Goal: Task Accomplishment & Management: Manage account settings

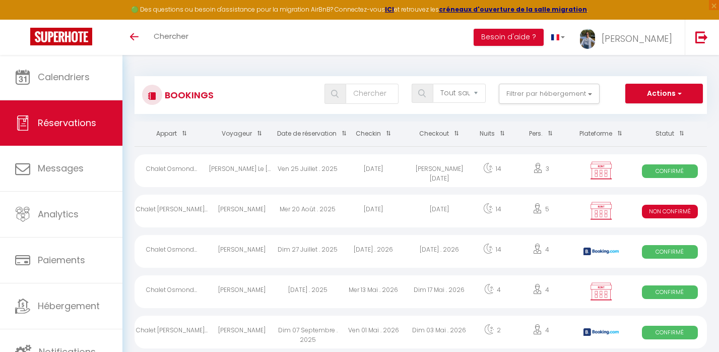
select select "not_cancelled"
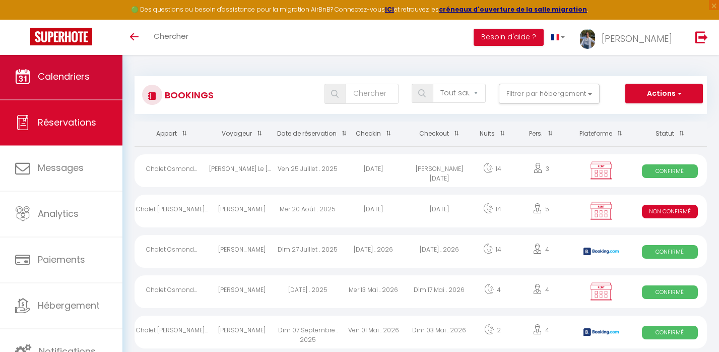
click at [85, 78] on span "Calendriers" at bounding box center [64, 76] width 52 height 13
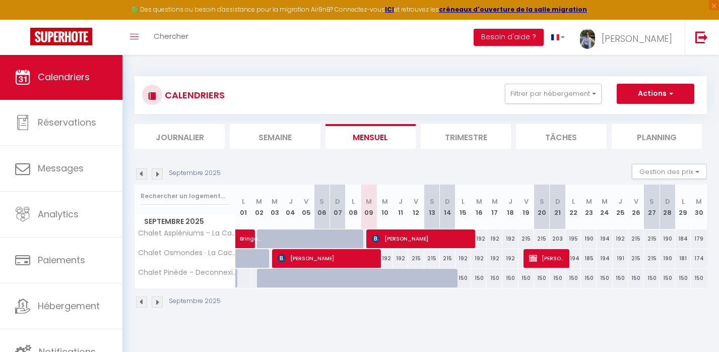
click at [395, 230] on span "[PERSON_NAME]" at bounding box center [421, 238] width 99 height 19
select select "OK"
select select "1"
select select "0"
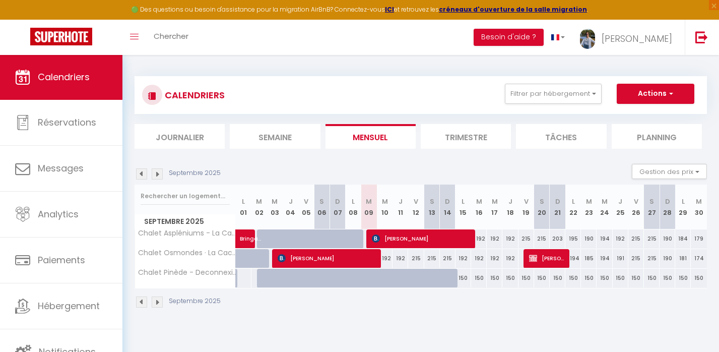
select select "1"
select select
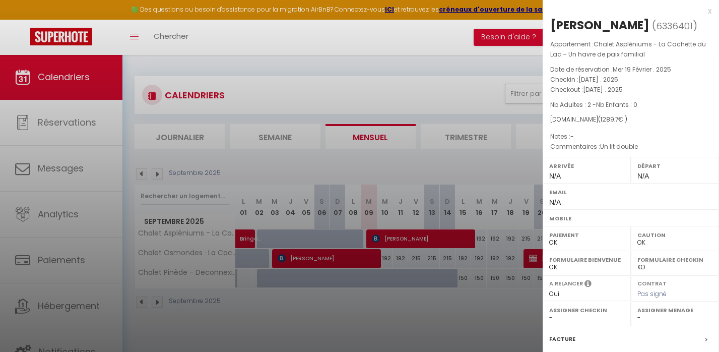
click at [423, 296] on div at bounding box center [359, 176] width 719 height 352
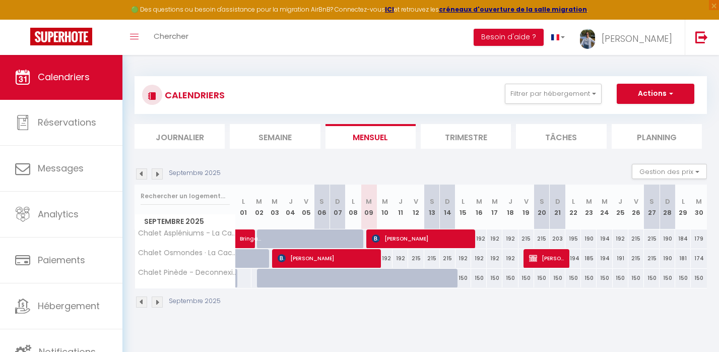
click at [154, 175] on img at bounding box center [157, 173] width 11 height 11
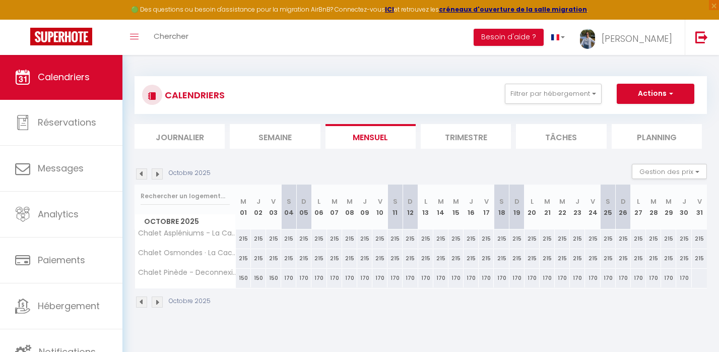
click at [154, 175] on img at bounding box center [157, 173] width 11 height 11
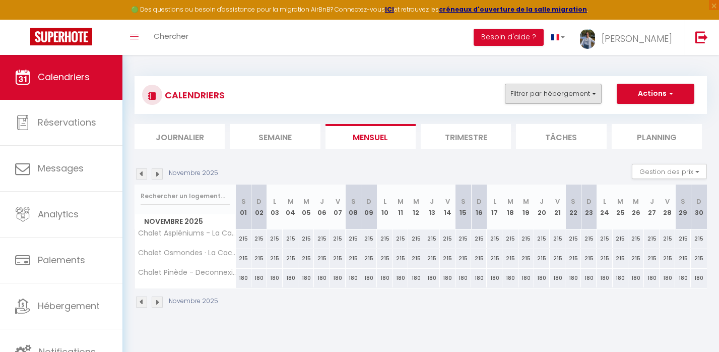
click at [587, 87] on button "Filtrer par hébergement" at bounding box center [553, 94] width 97 height 20
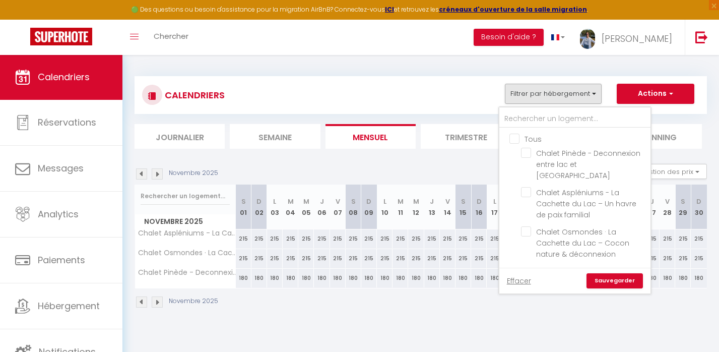
click at [628, 95] on button "Actions" at bounding box center [656, 94] width 78 height 20
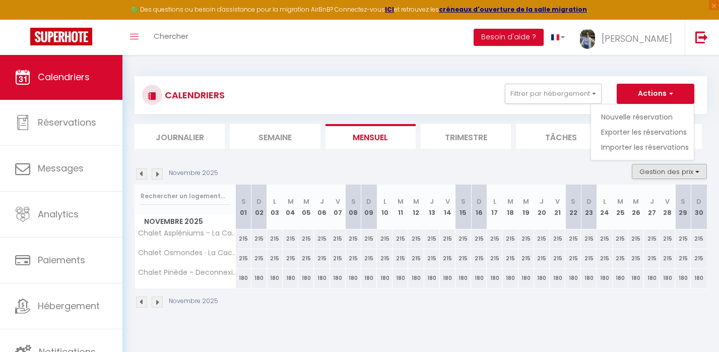
click at [640, 170] on button "Gestion des prix" at bounding box center [669, 171] width 75 height 15
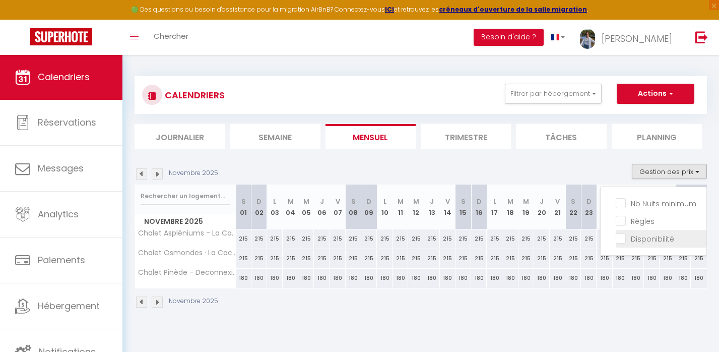
click at [625, 237] on input "Disponibilité" at bounding box center [661, 238] width 91 height 10
checkbox input "true"
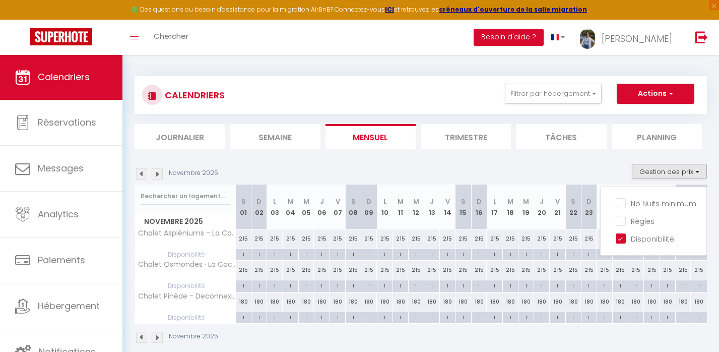
click at [244, 234] on div "215" at bounding box center [244, 238] width 16 height 19
type input "215"
type input "[DATE]"
type input "Dim 02 Novembre 2025"
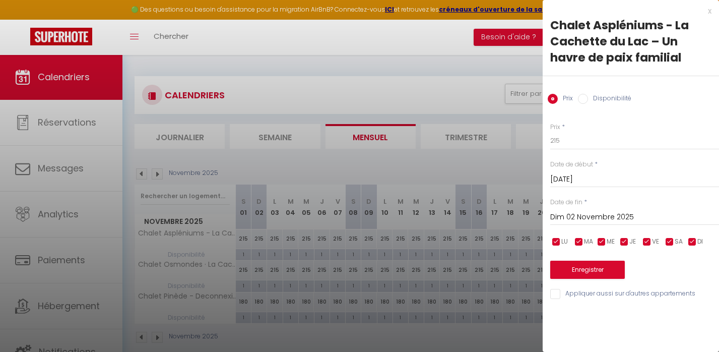
click at [560, 220] on input "Dim 02 Novembre 2025" at bounding box center [634, 217] width 169 height 13
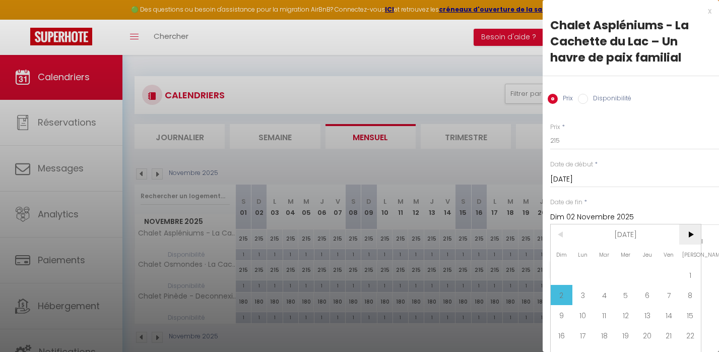
click at [690, 233] on span ">" at bounding box center [690, 234] width 22 height 20
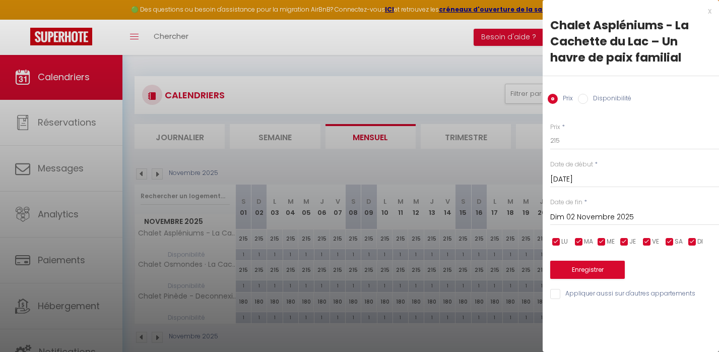
click at [707, 13] on div "x" at bounding box center [627, 11] width 169 height 12
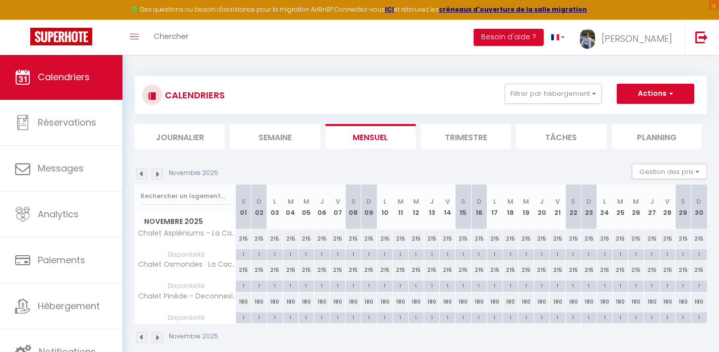
click at [246, 254] on div "1" at bounding box center [243, 254] width 15 height 10
select select "1"
type input "[DATE]"
type input "Dim 02 Novembre 2025"
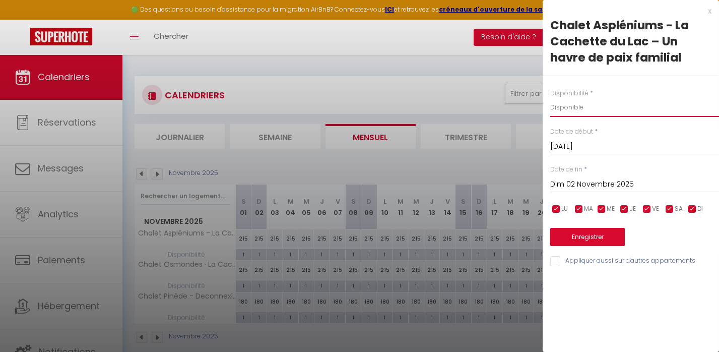
click at [710, 16] on div "x" at bounding box center [627, 11] width 169 height 12
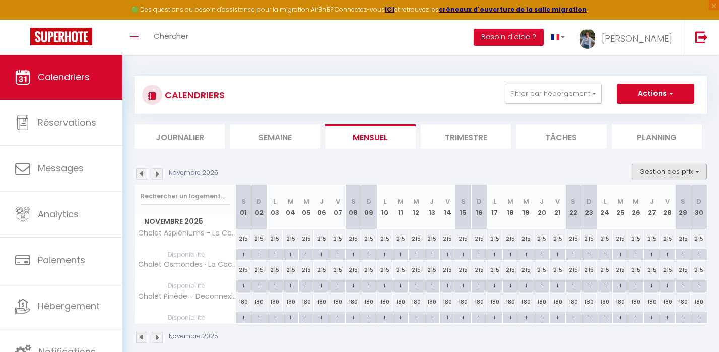
click at [688, 174] on button "Gestion des prix" at bounding box center [669, 171] width 75 height 15
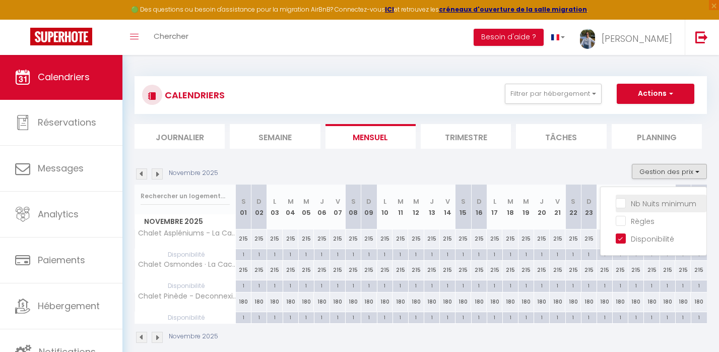
click at [623, 210] on li "Nb Nuits minimum" at bounding box center [661, 203] width 91 height 18
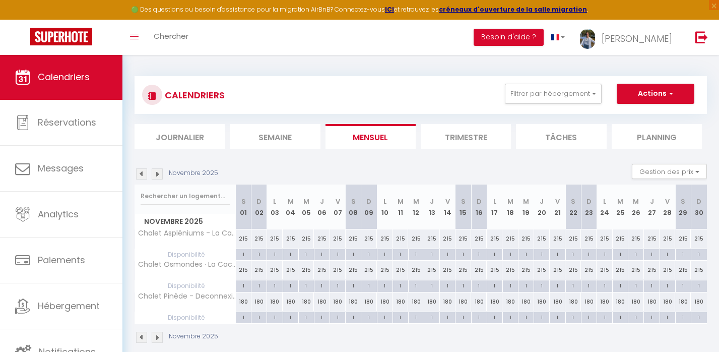
click at [276, 250] on div "1" at bounding box center [274, 254] width 15 height 10
select select "1"
type input "Lun 03 Novembre 2025"
type input "[DATE]"
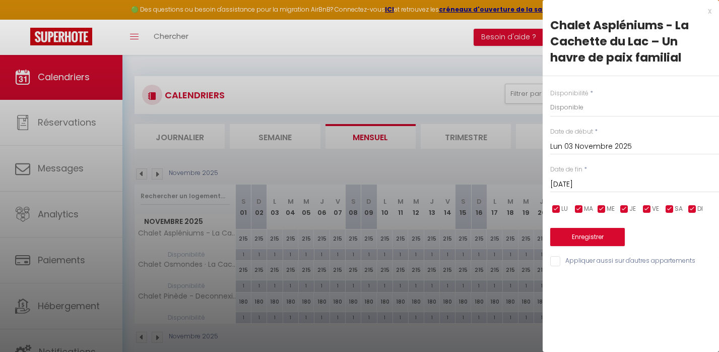
click at [558, 261] on input "Appliquer aussi sur d'autres appartements" at bounding box center [634, 261] width 169 height 10
checkbox input "true"
click at [589, 144] on input "Lun 03 Novembre 2025" at bounding box center [634, 146] width 169 height 13
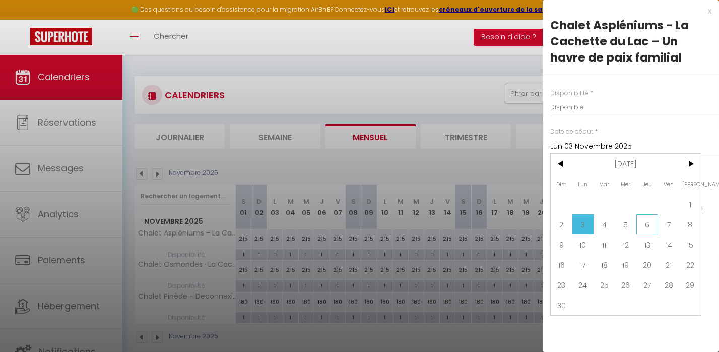
click at [650, 226] on span "6" at bounding box center [647, 224] width 22 height 20
type input "Jeu 06 Novembre 2025"
type input "Ven 07 Novembre 2025"
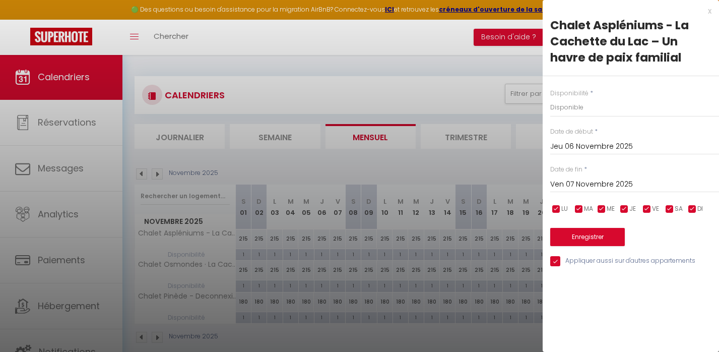
click at [710, 14] on div "x" at bounding box center [627, 11] width 169 height 12
select select
type input "undefined aN undefined NaN"
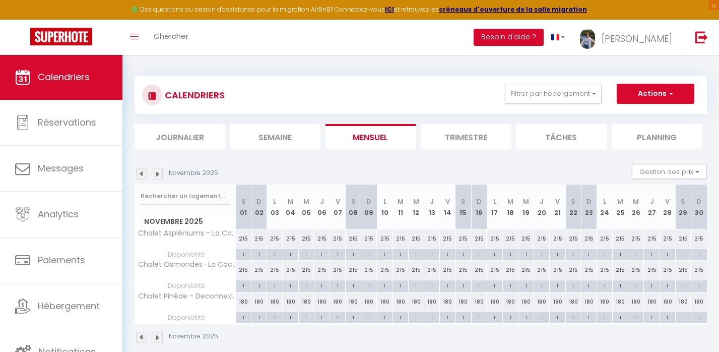
click at [259, 256] on div "1" at bounding box center [258, 254] width 15 height 10
select select "1"
type input "Dim 02 Novembre 2025"
type input "Lun 03 Novembre 2025"
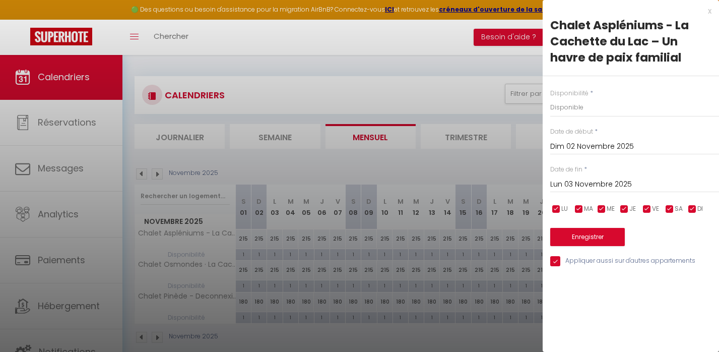
click at [711, 11] on div "x" at bounding box center [627, 11] width 169 height 12
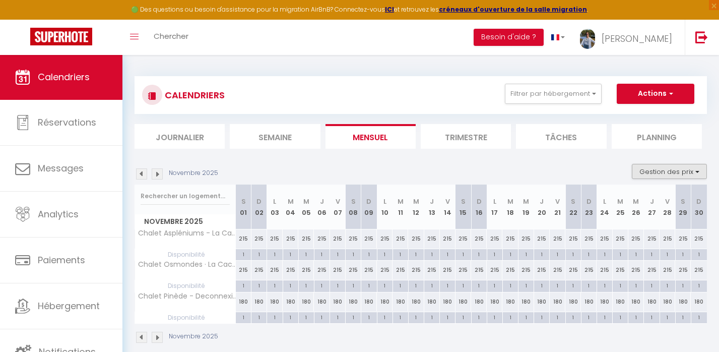
click at [699, 168] on button "Gestion des prix" at bounding box center [669, 171] width 75 height 15
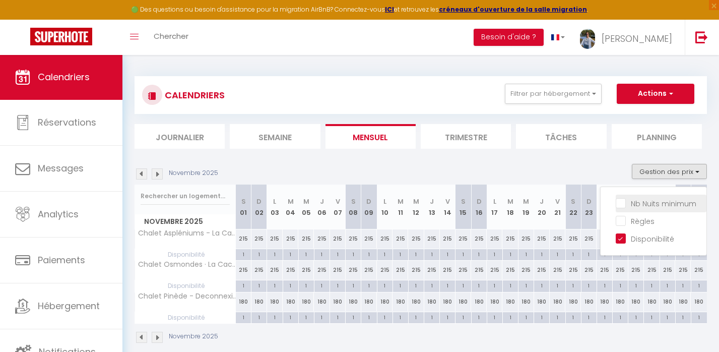
click at [650, 208] on span "Nb Nuits minimum" at bounding box center [663, 203] width 65 height 10
click at [650, 208] on input "Nb Nuits minimum" at bounding box center [661, 202] width 91 height 10
checkbox input "true"
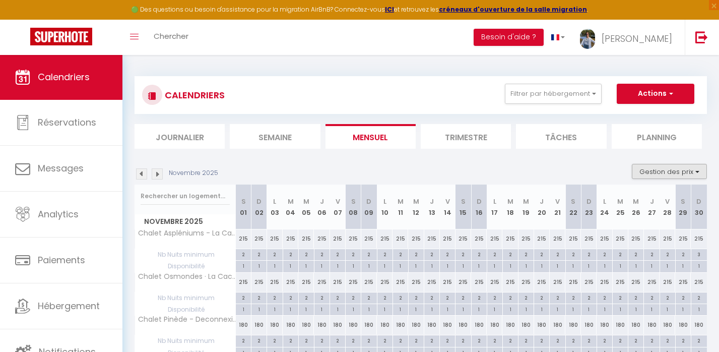
click at [667, 165] on button "Gestion des prix" at bounding box center [669, 171] width 75 height 15
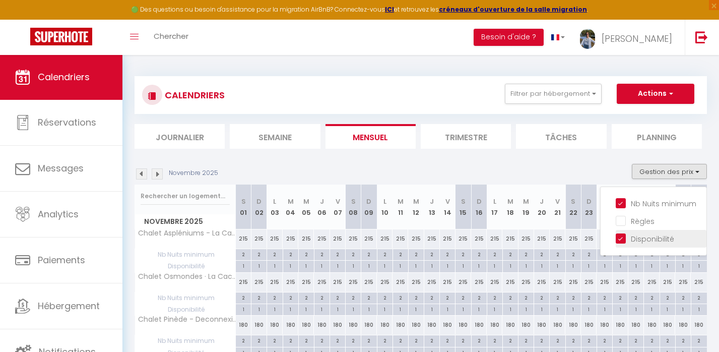
click at [623, 235] on input "Disponibilité" at bounding box center [661, 238] width 91 height 10
checkbox input "false"
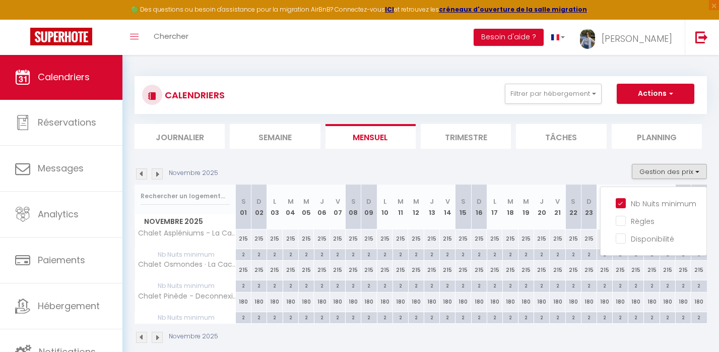
click at [256, 255] on div "2" at bounding box center [258, 254] width 15 height 10
type input "2"
type input "Dim 02 Novembre 2025"
type input "Lun 03 Novembre 2025"
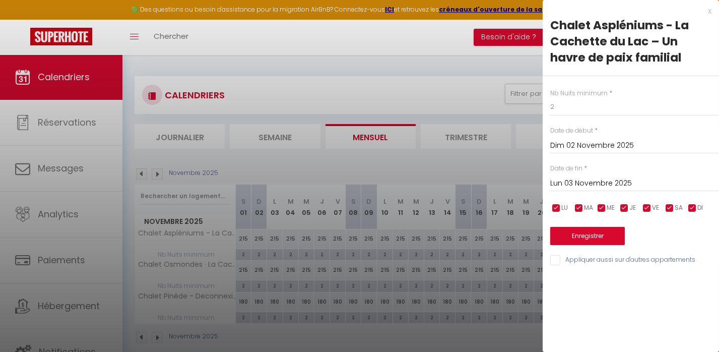
click at [570, 142] on input "Dim 02 Novembre 2025" at bounding box center [634, 145] width 169 height 13
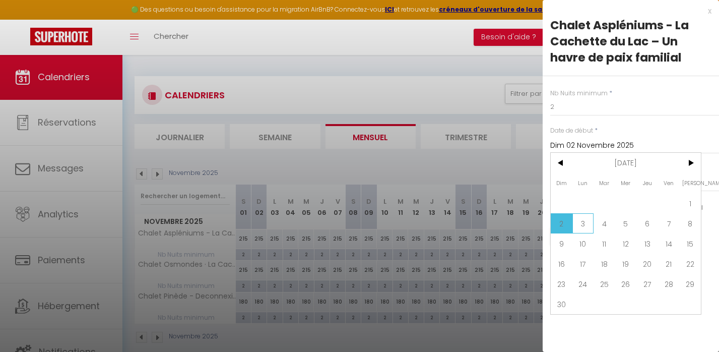
click at [582, 222] on span "3" at bounding box center [583, 223] width 22 height 20
type input "Lun 03 Novembre 2025"
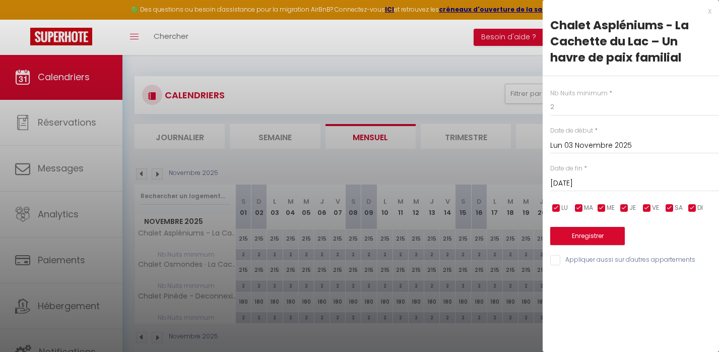
click at [581, 187] on input "[DATE]" at bounding box center [634, 183] width 169 height 13
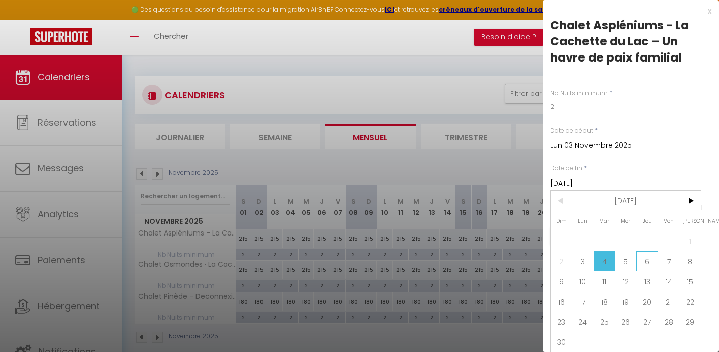
click at [657, 259] on span "6" at bounding box center [647, 261] width 22 height 20
type input "Jeu 06 Novembre 2025"
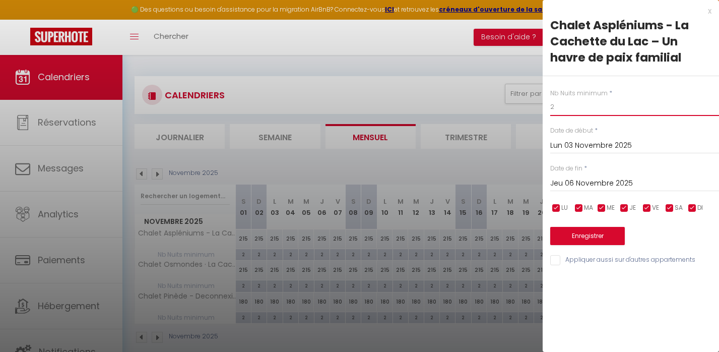
click at [562, 112] on input "2" at bounding box center [634, 107] width 169 height 18
type input "4"
type input "3"
click at [553, 256] on input "Appliquer aussi sur d'autres appartements" at bounding box center [634, 260] width 169 height 10
checkbox input "true"
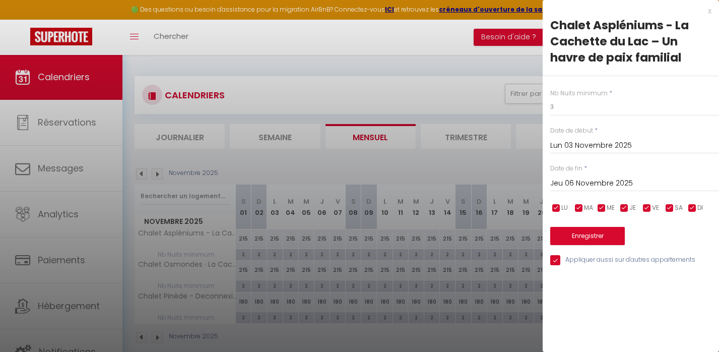
click at [565, 233] on button "Enregistrer" at bounding box center [587, 236] width 75 height 18
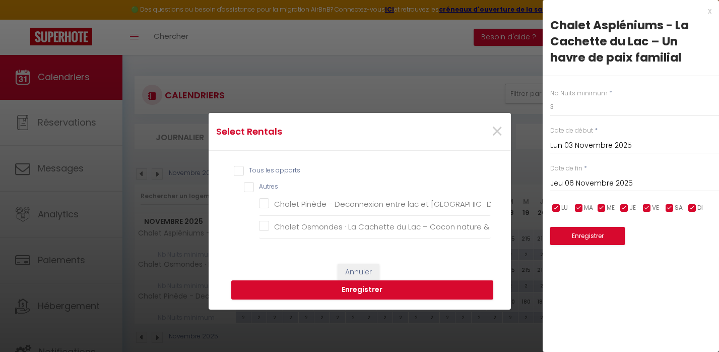
click at [234, 172] on input "Tous les apparts" at bounding box center [362, 171] width 257 height 10
checkbox input "true"
checkbox océan "true"
checkbox déconnexion "true"
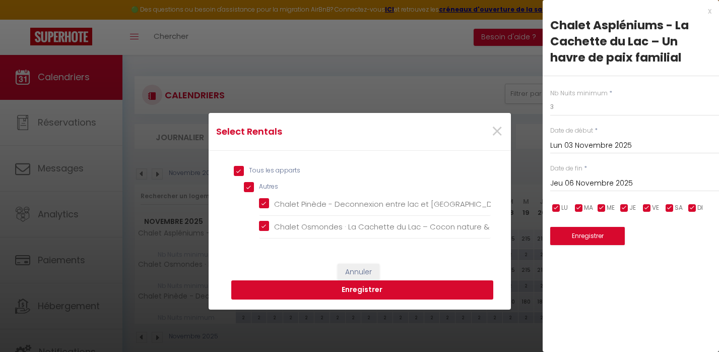
click at [367, 288] on button "Enregistrer" at bounding box center [362, 289] width 262 height 19
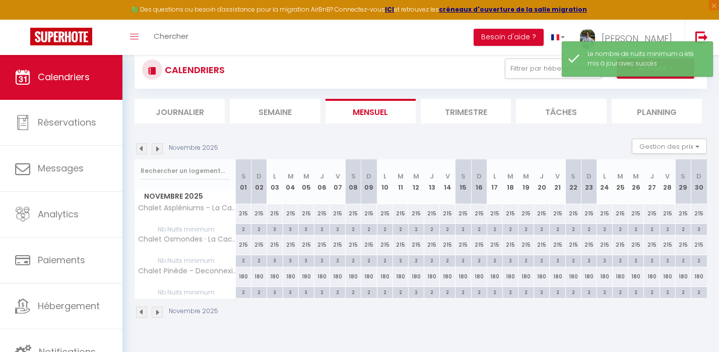
scroll to position [27, 0]
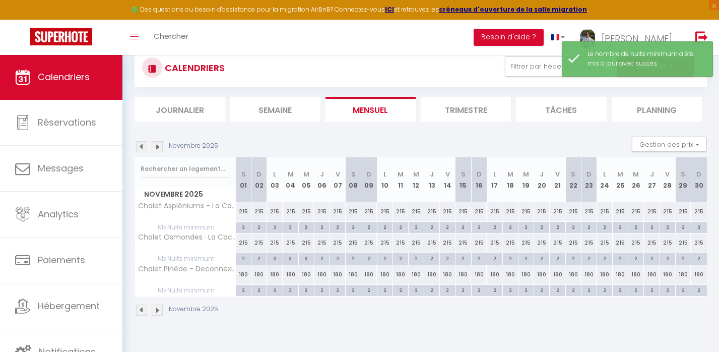
click at [241, 227] on div "2" at bounding box center [243, 227] width 15 height 10
type input "2"
type input "[DATE]"
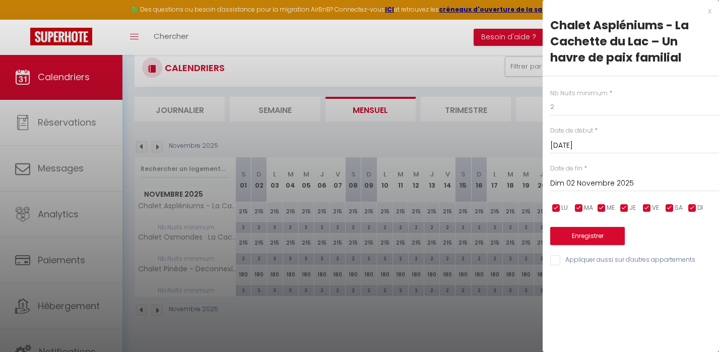
click at [570, 181] on input "Dim 02 Novembre 2025" at bounding box center [634, 183] width 169 height 13
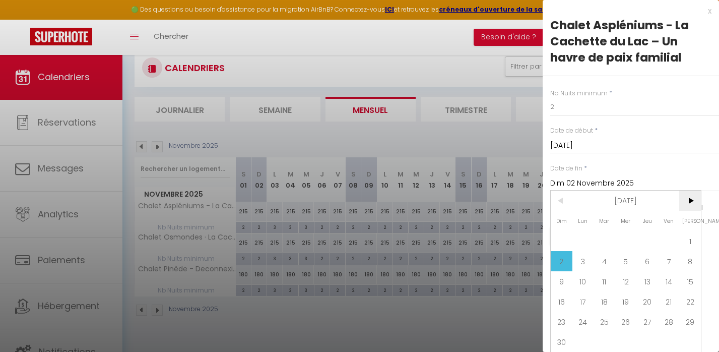
click at [690, 197] on span ">" at bounding box center [690, 200] width 22 height 20
click at [691, 196] on span ">" at bounding box center [690, 200] width 22 height 20
click at [687, 205] on span ">" at bounding box center [690, 200] width 22 height 20
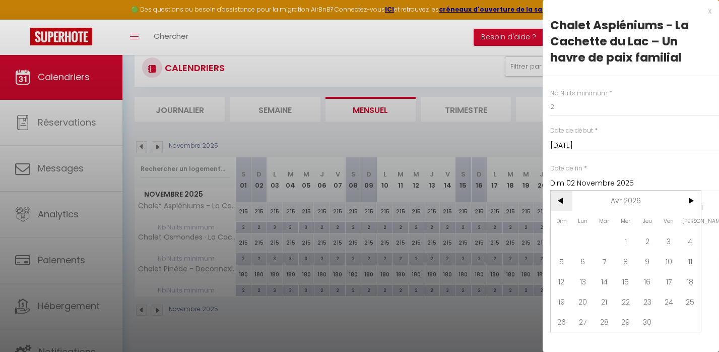
click at [564, 204] on span "<" at bounding box center [562, 200] width 22 height 20
click at [608, 317] on span "31" at bounding box center [604, 321] width 22 height 20
type input "[DATE]"
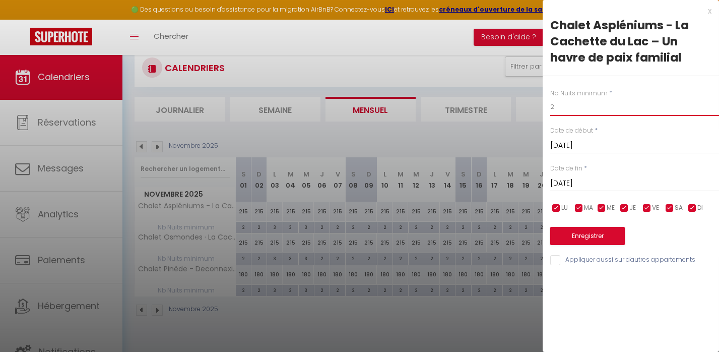
click at [581, 109] on input "2" at bounding box center [634, 107] width 169 height 18
type input "3"
click at [554, 255] on input "Appliquer aussi sur d'autres appartements" at bounding box center [634, 260] width 169 height 10
click at [552, 260] on input "Appliquer aussi sur d'autres appartements" at bounding box center [634, 260] width 169 height 10
checkbox input "false"
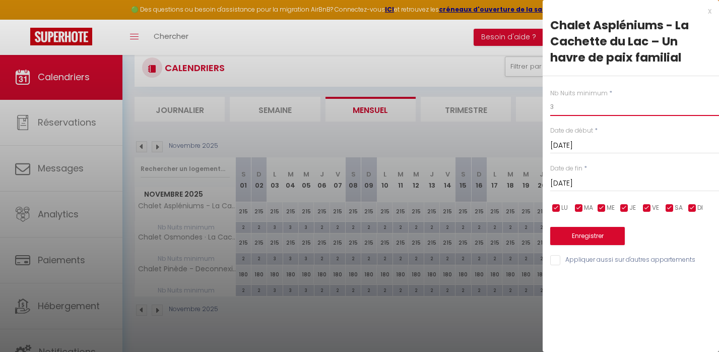
click at [588, 106] on input "3" at bounding box center [634, 107] width 169 height 18
type input "4"
click at [557, 255] on input "Appliquer aussi sur d'autres appartements" at bounding box center [634, 260] width 169 height 10
checkbox input "true"
click at [566, 236] on button "Enregistrer" at bounding box center [587, 236] width 75 height 18
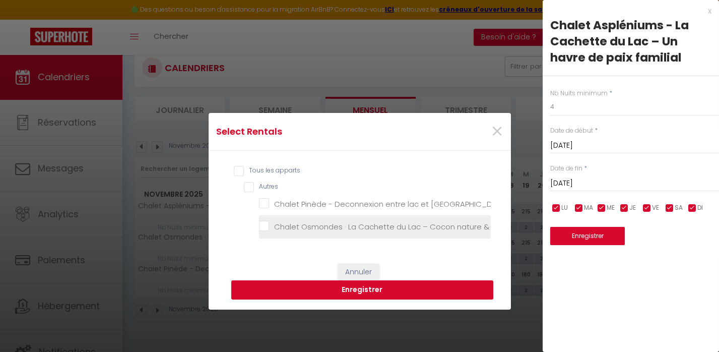
click at [269, 221] on label "Chalet Osmondes · La Cachette du Lac – Cocon nature & déconnexion" at bounding box center [404, 227] width 271 height 12
click at [266, 222] on déconnexion "Chalet Osmondes · La Cachette du Lac – Cocon nature & déconnexion" at bounding box center [375, 227] width 232 height 10
checkbox déconnexion "true"
checkbox océan "false"
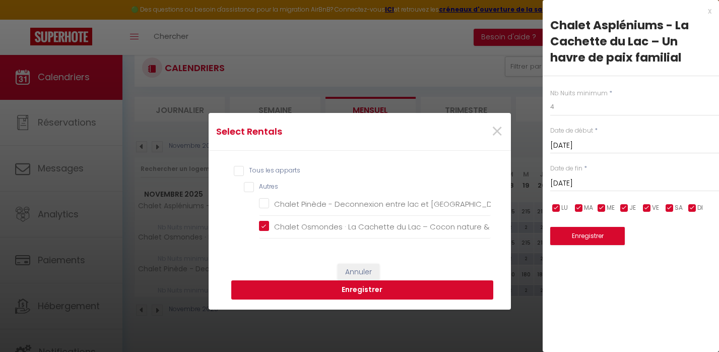
click at [331, 288] on button "Enregistrer" at bounding box center [362, 289] width 262 height 19
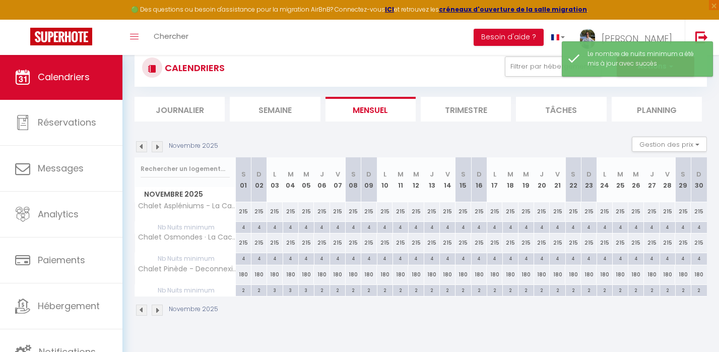
click at [275, 292] on div "3" at bounding box center [274, 290] width 15 height 10
type input "3"
type input "Lun 03 Novembre 2025"
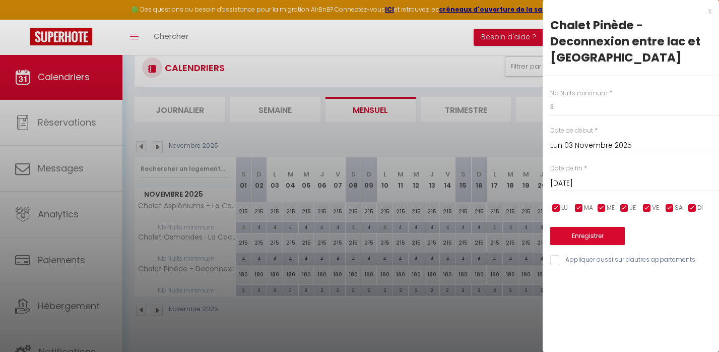
click at [557, 174] on div "[DATE] < [DATE] > Dim Lun Mar Mer Jeu Ven Sam 1 2 3 4 5 6 7 8 9 10 11 12 13 14 …" at bounding box center [634, 182] width 169 height 18
click at [562, 180] on input "[DATE]" at bounding box center [634, 183] width 169 height 13
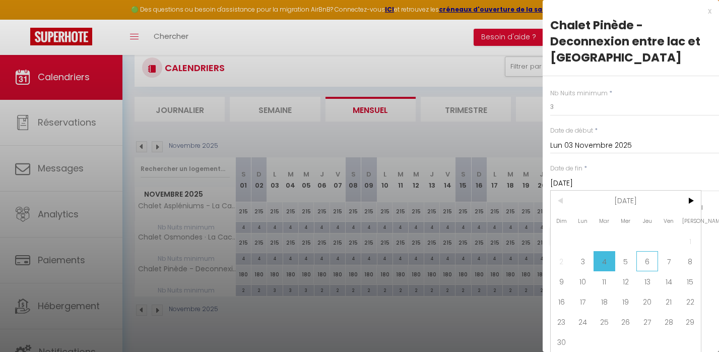
click at [645, 256] on span "6" at bounding box center [647, 261] width 22 height 20
type input "Jeu 06 Novembre 2025"
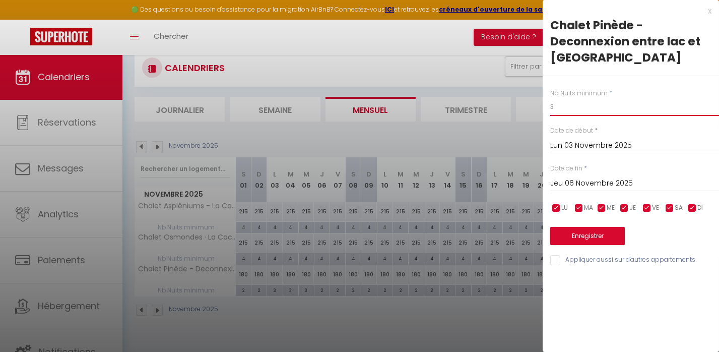
click at [570, 112] on input "3" at bounding box center [634, 107] width 169 height 18
type input "2"
click at [567, 235] on button "Enregistrer" at bounding box center [587, 236] width 75 height 18
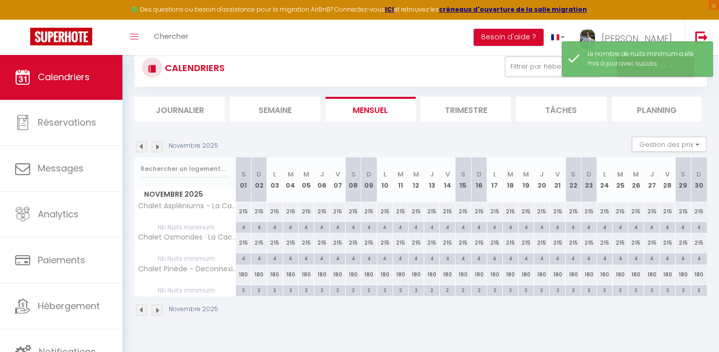
click at [159, 149] on img at bounding box center [157, 146] width 11 height 11
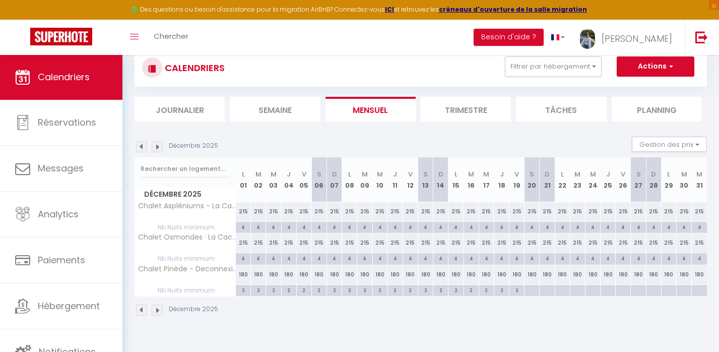
click at [527, 290] on div at bounding box center [531, 291] width 15 height 12
type input "[DATE]"
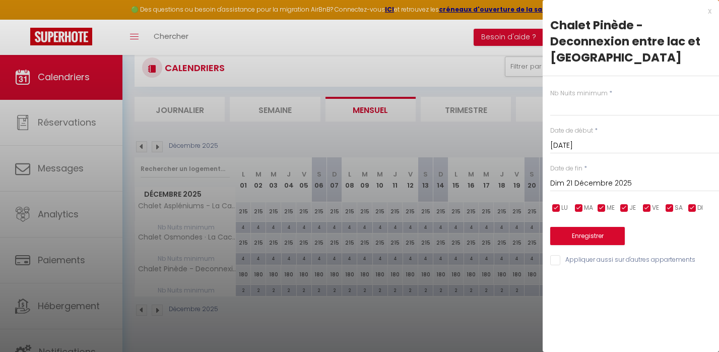
click at [567, 183] on input "Dim 21 Décembre 2025" at bounding box center [634, 183] width 169 height 13
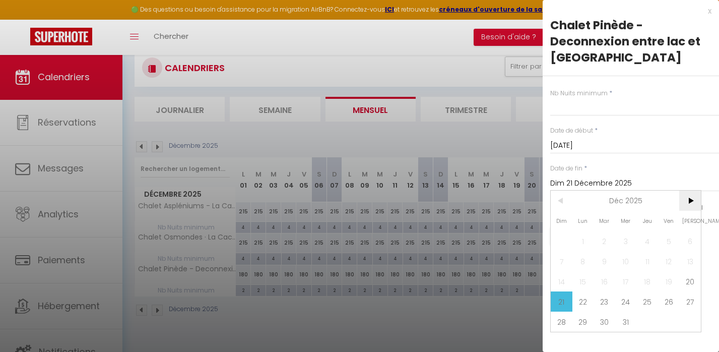
click at [690, 202] on span ">" at bounding box center [690, 200] width 22 height 20
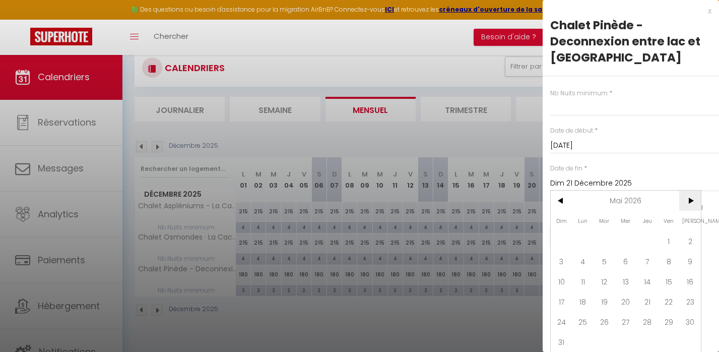
click at [690, 202] on span ">" at bounding box center [690, 200] width 22 height 20
click at [678, 305] on span "26" at bounding box center [669, 301] width 22 height 20
type input "Ven 26 Juin 2026"
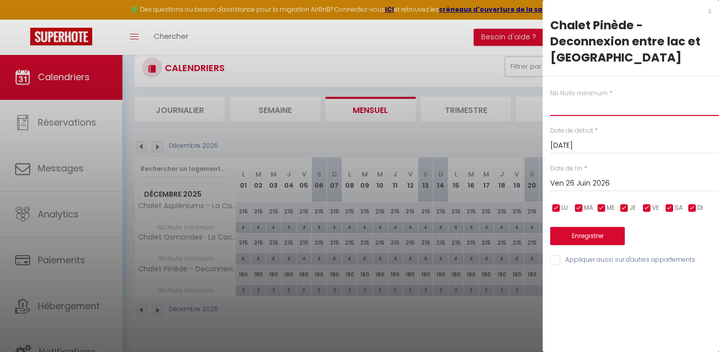
click at [590, 102] on input "text" at bounding box center [634, 107] width 169 height 18
type input "2"
click at [591, 233] on button "Enregistrer" at bounding box center [587, 236] width 75 height 18
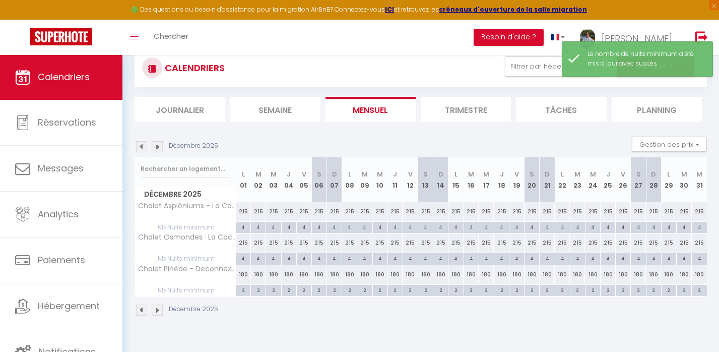
click at [157, 144] on img at bounding box center [157, 146] width 11 height 11
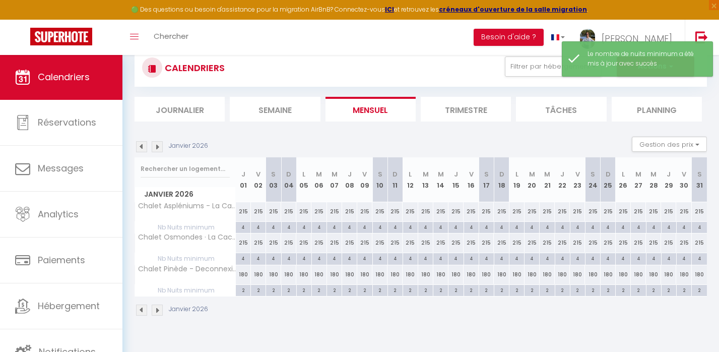
click at [157, 144] on img at bounding box center [157, 146] width 11 height 11
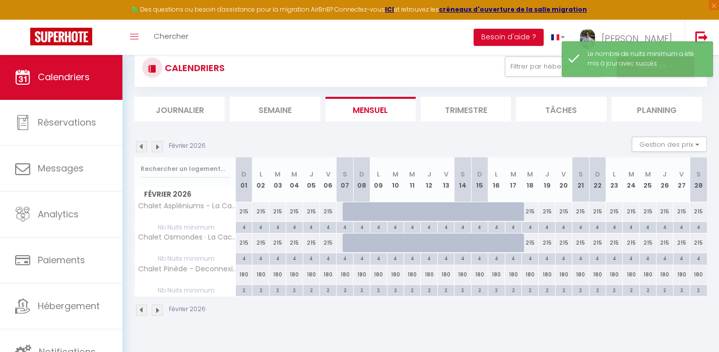
click at [157, 144] on img at bounding box center [157, 146] width 11 height 11
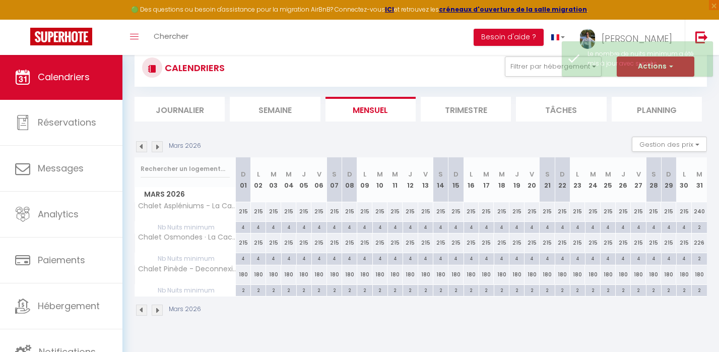
click at [157, 144] on img at bounding box center [157, 146] width 11 height 11
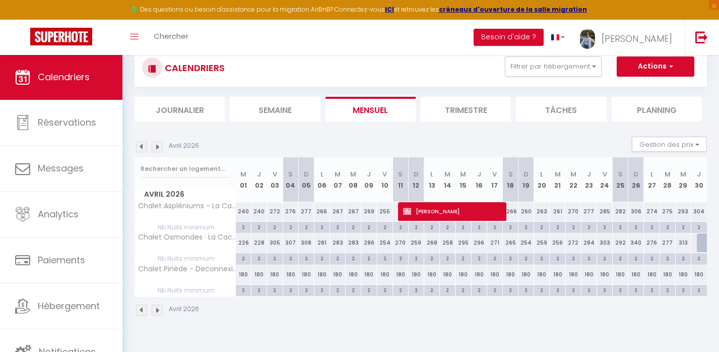
click at [143, 144] on img at bounding box center [141, 146] width 11 height 11
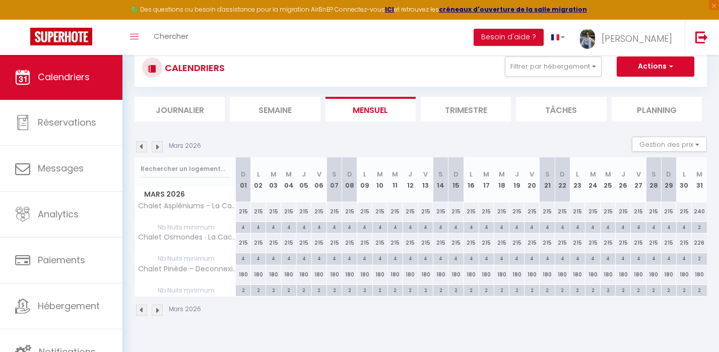
click at [143, 144] on img at bounding box center [141, 146] width 11 height 11
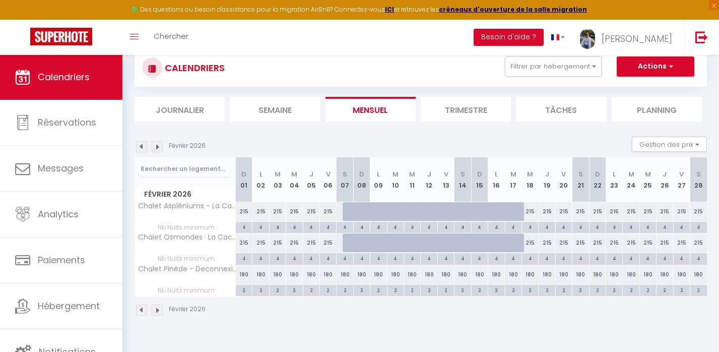
click at [155, 146] on img at bounding box center [157, 146] width 11 height 11
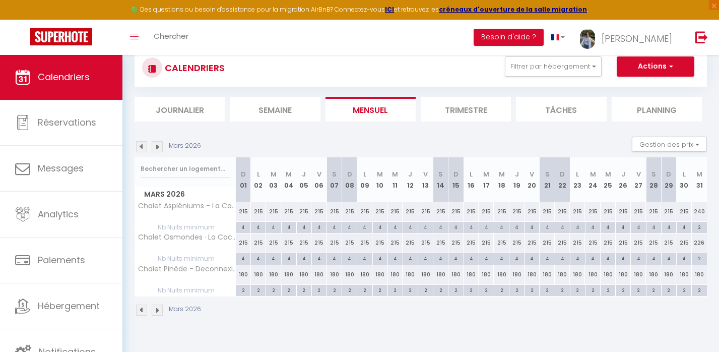
click at [155, 146] on img at bounding box center [157, 146] width 11 height 11
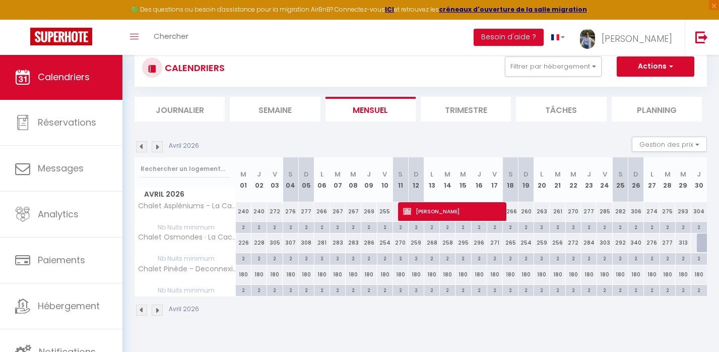
click at [155, 146] on img at bounding box center [157, 146] width 11 height 11
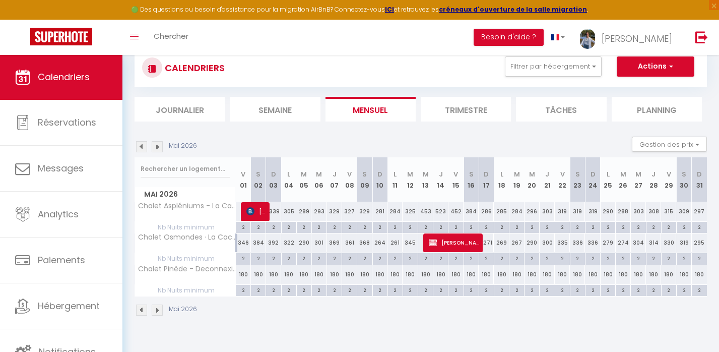
click at [155, 146] on img at bounding box center [157, 146] width 11 height 11
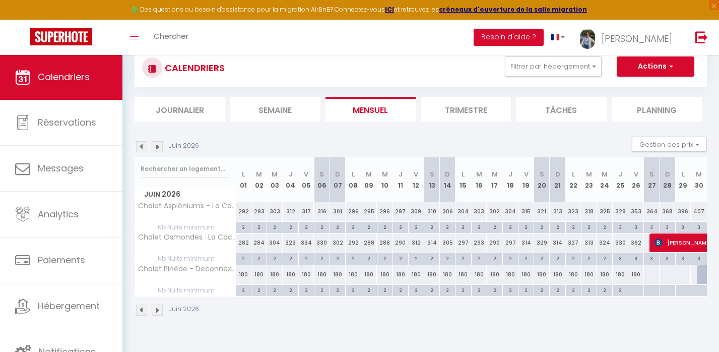
click at [155, 146] on img at bounding box center [157, 146] width 11 height 11
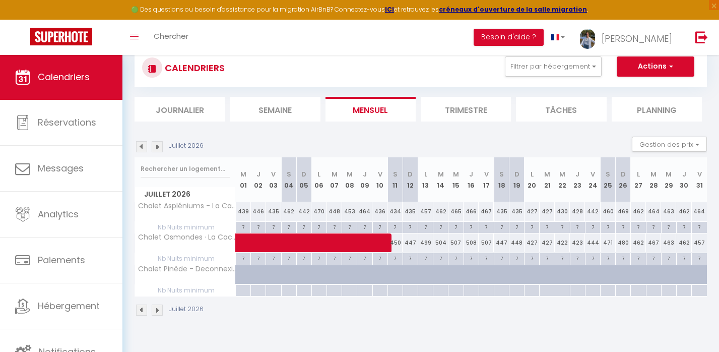
click at [143, 143] on img at bounding box center [141, 146] width 11 height 11
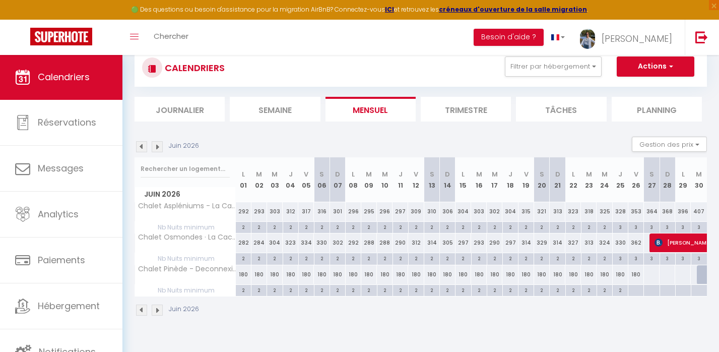
click at [645, 275] on div at bounding box center [651, 274] width 16 height 19
type input "[DATE]"
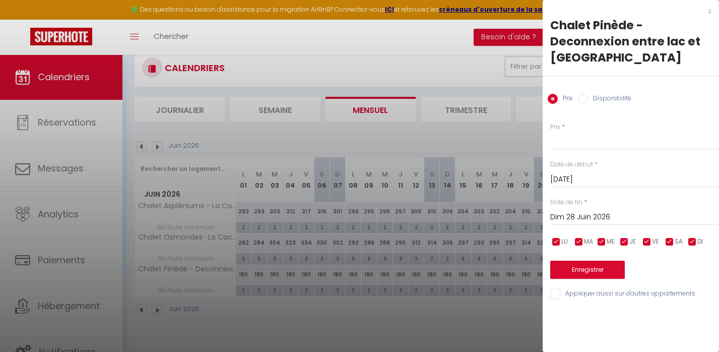
click at [591, 214] on input "Dim 28 Juin 2026" at bounding box center [634, 217] width 169 height 13
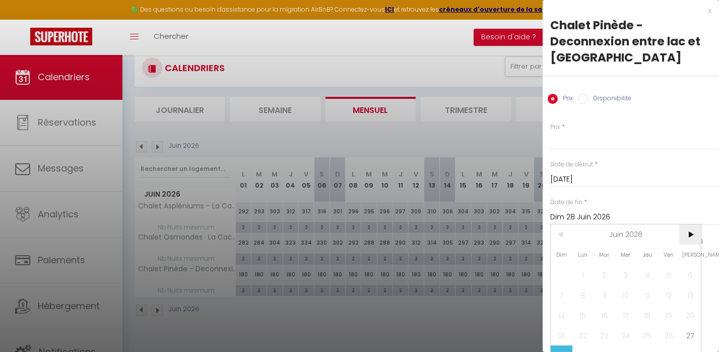
click at [691, 232] on span ">" at bounding box center [690, 234] width 22 height 20
click at [691, 335] on span "22" at bounding box center [690, 335] width 22 height 20
type input "[DATE]"
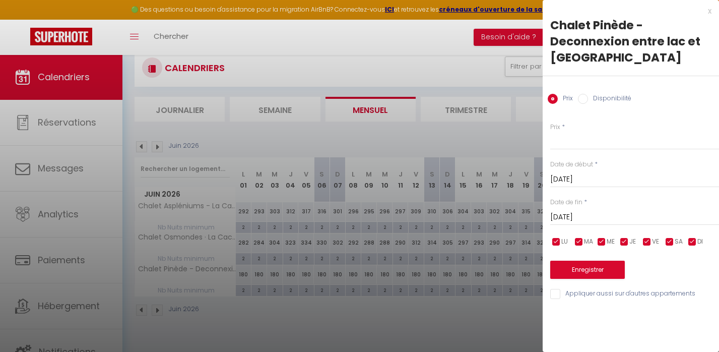
click at [561, 273] on button "Enregistrer" at bounding box center [587, 269] width 75 height 18
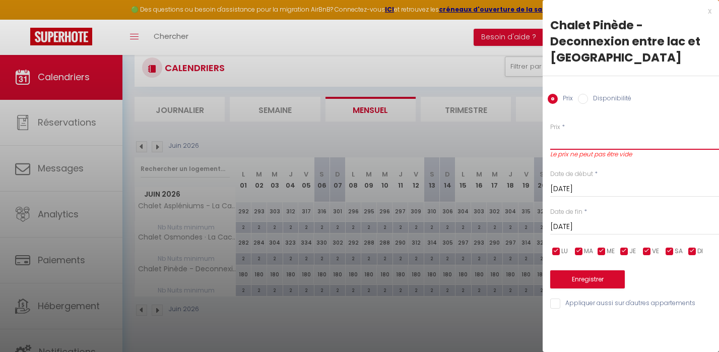
click at [590, 141] on input "Prix" at bounding box center [634, 140] width 169 height 18
type input "180"
click at [594, 270] on button "Enregistrer" at bounding box center [587, 279] width 75 height 18
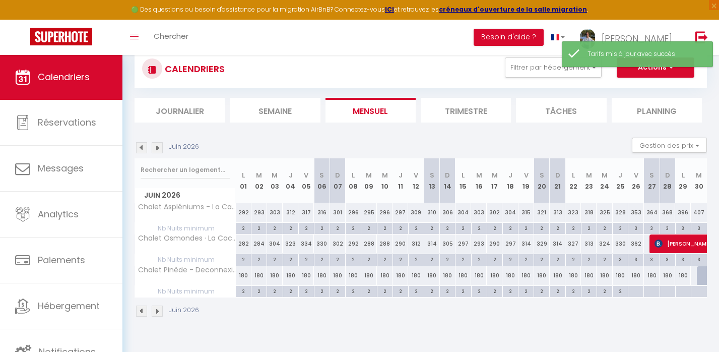
scroll to position [26, 0]
click at [637, 295] on div at bounding box center [636, 292] width 16 height 12
type input "Ven 26 Juin 2026"
type input "[DATE]"
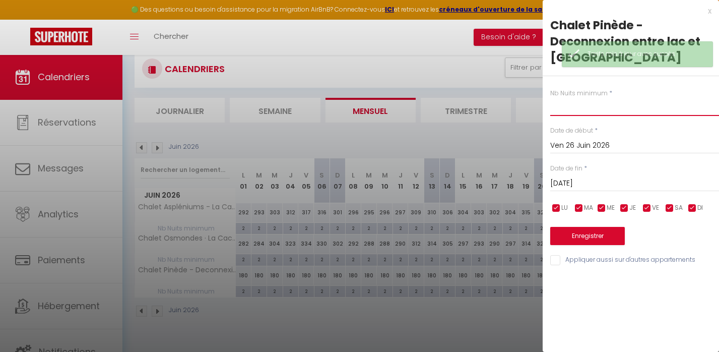
click at [564, 106] on input "text" at bounding box center [634, 107] width 169 height 18
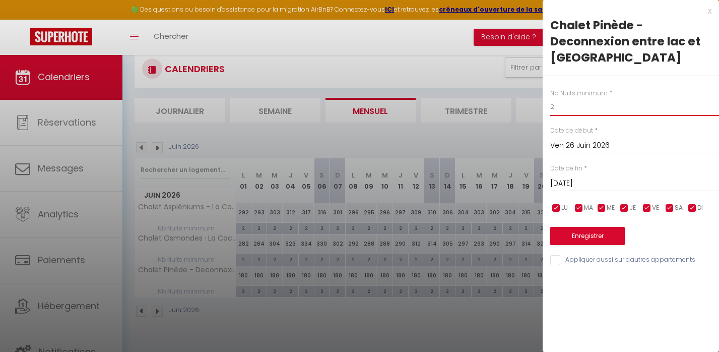
type input "2"
click at [604, 178] on input "[DATE]" at bounding box center [634, 183] width 169 height 13
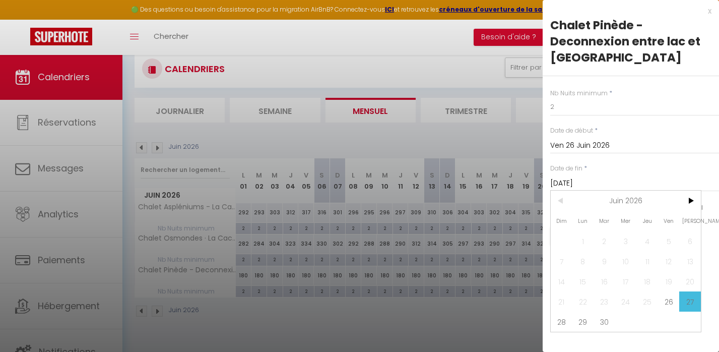
click at [683, 303] on span "27" at bounding box center [690, 301] width 22 height 20
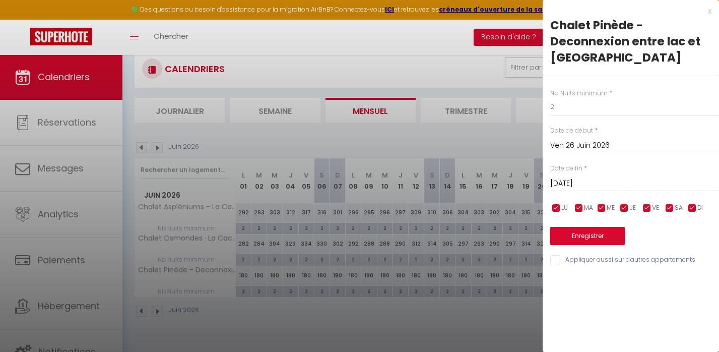
click at [590, 242] on button "Enregistrer" at bounding box center [587, 236] width 75 height 18
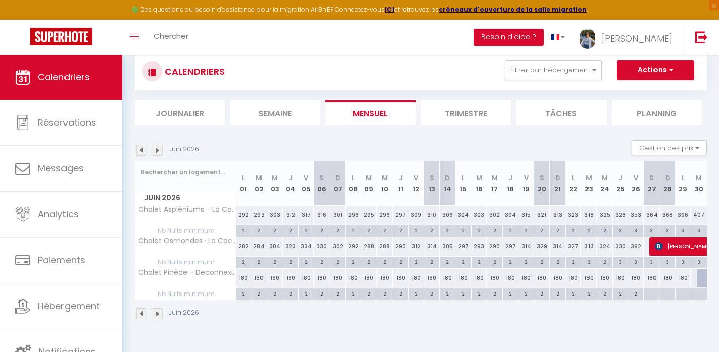
scroll to position [24, 0]
click at [648, 290] on div at bounding box center [651, 294] width 16 height 12
type input "[DATE]"
type input "Dim 28 Juin 2026"
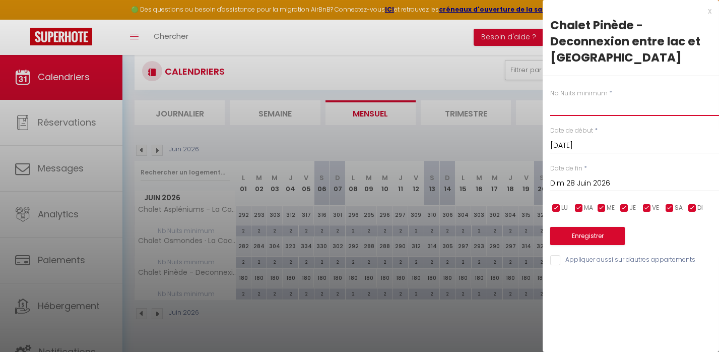
click at [574, 114] on input "text" at bounding box center [634, 107] width 169 height 18
type input "2"
click at [602, 233] on button "Enregistrer" at bounding box center [587, 236] width 75 height 18
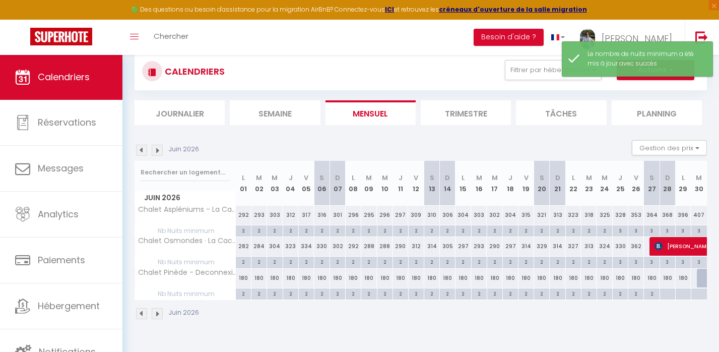
click at [669, 294] on div at bounding box center [667, 294] width 16 height 12
type input "Dim 28 Juin 2026"
type input "Lun 29 Juin 2026"
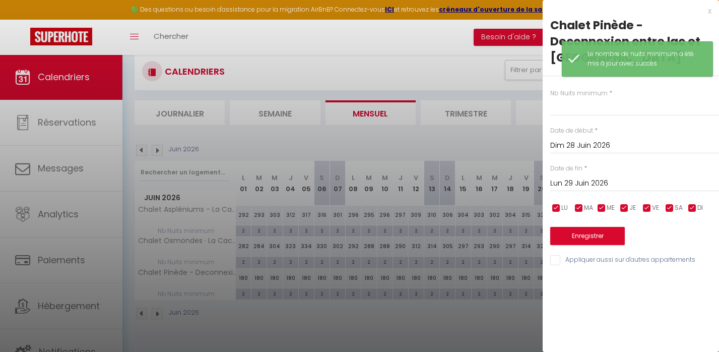
click at [590, 116] on div "Nb Nuits minimum * Date de début * [DATE] < [DATE] > Dim Lun Mar Mer Jeu Ven Sa…" at bounding box center [631, 171] width 176 height 190
click at [591, 108] on input "text" at bounding box center [634, 107] width 169 height 18
type input "2"
click at [593, 228] on button "Enregistrer" at bounding box center [587, 236] width 75 height 18
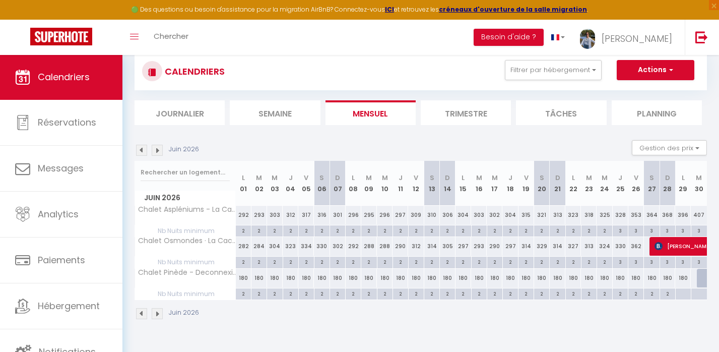
click at [681, 296] on div at bounding box center [683, 294] width 16 height 12
type input "Lun 29 Juin 2026"
type input "[DATE]"
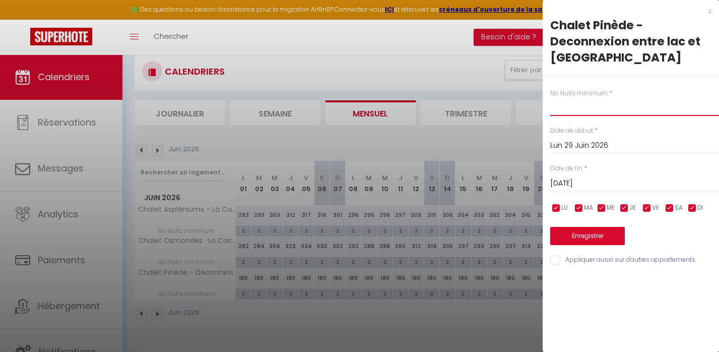
click at [632, 105] on input "text" at bounding box center [634, 107] width 169 height 18
type input "2"
click at [606, 233] on button "Enregistrer" at bounding box center [587, 236] width 75 height 18
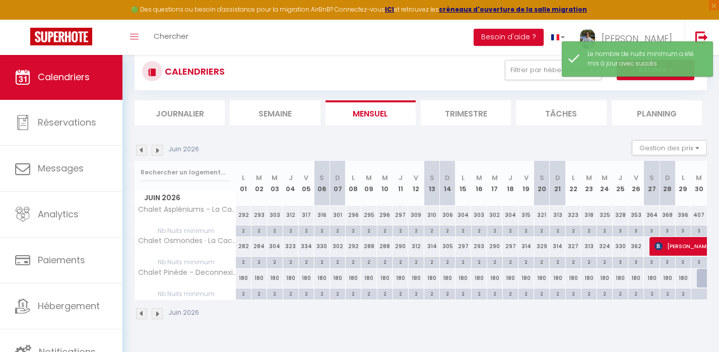
click at [699, 291] on div at bounding box center [699, 294] width 16 height 12
type input "[DATE]"
type input "Mer 01 Juillet 2026"
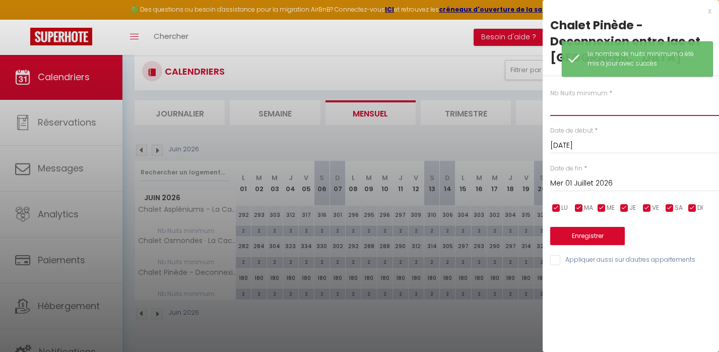
click at [570, 115] on input "text" at bounding box center [634, 107] width 169 height 18
type input "2"
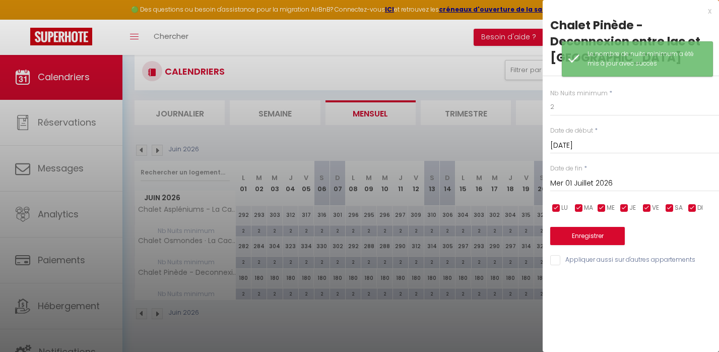
click at [584, 246] on div "Nb Nuits minimum * 2 Date de début * [DATE] < [DATE] > Dim Lun Mar Mer Jeu Ven …" at bounding box center [631, 171] width 176 height 190
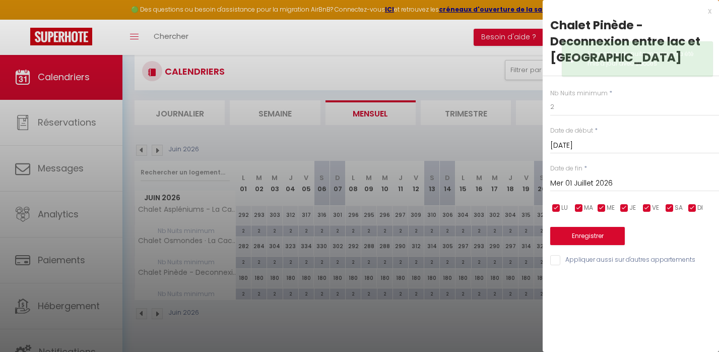
click at [584, 244] on div "Nb Nuits minimum * 2 Date de début * [DATE] < [DATE] > Dim Lun Mar Mer Jeu Ven …" at bounding box center [631, 171] width 176 height 190
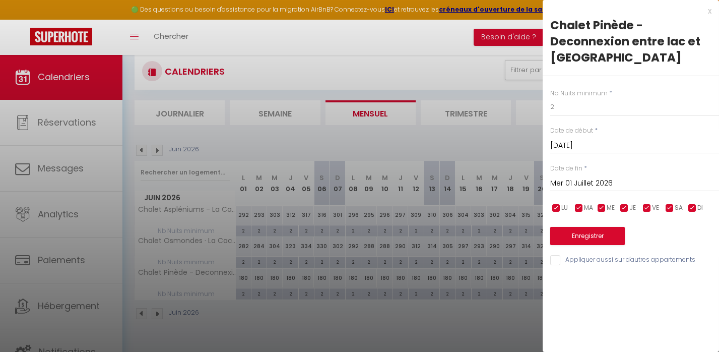
click at [585, 240] on button "Enregistrer" at bounding box center [587, 236] width 75 height 18
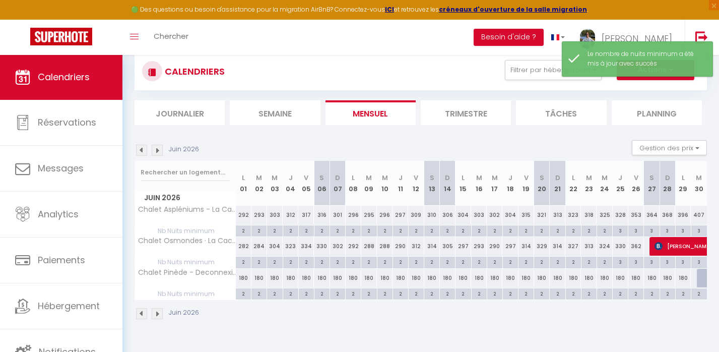
click at [163, 149] on div "Juin 2026" at bounding box center [167, 150] width 67 height 11
click at [156, 147] on img at bounding box center [157, 150] width 11 height 11
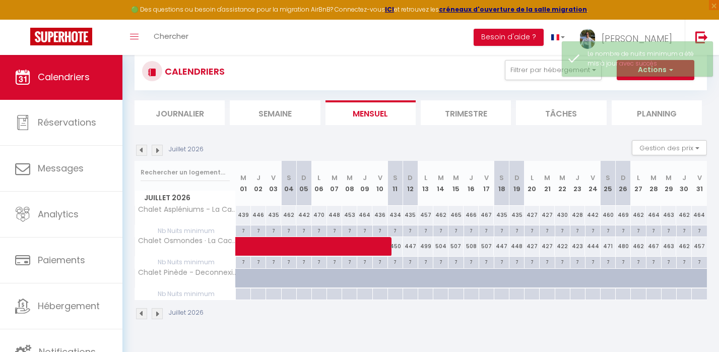
click at [242, 274] on div at bounding box center [248, 283] width 15 height 19
type input "180"
type input "Mer 01 Juillet 2026"
type input "Jeu 02 Juillet 2026"
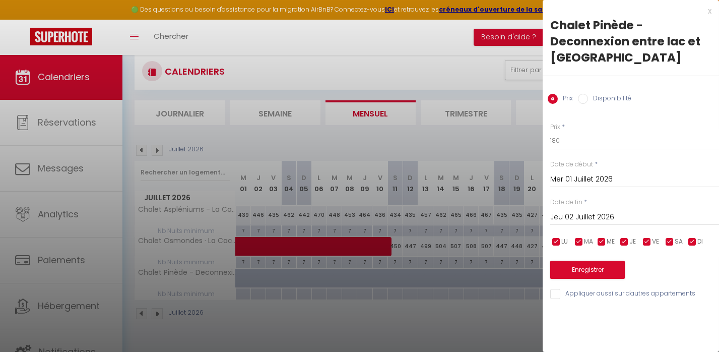
click at [561, 176] on input "Mer 01 Juillet 2026" at bounding box center [634, 179] width 169 height 13
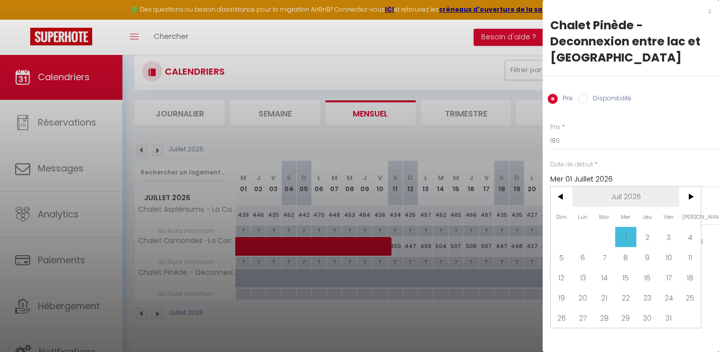
click at [575, 197] on span "Juil 2026" at bounding box center [625, 196] width 107 height 20
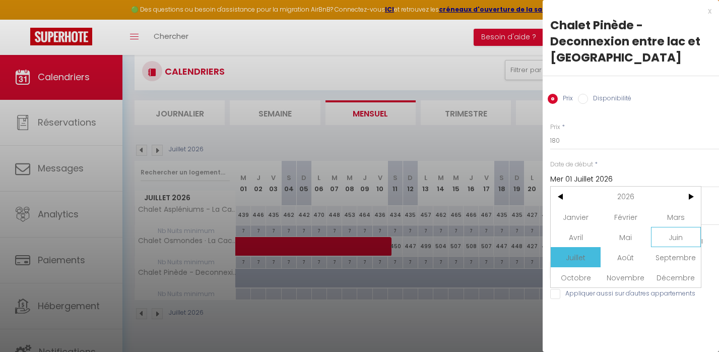
click at [665, 245] on span "Juin" at bounding box center [676, 237] width 50 height 20
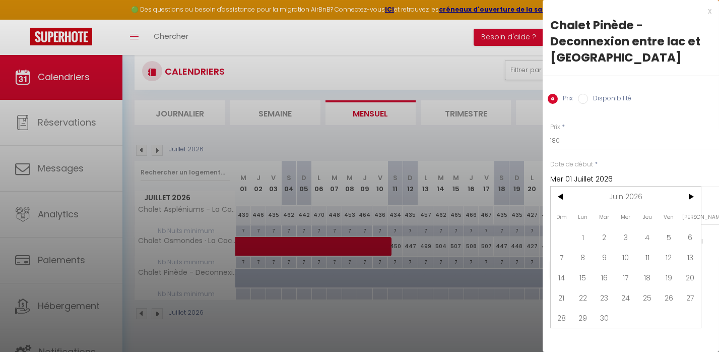
click at [678, 167] on div "Date de début * [DATE] < [DATE] > Dim Lun Mar Mer Jeu Ven Sam 1 2 3 4 5 6 7 8 9…" at bounding box center [634, 174] width 169 height 28
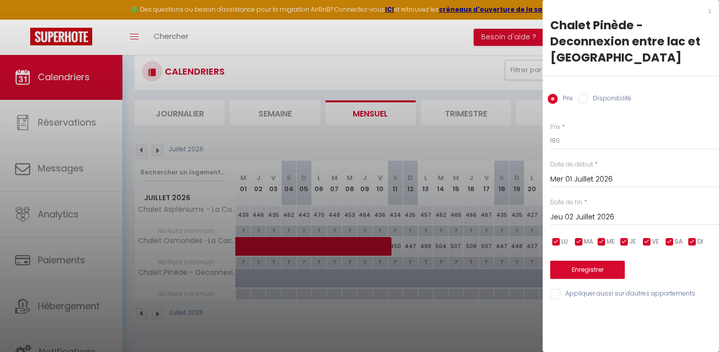
click at [557, 179] on input "Mer 01 Juillet 2026" at bounding box center [634, 179] width 169 height 13
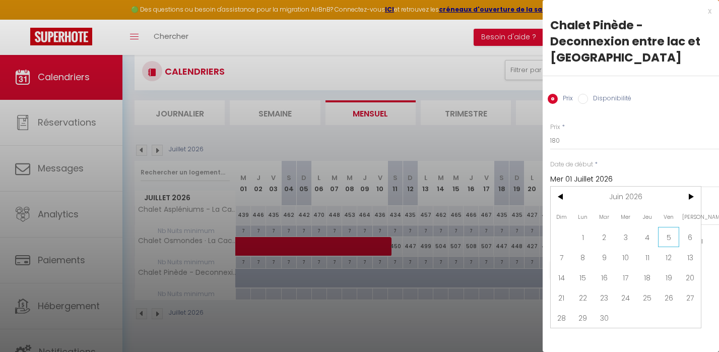
click at [668, 234] on span "5" at bounding box center [669, 237] width 22 height 20
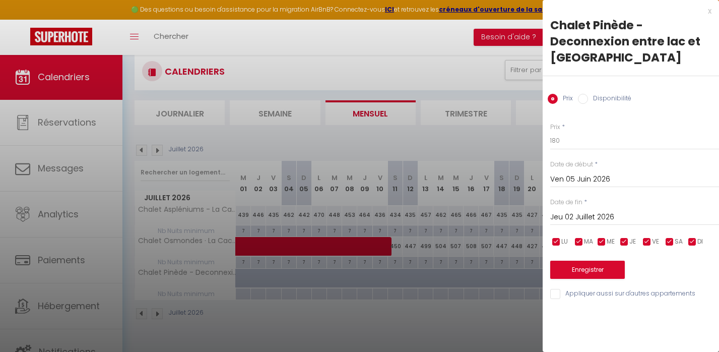
click at [583, 173] on input "Ven 05 Juin 2026" at bounding box center [634, 179] width 169 height 13
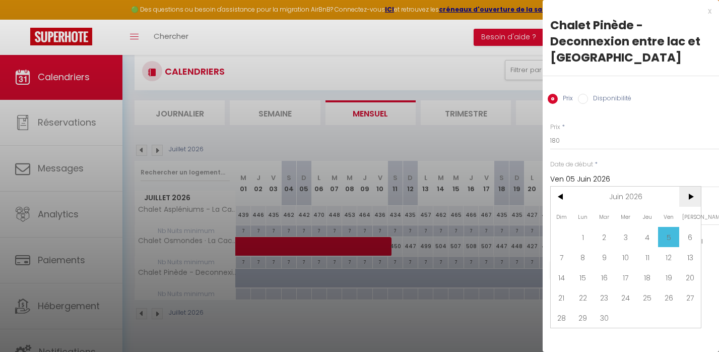
click at [685, 203] on span ">" at bounding box center [690, 196] width 22 height 20
click at [692, 236] on span "4" at bounding box center [690, 237] width 22 height 20
type input "[DATE]"
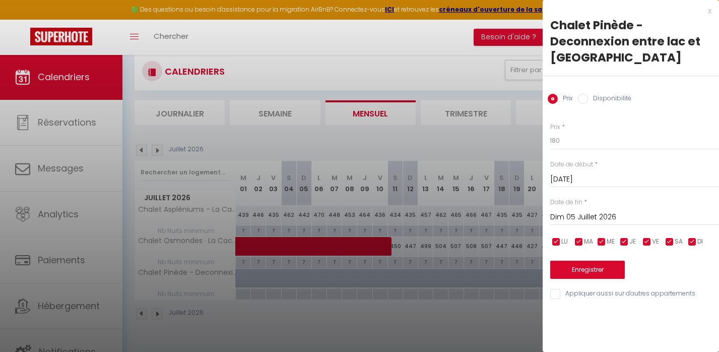
click at [605, 211] on input "Dim 05 Juillet 2026" at bounding box center [634, 217] width 169 height 13
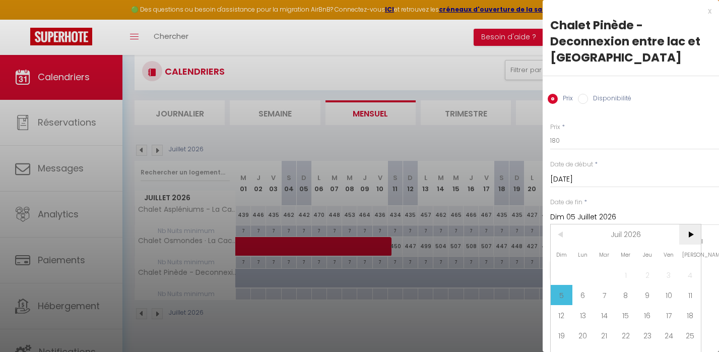
click at [694, 237] on span ">" at bounding box center [690, 234] width 22 height 20
click at [558, 231] on span "<" at bounding box center [562, 234] width 22 height 20
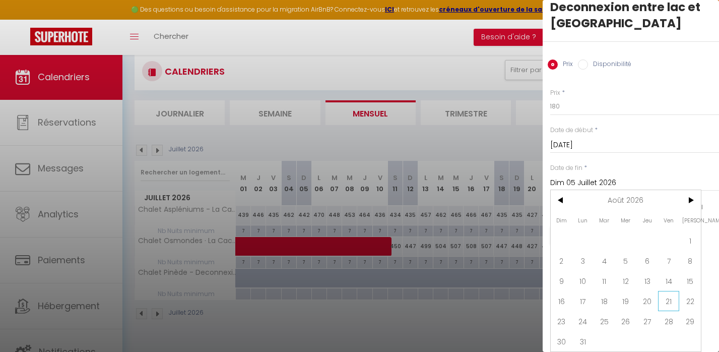
scroll to position [34, 0]
click at [672, 327] on span "28" at bounding box center [669, 321] width 22 height 20
type input "Ven 28 Août 2026"
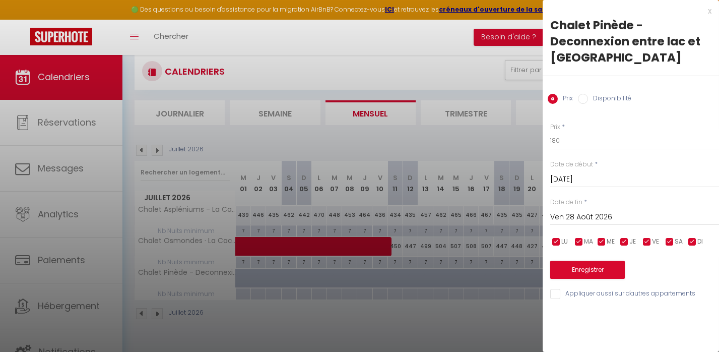
click at [581, 268] on button "Enregistrer" at bounding box center [587, 269] width 75 height 18
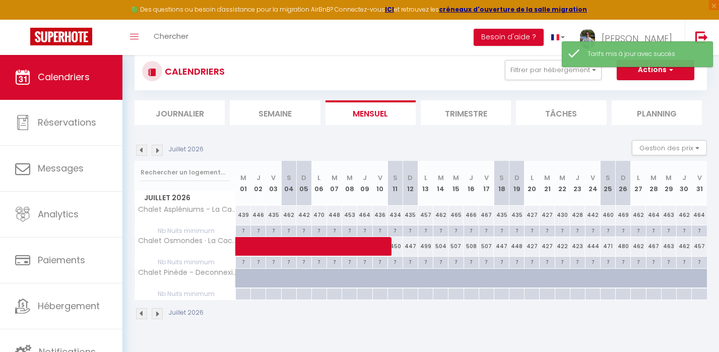
click at [266, 273] on div at bounding box center [273, 277] width 15 height 19
type input "180"
select select "1"
type input "Ven 03 Juillet 2026"
type input "[DATE]"
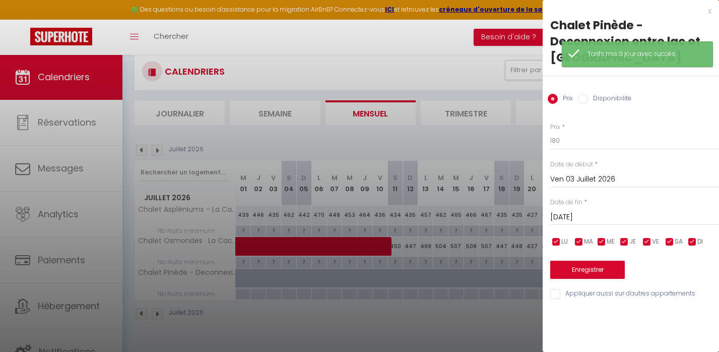
click at [582, 98] on input "Disponibilité" at bounding box center [583, 99] width 10 height 10
radio input "true"
radio input "false"
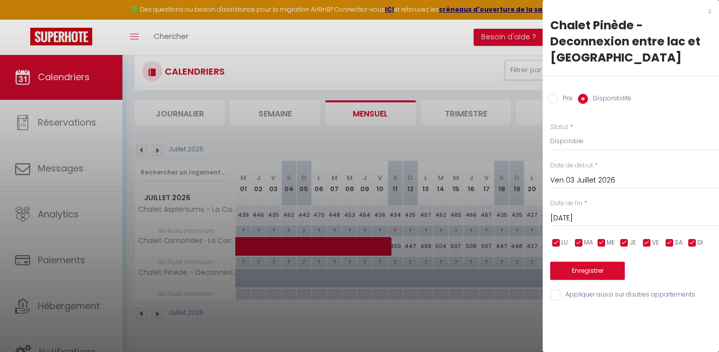
click at [585, 218] on input "[DATE]" at bounding box center [634, 218] width 169 height 13
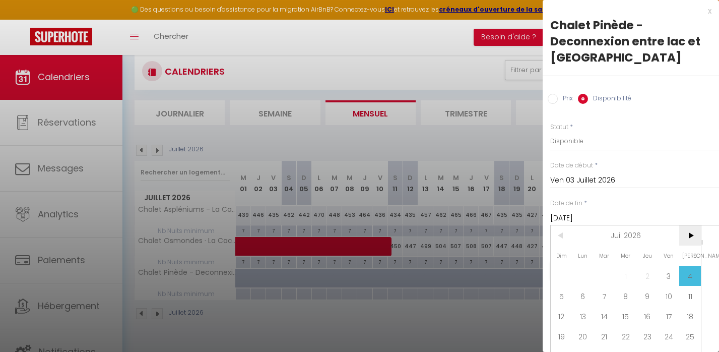
click at [685, 236] on span ">" at bounding box center [690, 235] width 22 height 20
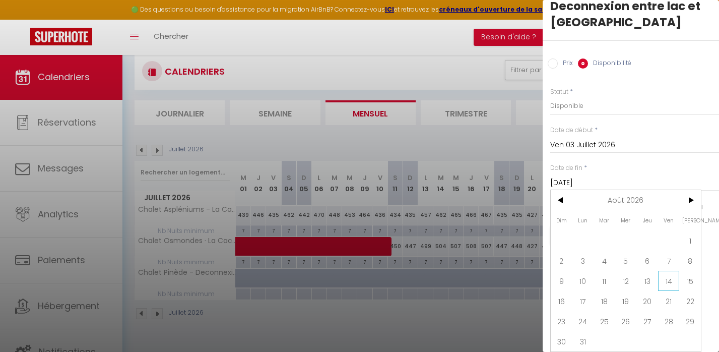
scroll to position [35, 0]
click at [665, 320] on span "28" at bounding box center [669, 321] width 22 height 20
type input "Ven 28 Août 2026"
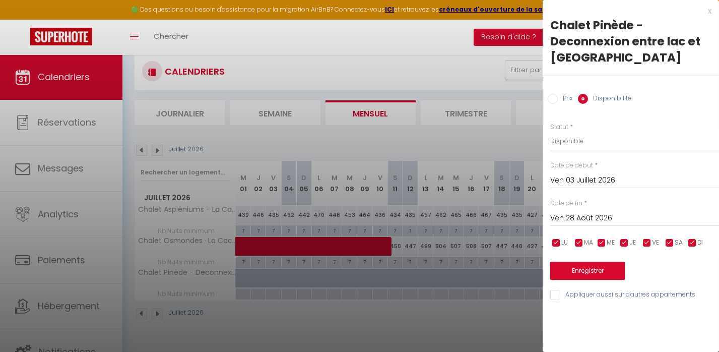
scroll to position [0, 0]
click at [589, 267] on button "Enregistrer" at bounding box center [587, 270] width 75 height 18
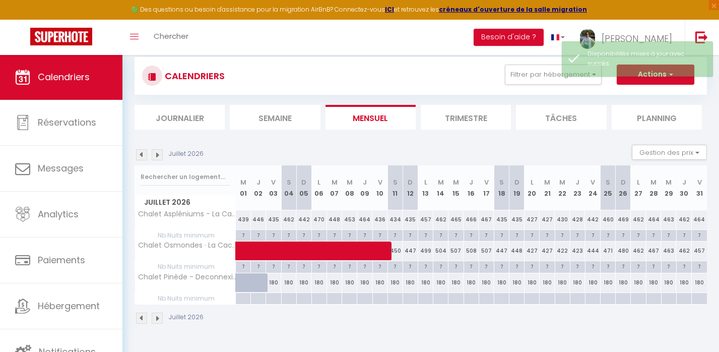
scroll to position [18, 0]
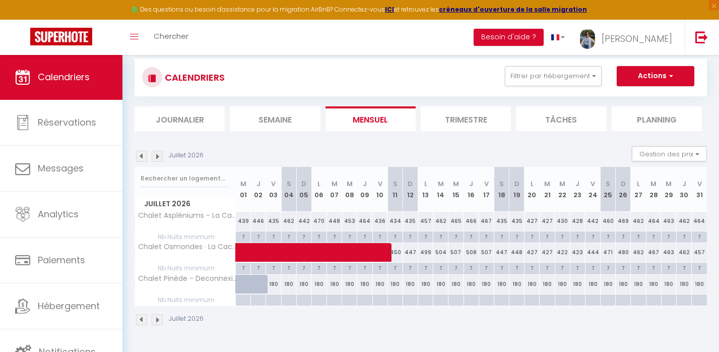
click at [246, 281] on div at bounding box center [248, 289] width 15 height 19
select select "1"
type input "Mer 01 Juillet 2026"
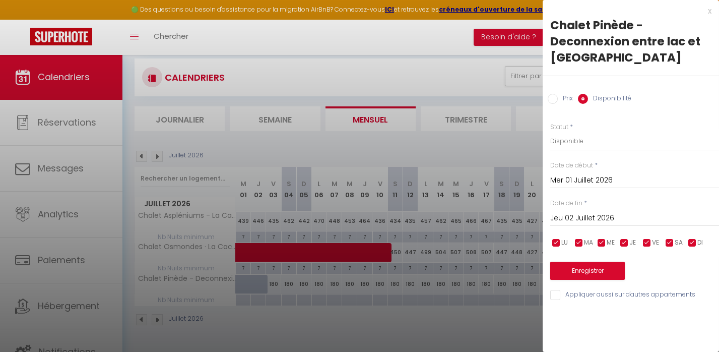
click at [557, 215] on input "Jeu 02 Juillet 2026" at bounding box center [634, 218] width 169 height 13
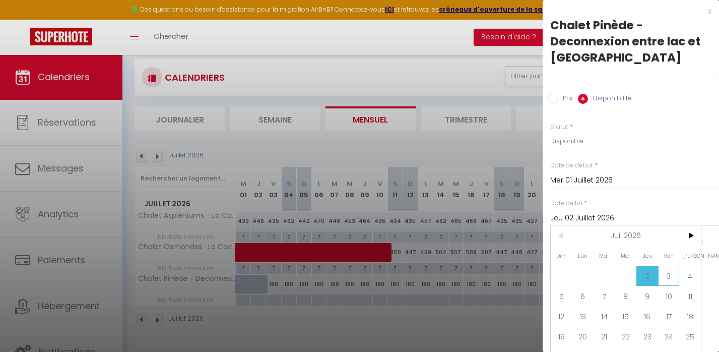
click at [666, 277] on span "3" at bounding box center [669, 275] width 22 height 20
type input "Ven 03 Juillet 2026"
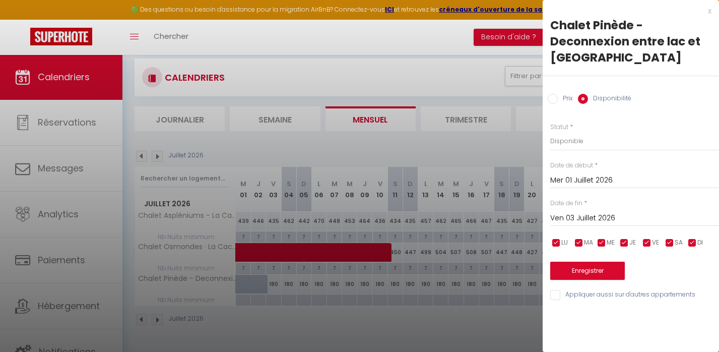
click at [610, 276] on button "Enregistrer" at bounding box center [587, 270] width 75 height 18
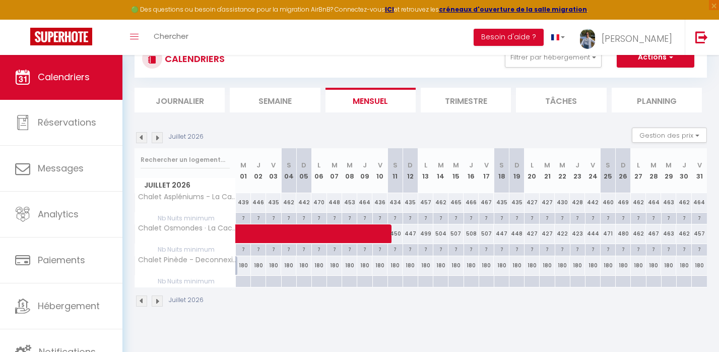
scroll to position [38, 0]
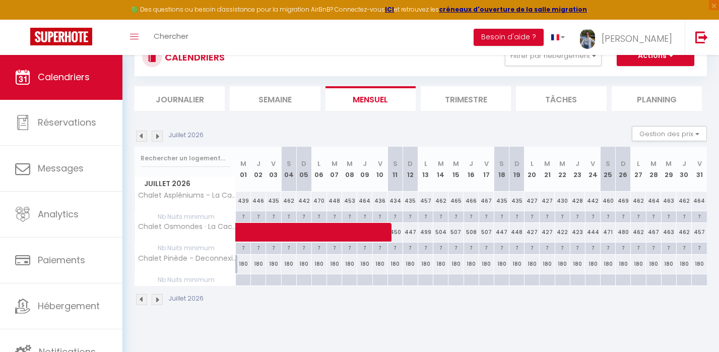
click at [239, 280] on div at bounding box center [242, 280] width 15 height 12
type input "Mer 01 Juillet 2026"
type input "Jeu 02 Juillet 2026"
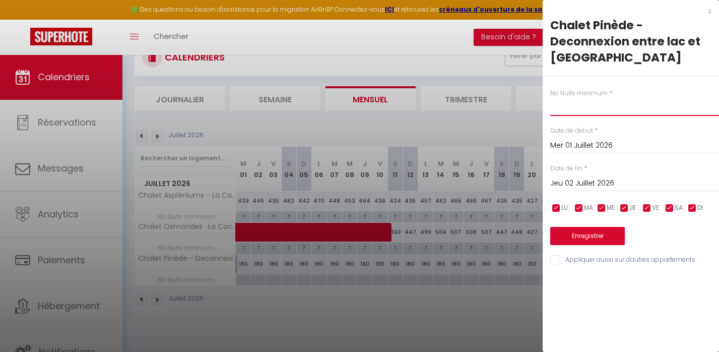
click at [566, 111] on input "text" at bounding box center [634, 107] width 169 height 18
type input "7"
click at [564, 147] on input "Mer 01 Juillet 2026" at bounding box center [634, 145] width 169 height 13
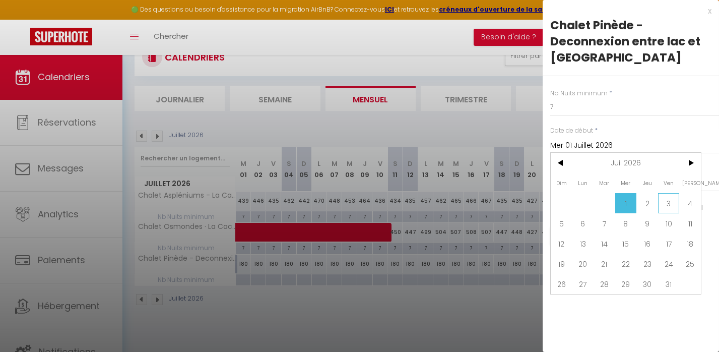
click at [660, 195] on span "3" at bounding box center [669, 203] width 22 height 20
type input "Ven 03 Juillet 2026"
type input "[DATE]"
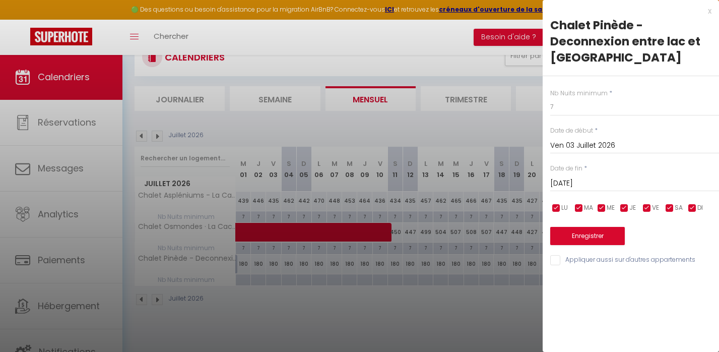
click at [603, 147] on input "Ven 03 Juillet 2026" at bounding box center [634, 145] width 169 height 13
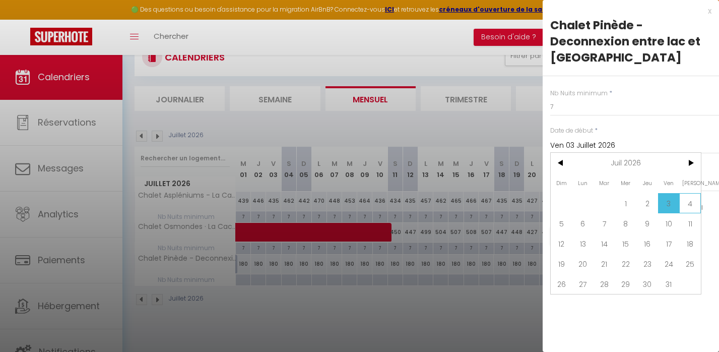
click at [689, 198] on span "4" at bounding box center [690, 203] width 22 height 20
type input "[DATE]"
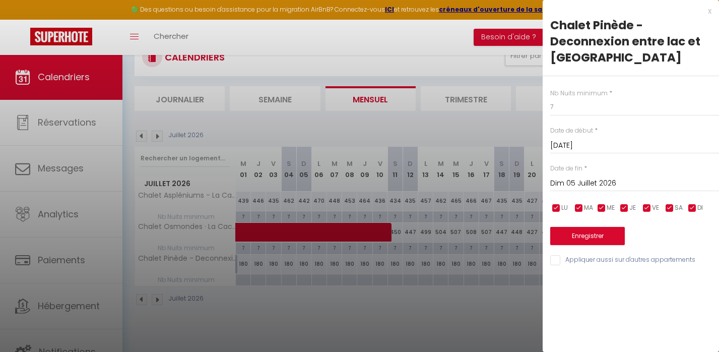
click at [601, 177] on input "Dim 05 Juillet 2026" at bounding box center [634, 183] width 169 height 13
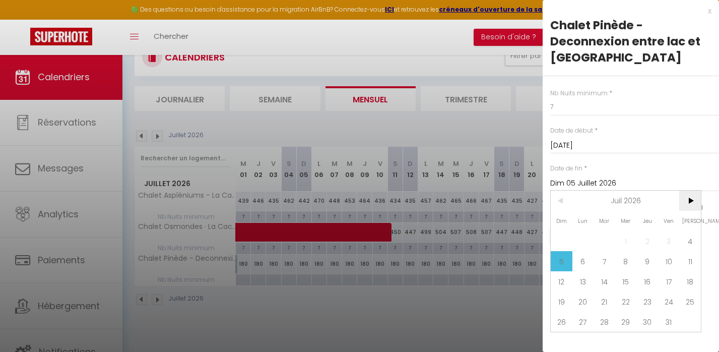
click at [688, 198] on span ">" at bounding box center [690, 200] width 22 height 20
click at [689, 318] on span "29" at bounding box center [690, 321] width 22 height 20
type input "[DATE]"
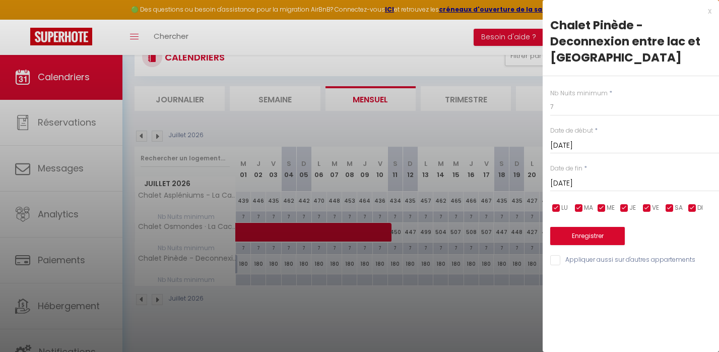
click at [602, 228] on button "Enregistrer" at bounding box center [587, 236] width 75 height 18
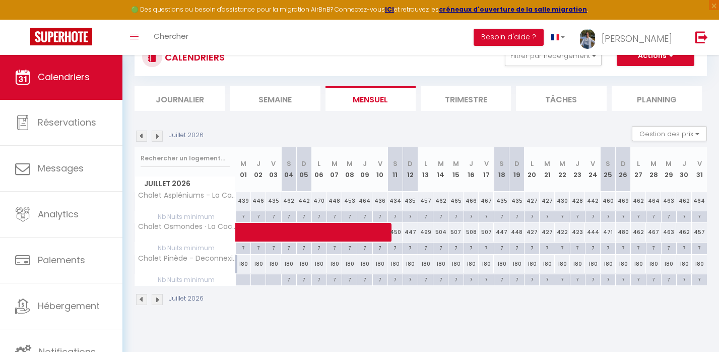
click at [245, 278] on div at bounding box center [242, 280] width 15 height 12
type input "Mer 01 Juillet 2026"
type input "Jeu 02 Juillet 2026"
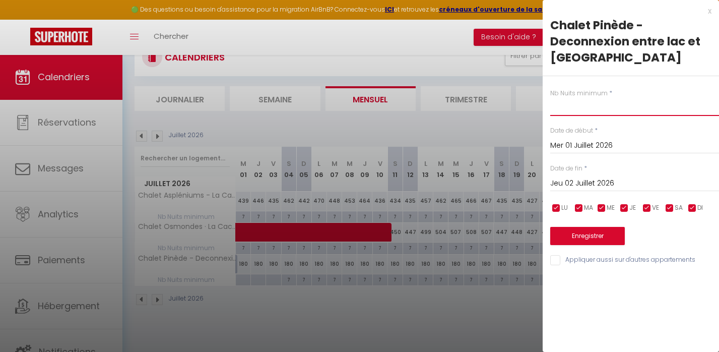
click at [582, 111] on input "text" at bounding box center [634, 107] width 169 height 18
type input "2"
click at [574, 188] on input "Jeu 02 Juillet 2026" at bounding box center [634, 183] width 169 height 13
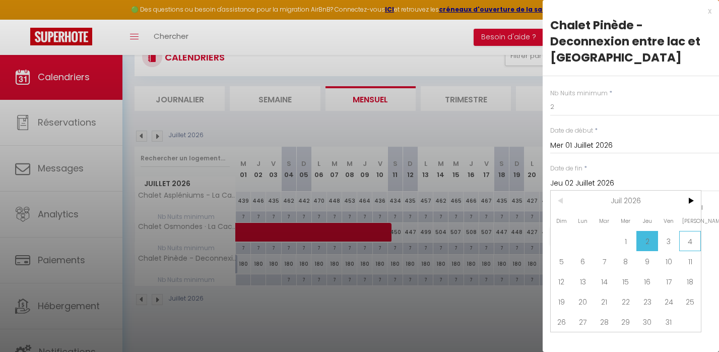
click at [679, 243] on span "4" at bounding box center [690, 241] width 22 height 20
type input "[DATE]"
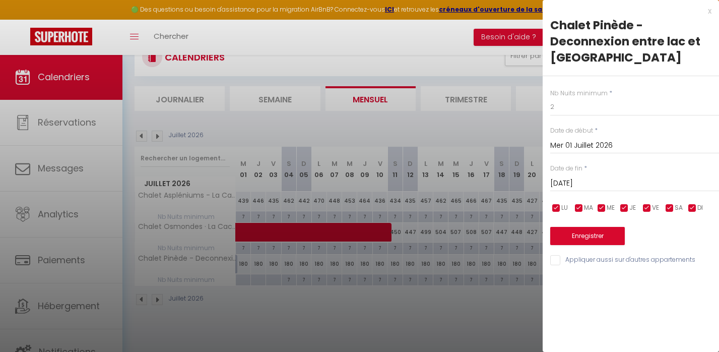
click at [600, 238] on button "Enregistrer" at bounding box center [587, 236] width 75 height 18
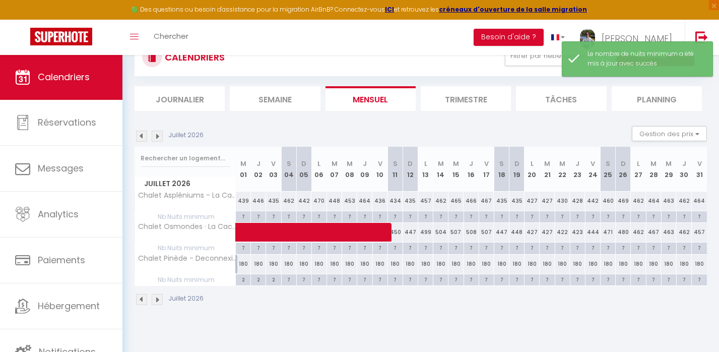
click at [331, 248] on div "7" at bounding box center [334, 247] width 15 height 10
type input "7"
type input "[DATE]"
type input "Mer 08 Juillet 2026"
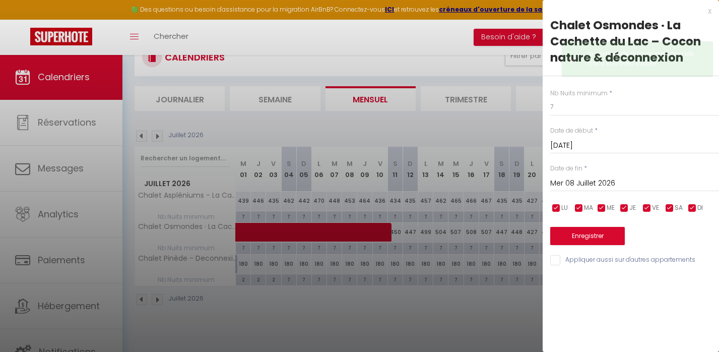
click at [331, 248] on div at bounding box center [359, 176] width 719 height 352
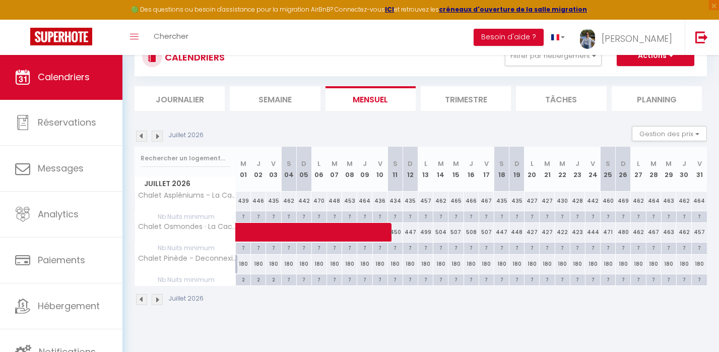
click at [606, 213] on div "7" at bounding box center [607, 216] width 15 height 10
type input "7"
type input "[DATE]"
type input "Dim 26 Juillet 2026"
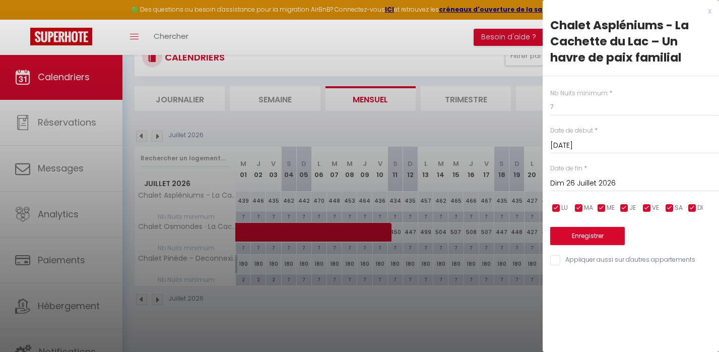
click at [708, 10] on div "x" at bounding box center [627, 11] width 169 height 12
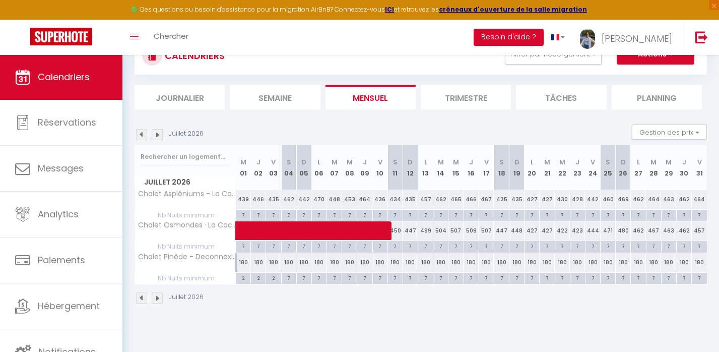
scroll to position [39, 0]
click at [658, 130] on button "Gestion des prix" at bounding box center [669, 131] width 75 height 15
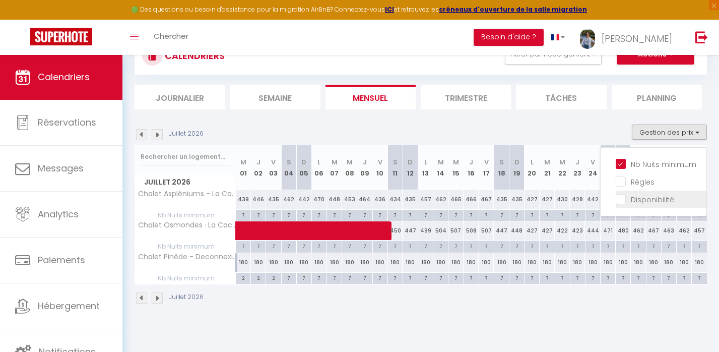
click at [625, 195] on input "Disponibilité" at bounding box center [661, 198] width 91 height 10
checkbox input "true"
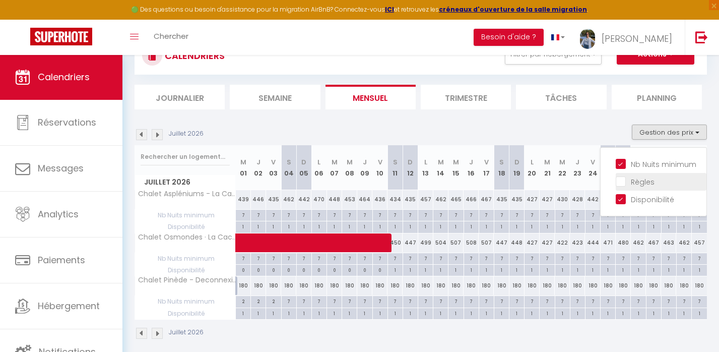
click at [623, 185] on input "Règles" at bounding box center [661, 181] width 91 height 10
checkbox input "true"
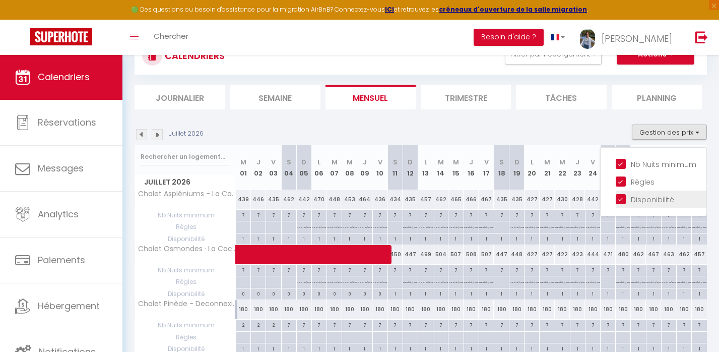
click at [626, 204] on label "Disponibilité" at bounding box center [650, 199] width 48 height 11
click at [621, 204] on input "Disponibilité" at bounding box center [661, 198] width 91 height 10
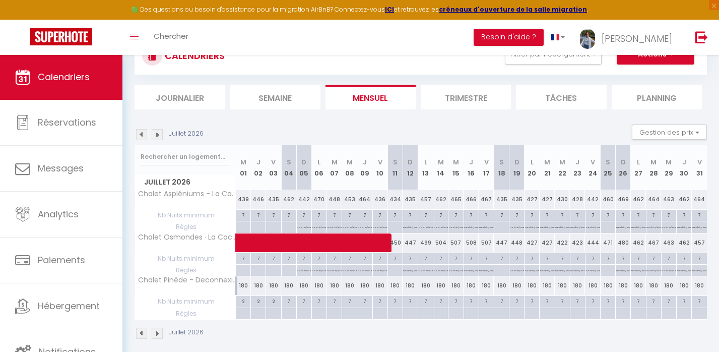
click at [400, 320] on div "Juillet 2026" at bounding box center [420, 334] width 572 height 30
click at [395, 311] on div at bounding box center [394, 314] width 15 height 12
type input "[DATE]"
type input "Dim 12 Juillet 2026"
select select
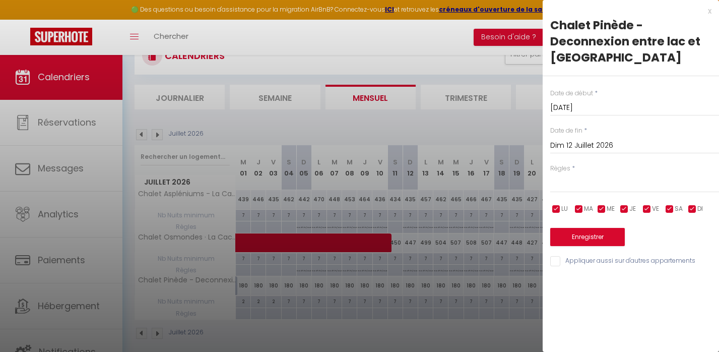
click at [668, 204] on input "checkbox" at bounding box center [669, 209] width 10 height 10
checkbox input "false"
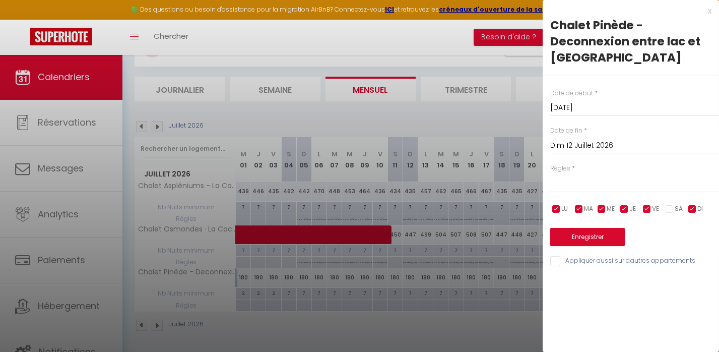
click at [595, 238] on button "Enregistrer" at bounding box center [587, 237] width 75 height 18
select select
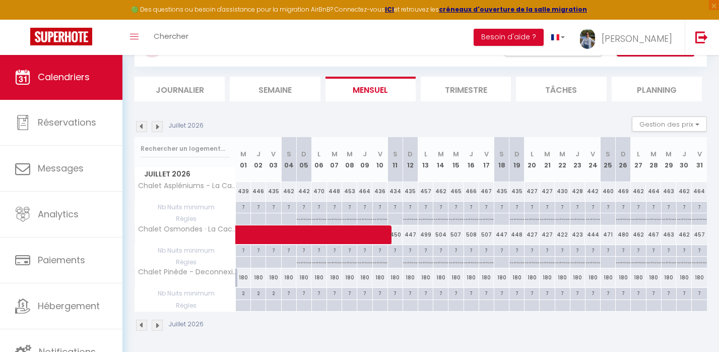
click at [291, 304] on div at bounding box center [288, 306] width 15 height 12
type input "[DATE]"
type input "Dim 05 Juillet 2026"
select select
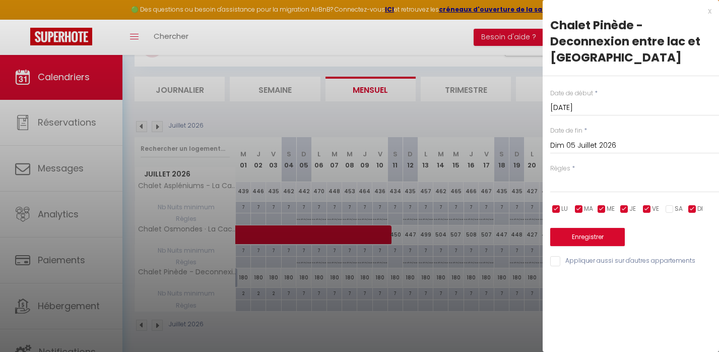
click at [566, 110] on input "[DATE]" at bounding box center [634, 107] width 169 height 13
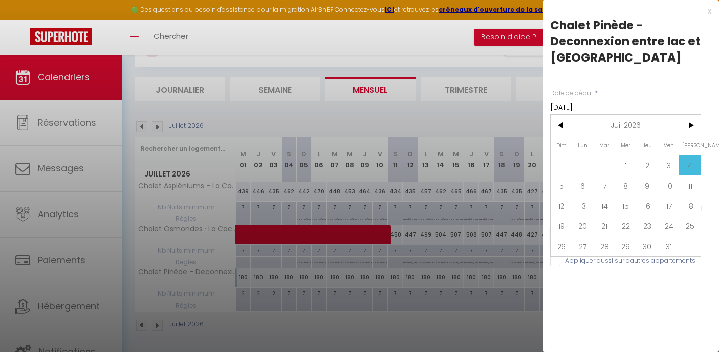
click at [566, 110] on input "[DATE]" at bounding box center [634, 107] width 169 height 13
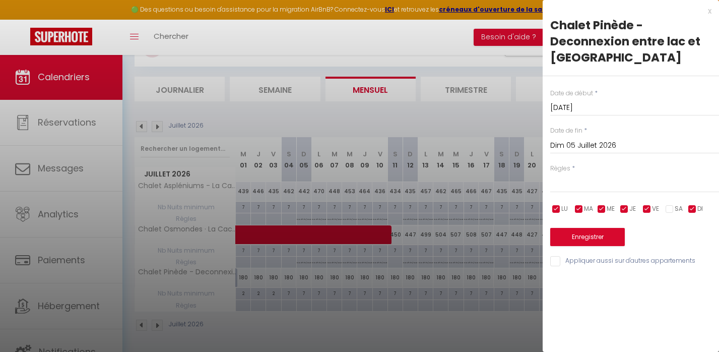
click at [573, 147] on input "Dim 05 Juillet 2026" at bounding box center [634, 145] width 169 height 13
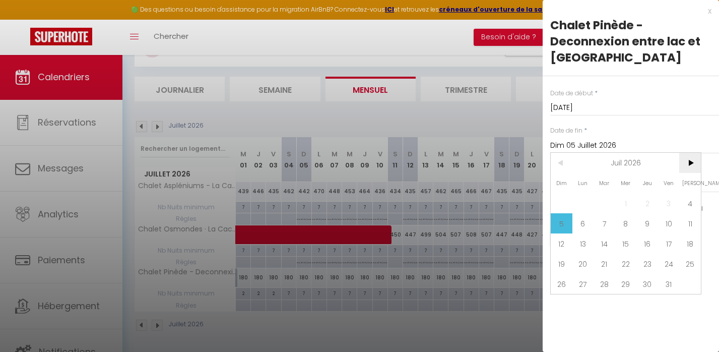
click at [699, 161] on span ">" at bounding box center [690, 163] width 22 height 20
click at [680, 283] on span "29" at bounding box center [690, 284] width 22 height 20
type input "[DATE]"
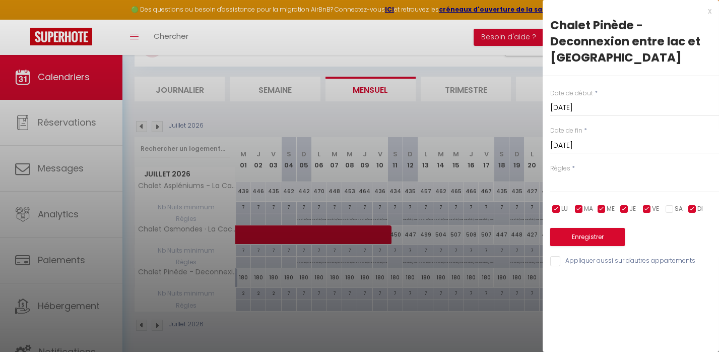
click at [562, 233] on button "Enregistrer" at bounding box center [587, 237] width 75 height 18
select select
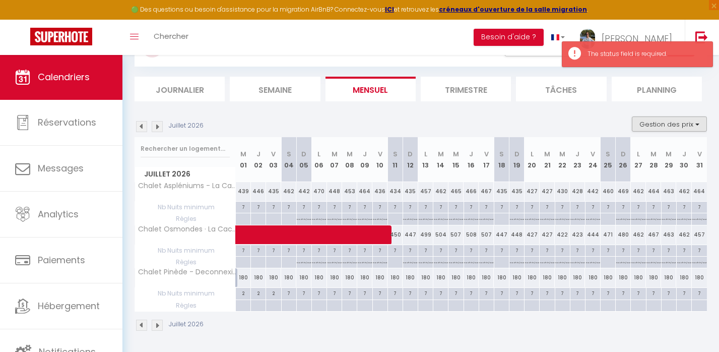
click at [661, 126] on button "Gestion des prix" at bounding box center [669, 123] width 75 height 15
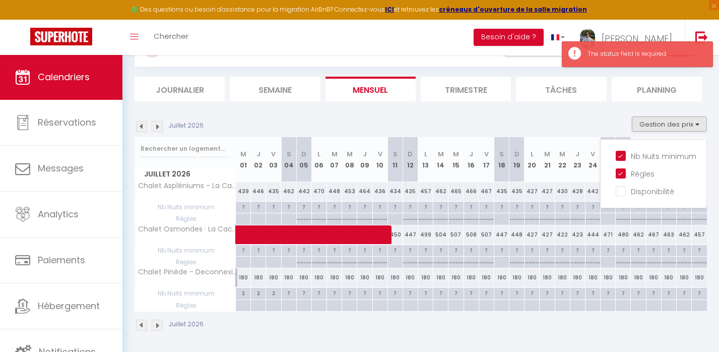
click at [631, 326] on div "Juillet 2026" at bounding box center [420, 326] width 572 height 30
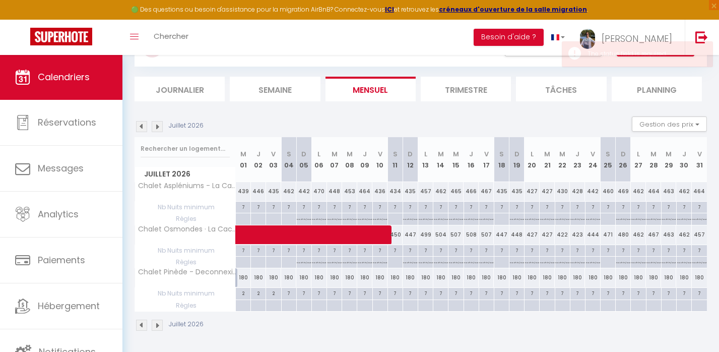
click at [288, 293] on div "7" at bounding box center [289, 293] width 15 height 10
type input "7"
type input "[DATE]"
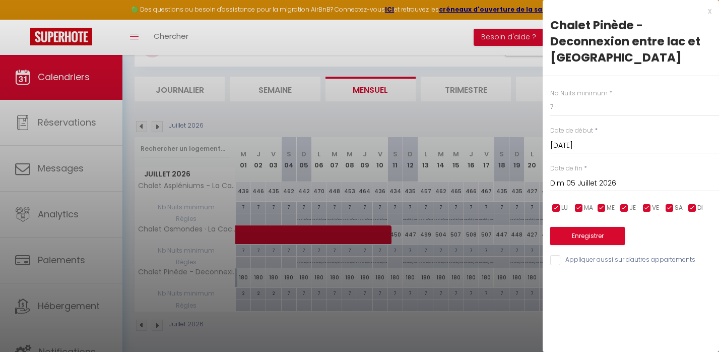
click at [599, 177] on input "Dim 05 Juillet 2026" at bounding box center [634, 183] width 169 height 13
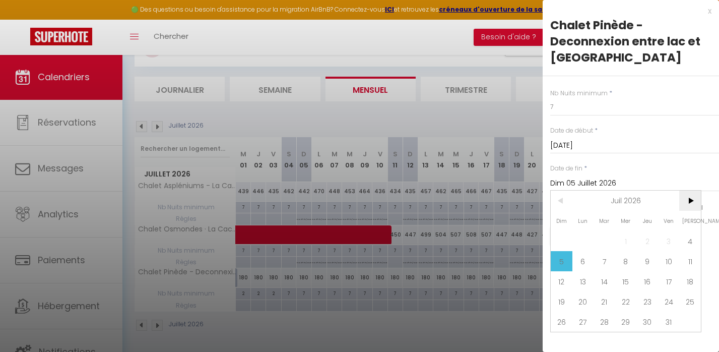
click at [692, 196] on span ">" at bounding box center [690, 200] width 22 height 20
click at [675, 323] on span "28" at bounding box center [669, 321] width 22 height 20
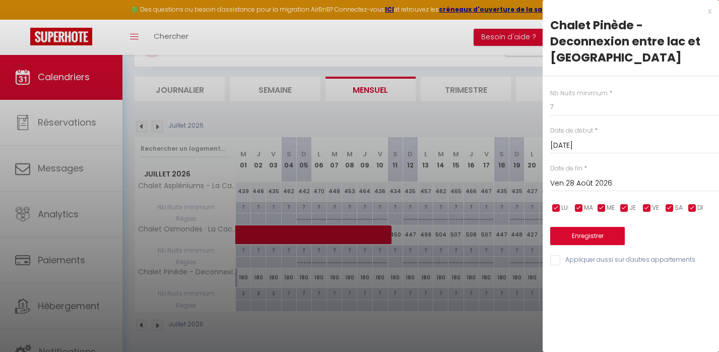
click at [598, 185] on input "Ven 28 Août 2026" at bounding box center [634, 183] width 169 height 13
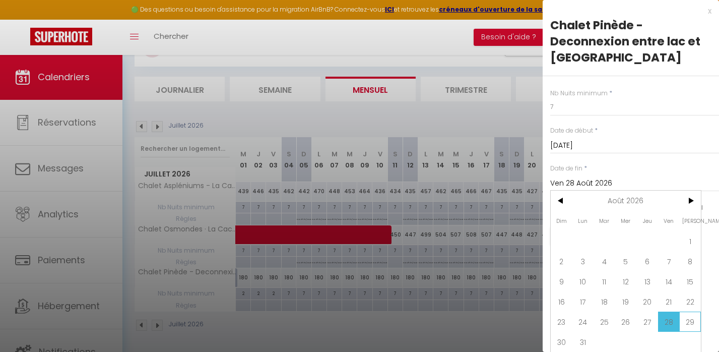
click at [693, 323] on span "29" at bounding box center [690, 321] width 22 height 20
type input "[DATE]"
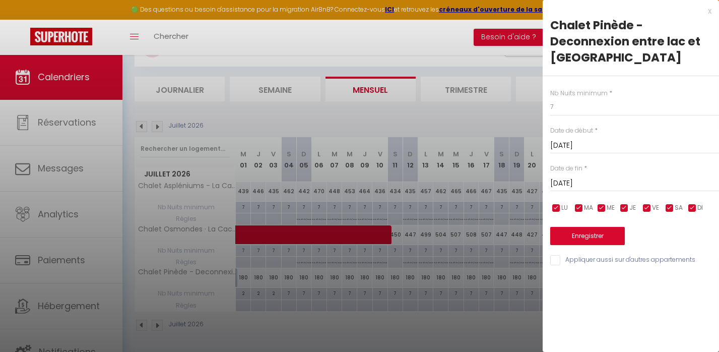
click at [667, 203] on input "checkbox" at bounding box center [669, 208] width 10 height 10
checkbox input "false"
click at [560, 255] on input "Appliquer aussi sur d'autres appartements" at bounding box center [634, 260] width 169 height 10
checkbox input "true"
click at [563, 237] on button "Enregistrer" at bounding box center [587, 236] width 75 height 18
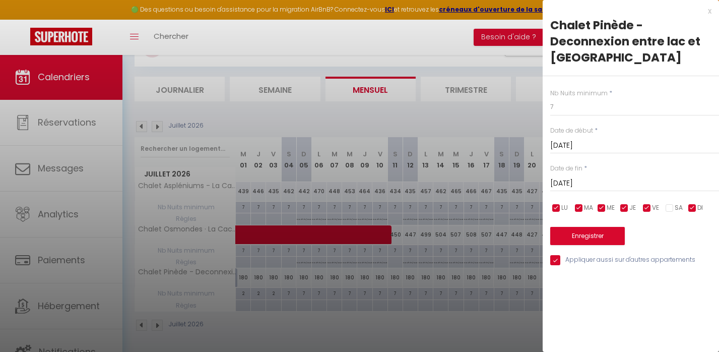
select select
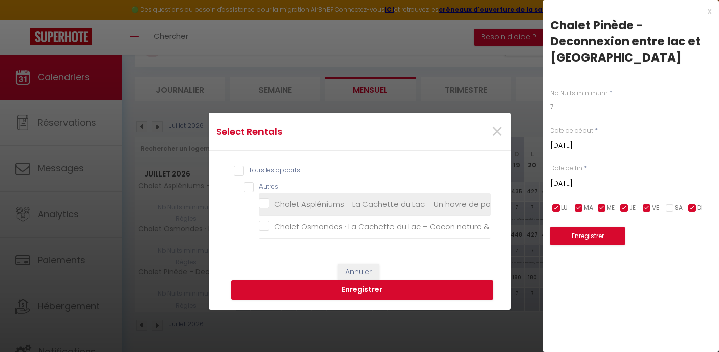
click at [270, 206] on familial "Chalet Aspléniums - La Cachette du Lac – Un havre de paix familial" at bounding box center [375, 204] width 232 height 10
checkbox familial "true"
checkbox déconnexion "false"
click at [269, 206] on familial "Chalet Aspléniums - La Cachette du Lac – Un havre de paix familial" at bounding box center [375, 204] width 232 height 10
checkbox familial "false"
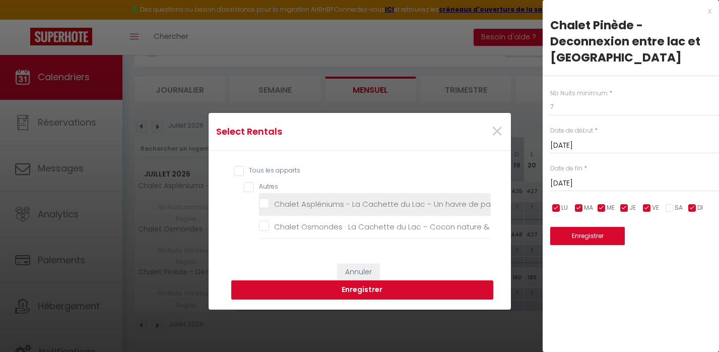
checkbox déconnexion "false"
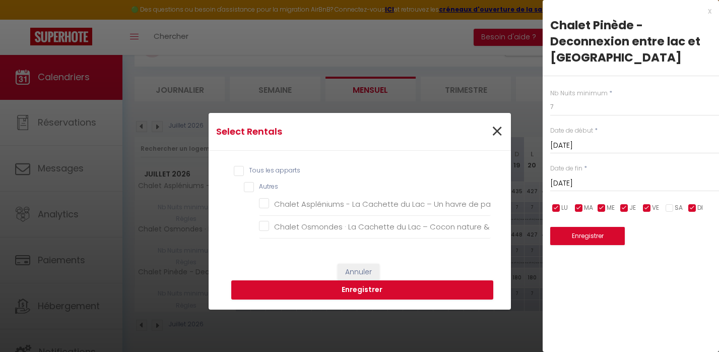
click at [496, 131] on span "×" at bounding box center [497, 131] width 13 height 30
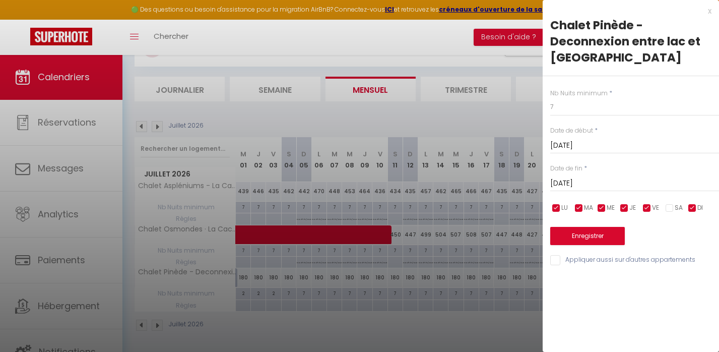
click at [709, 15] on div "x" at bounding box center [627, 11] width 169 height 12
select select
checkbox input "true"
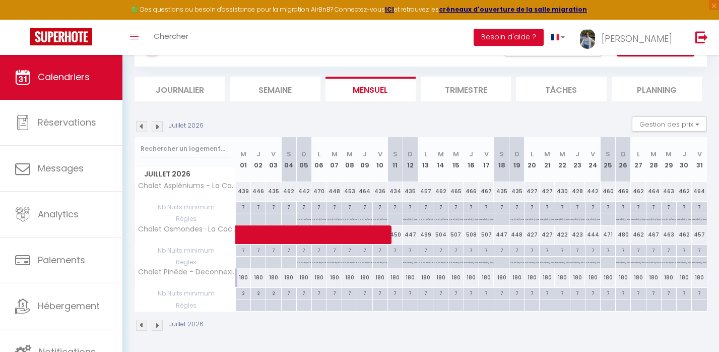
click at [307, 263] on p "No ch in/out" at bounding box center [304, 261] width 14 height 10
type input "Dim 05 Juillet 2026"
type input "Lun 06 Juillet 2026"
select select "3"
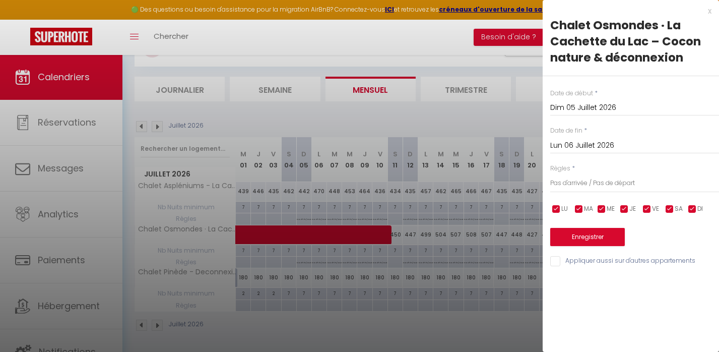
click at [708, 9] on div "x" at bounding box center [627, 11] width 169 height 12
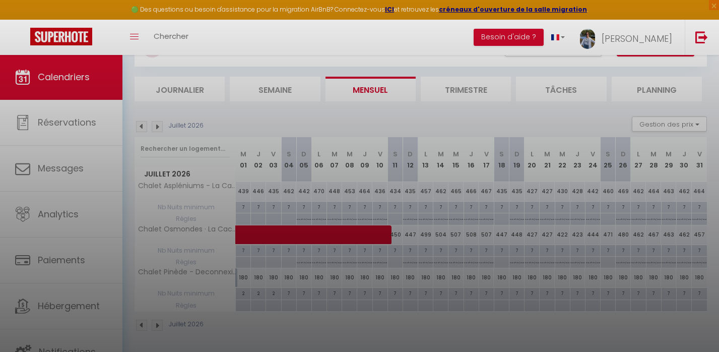
type input "undefined aN undefined NaN"
select select
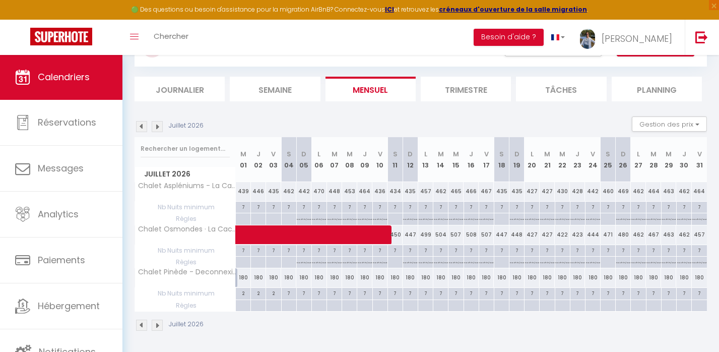
click at [302, 303] on div at bounding box center [303, 306] width 15 height 12
type input "Dim 05 Juillet 2026"
type input "Lun 06 Juillet 2026"
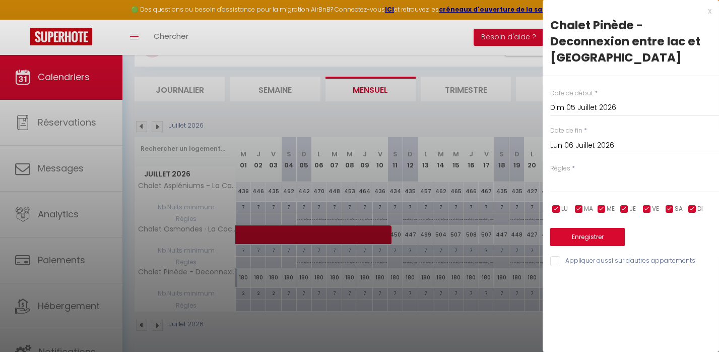
click at [603, 169] on div "Règles * Aucun No Checkin No Checkout Pas d'arrivée / Pas de départ" at bounding box center [634, 178] width 169 height 29
select select "3"
click at [582, 154] on div "Date de début * [DATE] < [DATE] > Dim Lun Mar Mer Jeu Ven Sam 1 2 3 4 5 6 7 8 9…" at bounding box center [631, 171] width 176 height 191
click at [586, 107] on input "Dim 05 Juillet 2026" at bounding box center [634, 107] width 169 height 13
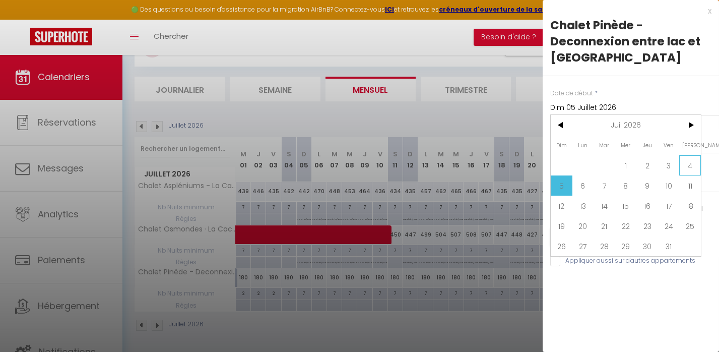
click at [690, 162] on span "4" at bounding box center [690, 165] width 22 height 20
type input "[DATE]"
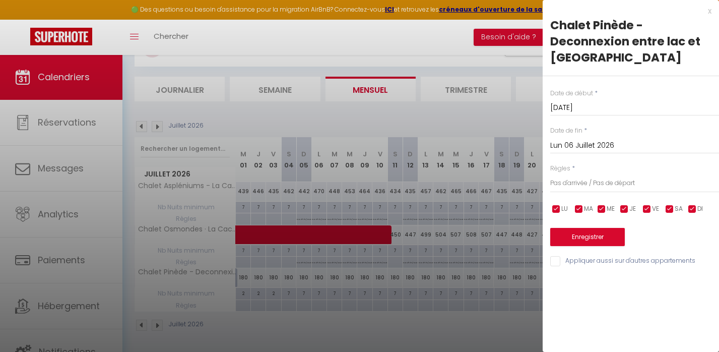
click at [600, 142] on input "Lun 06 Juillet 2026" at bounding box center [634, 145] width 169 height 13
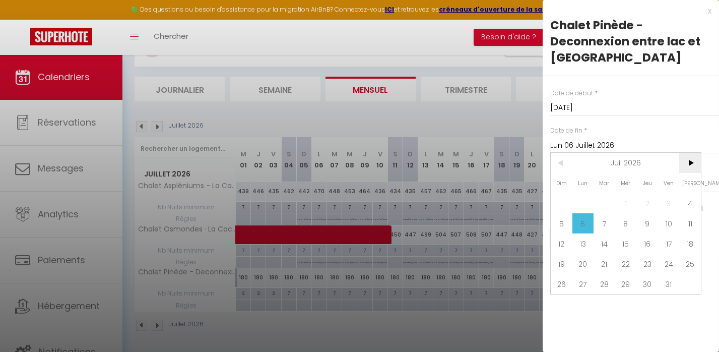
click at [692, 165] on span ">" at bounding box center [690, 163] width 22 height 20
click at [687, 280] on span "29" at bounding box center [690, 284] width 22 height 20
type input "[DATE]"
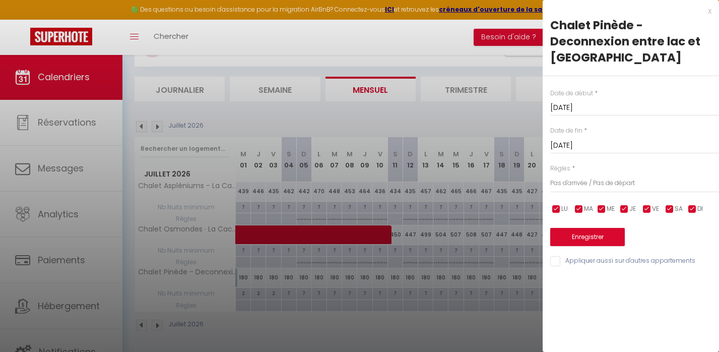
click at [667, 206] on input "checkbox" at bounding box center [669, 209] width 10 height 10
checkbox input "false"
click at [612, 229] on button "Enregistrer" at bounding box center [587, 237] width 75 height 18
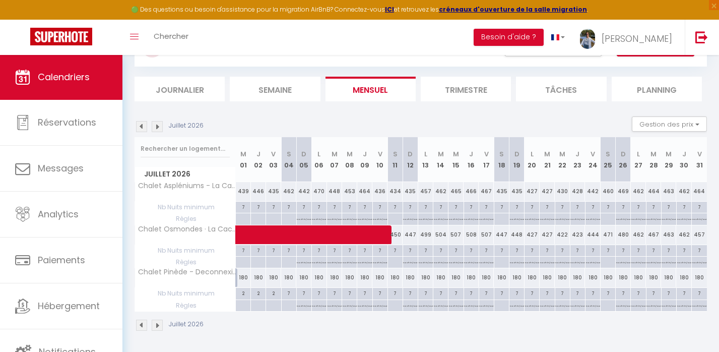
click at [291, 292] on div "7" at bounding box center [289, 293] width 15 height 10
type input "7"
type input "[DATE]"
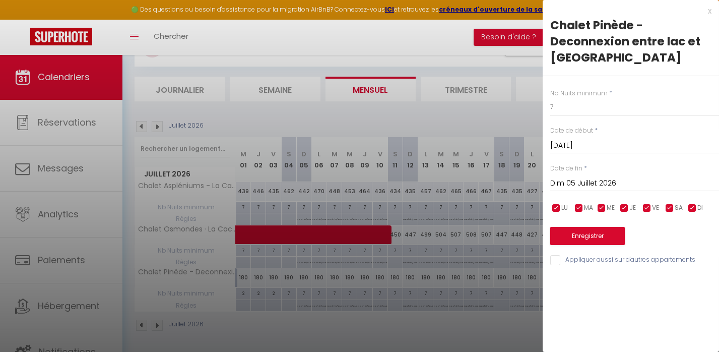
click at [604, 181] on input "Dim 05 Juillet 2026" at bounding box center [634, 183] width 169 height 13
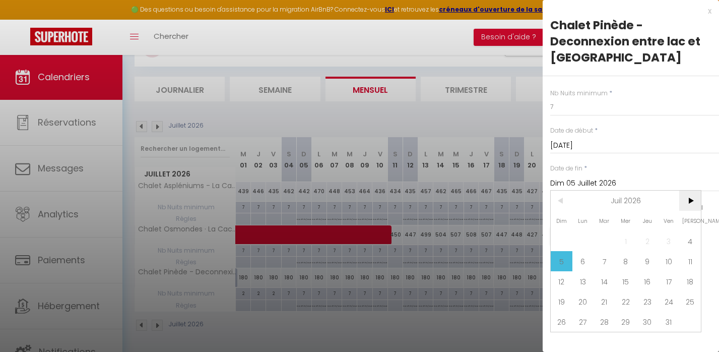
click at [698, 208] on span ">" at bounding box center [690, 200] width 22 height 20
click at [675, 320] on span "28" at bounding box center [669, 321] width 22 height 20
type input "Ven 28 Août 2026"
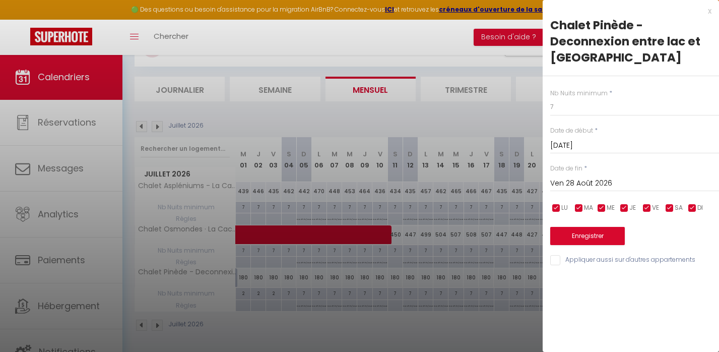
scroll to position [0, 0]
click at [709, 14] on div "x" at bounding box center [627, 11] width 169 height 12
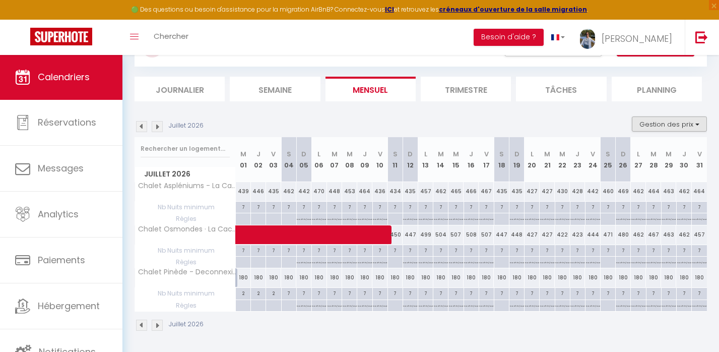
click at [662, 121] on button "Gestion des prix" at bounding box center [669, 123] width 75 height 15
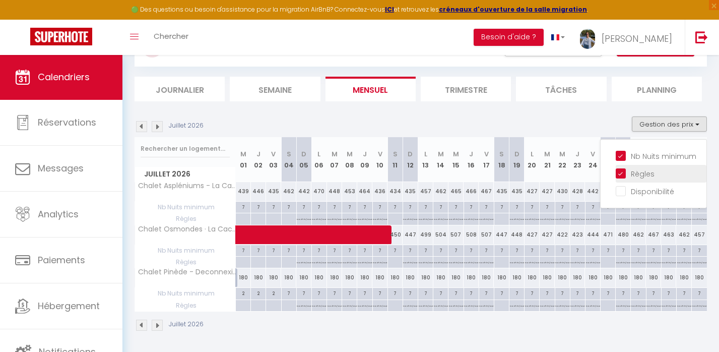
click at [627, 174] on input "Règles" at bounding box center [661, 173] width 91 height 10
checkbox input "false"
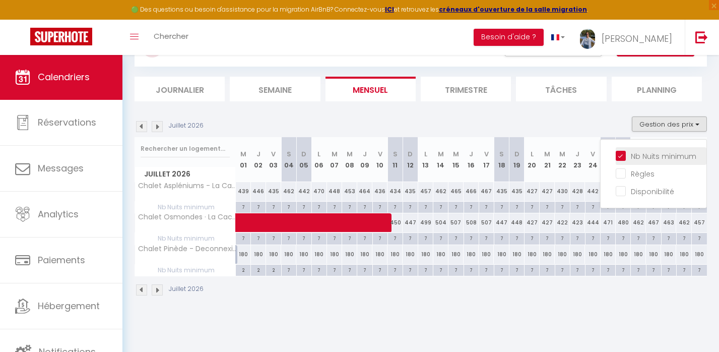
click at [621, 156] on input "Nb Nuits minimum" at bounding box center [661, 155] width 91 height 10
checkbox input "false"
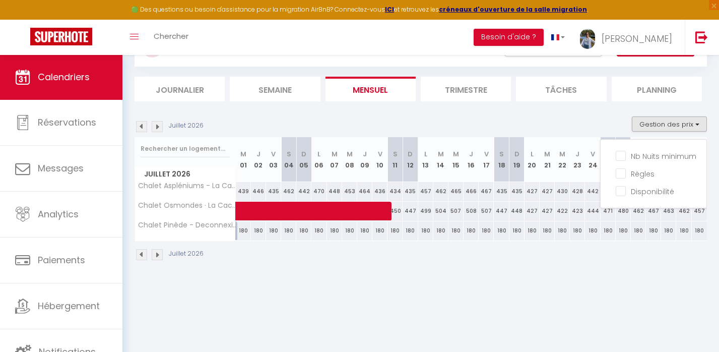
click at [552, 252] on div "Juillet 2026" at bounding box center [420, 256] width 572 height 30
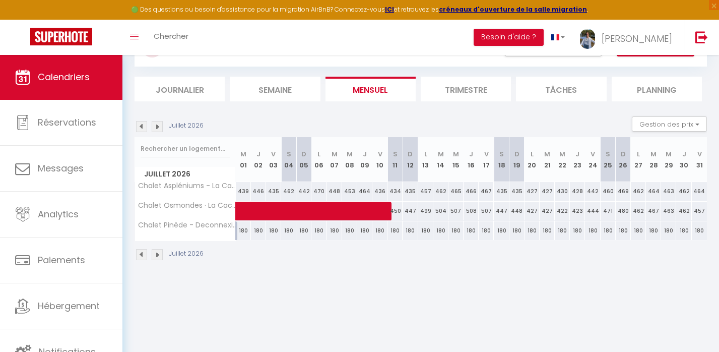
click at [292, 227] on div "180" at bounding box center [288, 230] width 15 height 19
type input "180"
select select "1"
type input "[DATE]"
type input "Dim 05 Juillet 2026"
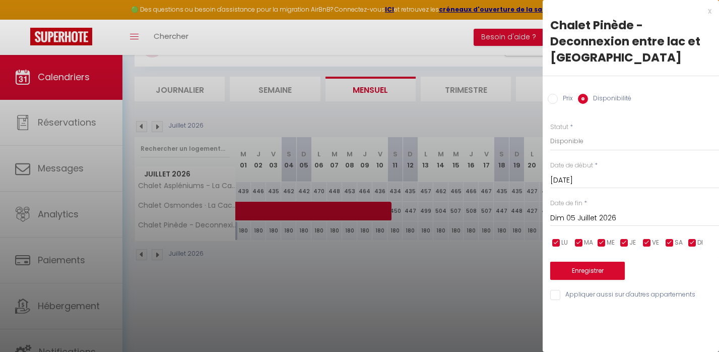
click at [550, 101] on input "Prix" at bounding box center [553, 99] width 10 height 10
radio input "true"
radio input "false"
click at [576, 211] on input "Dim 05 Juillet 2026" at bounding box center [634, 217] width 169 height 13
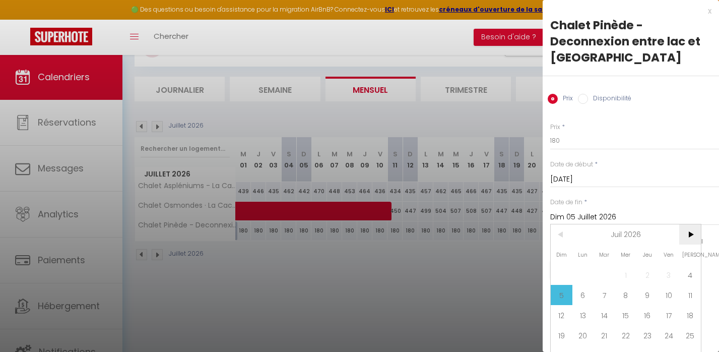
click at [692, 240] on span ">" at bounding box center [690, 234] width 22 height 20
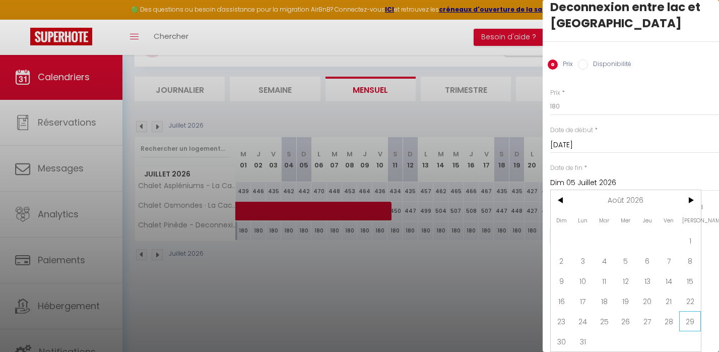
scroll to position [34, 0]
click at [583, 345] on span "31" at bounding box center [583, 341] width 22 height 20
type input "Lun 31 Août 2026"
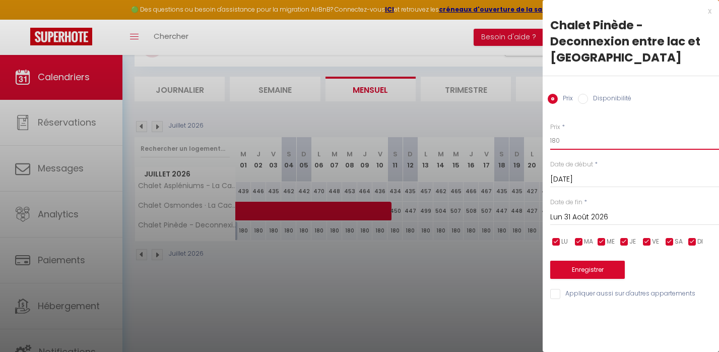
click at [571, 145] on input "180" at bounding box center [634, 140] width 169 height 18
type input "1"
type input "310"
click at [597, 263] on button "Enregistrer" at bounding box center [587, 269] width 75 height 18
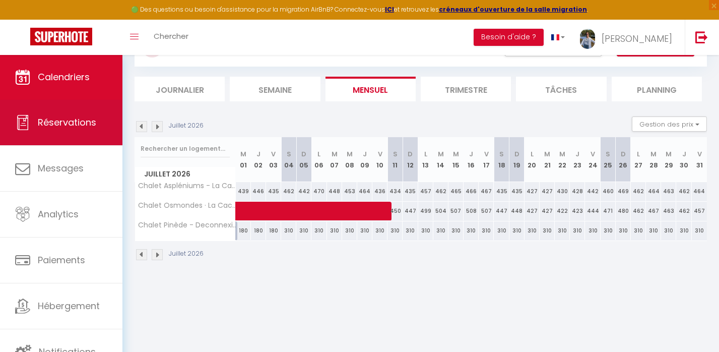
click at [67, 115] on link "Réservations" at bounding box center [61, 122] width 122 height 45
select select "not_cancelled"
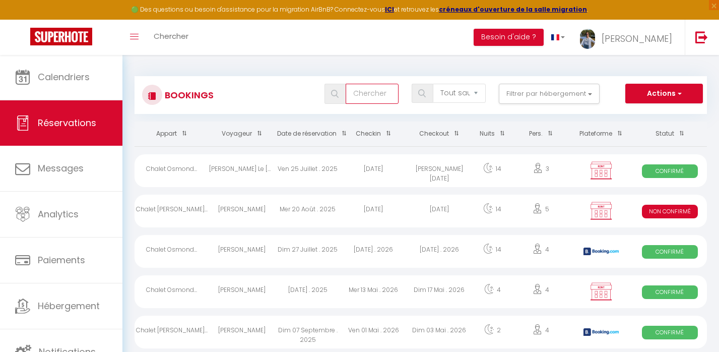
click at [382, 100] on input "text" at bounding box center [372, 94] width 53 height 20
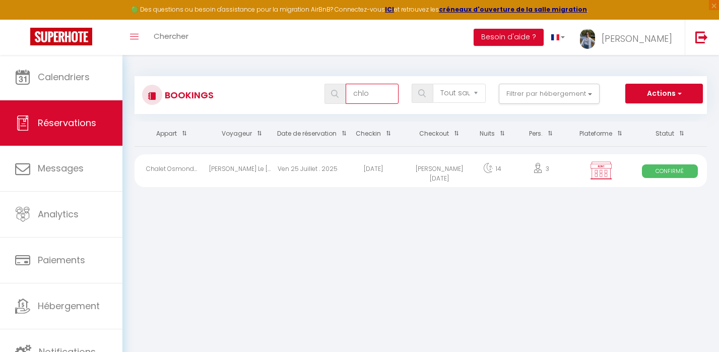
type input "Chloé"
select select
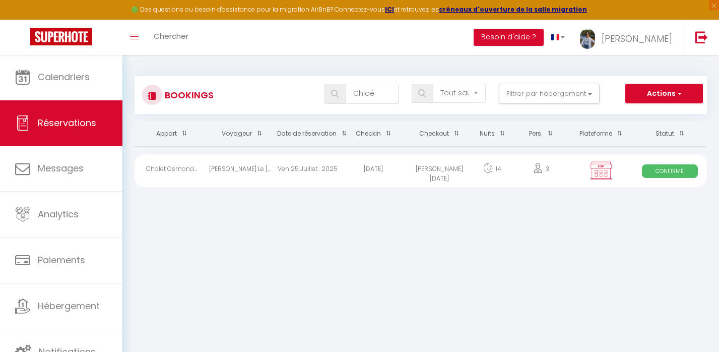
select select
click at [375, 177] on div "[DATE]" at bounding box center [374, 170] width 66 height 33
select select "OK"
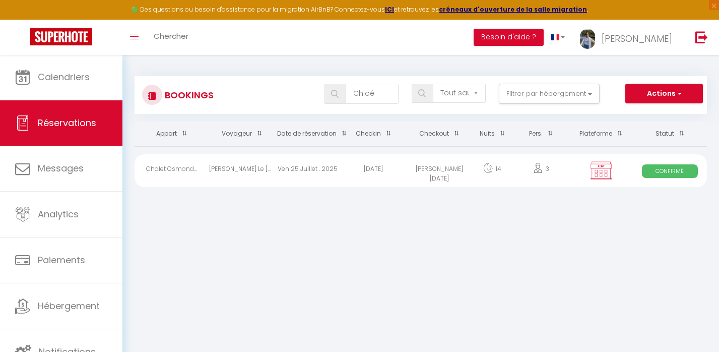
select select "KO"
select select "0"
select select
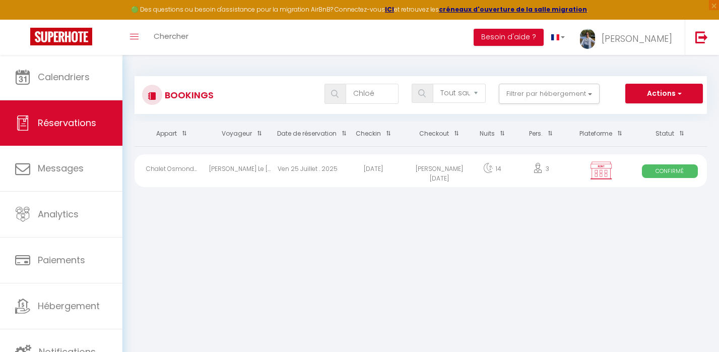
select select
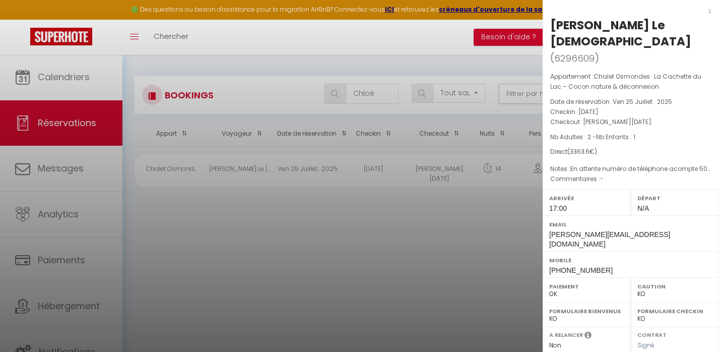
click at [706, 8] on div "x" at bounding box center [627, 11] width 169 height 12
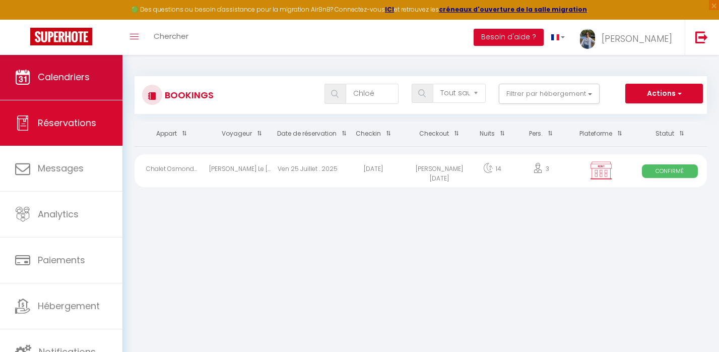
click at [75, 92] on link "Calendriers" at bounding box center [61, 76] width 122 height 45
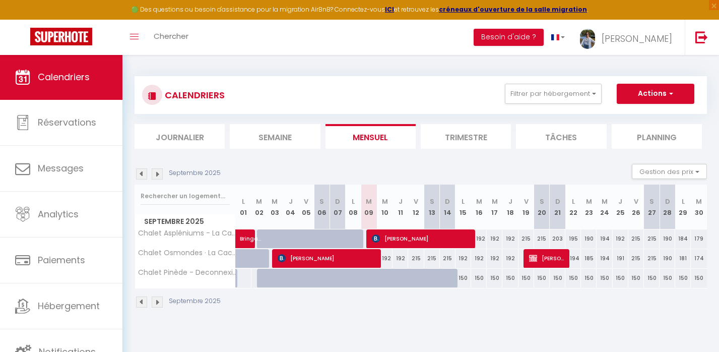
click at [159, 173] on img at bounding box center [157, 173] width 11 height 11
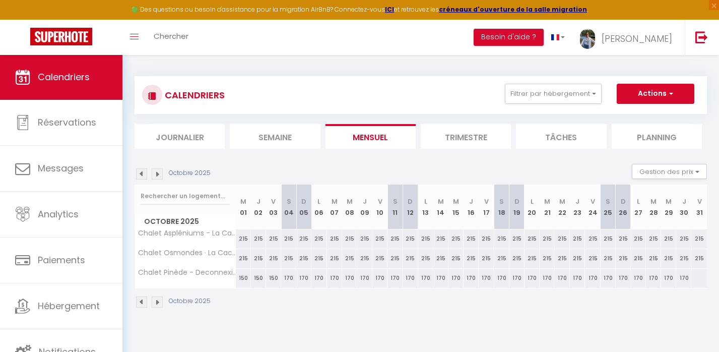
click at [159, 173] on img at bounding box center [157, 173] width 11 height 11
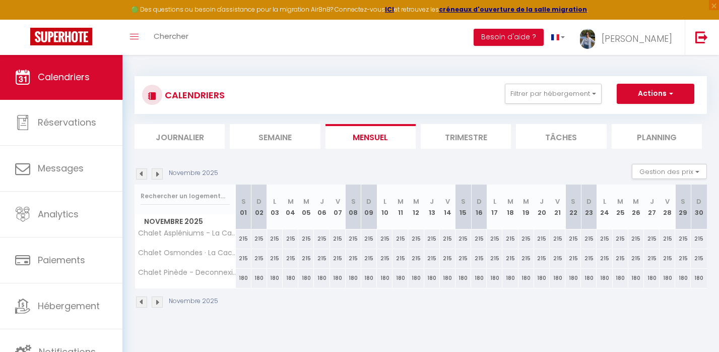
click at [159, 173] on img at bounding box center [157, 173] width 11 height 11
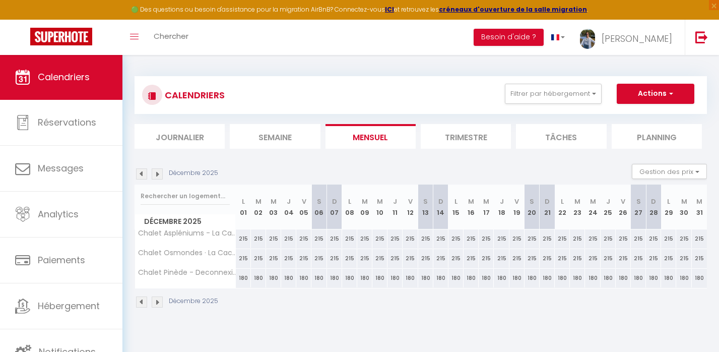
click at [159, 173] on img at bounding box center [157, 173] width 11 height 11
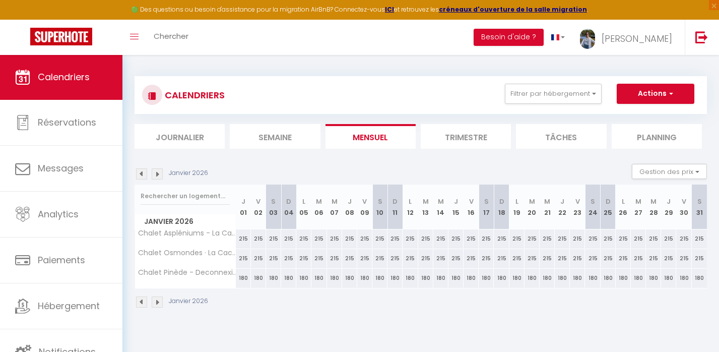
click at [159, 173] on img at bounding box center [157, 173] width 11 height 11
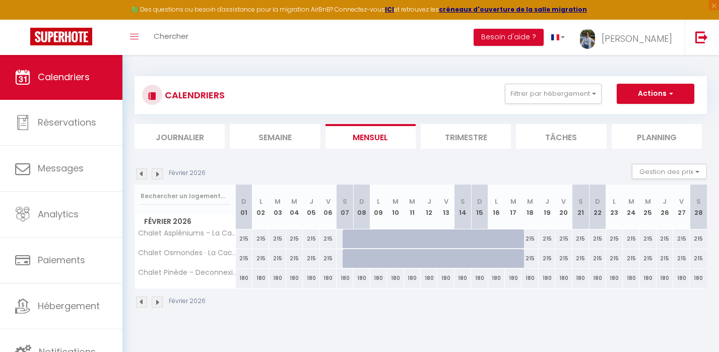
click at [159, 173] on img at bounding box center [157, 173] width 11 height 11
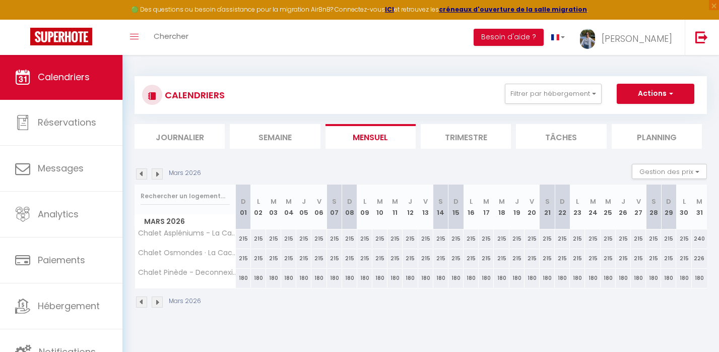
click at [159, 173] on img at bounding box center [157, 173] width 11 height 11
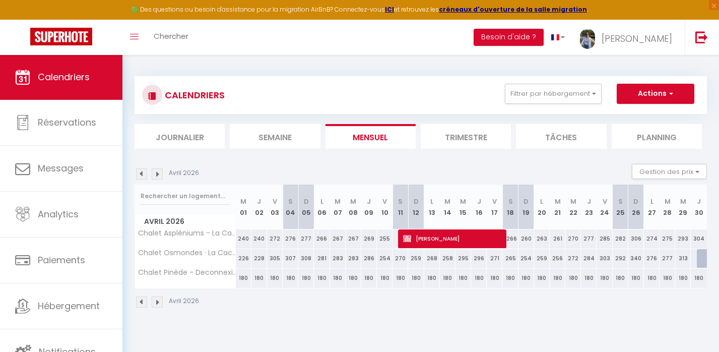
click at [159, 173] on img at bounding box center [157, 173] width 11 height 11
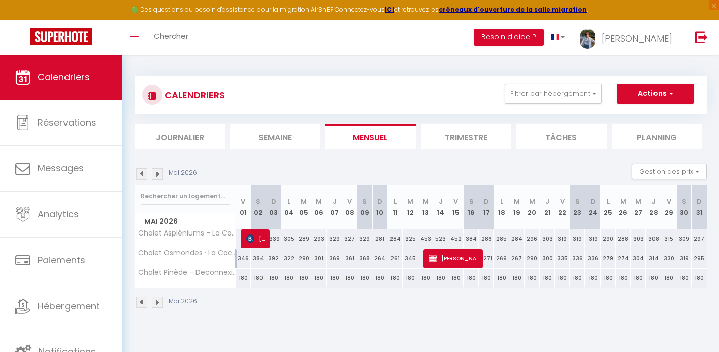
click at [159, 173] on img at bounding box center [157, 173] width 11 height 11
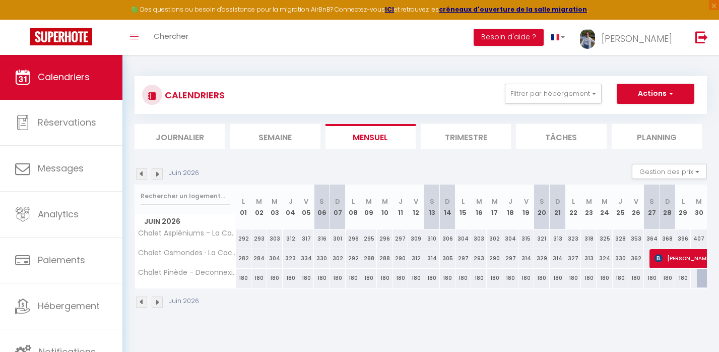
click at [159, 173] on img at bounding box center [157, 173] width 11 height 11
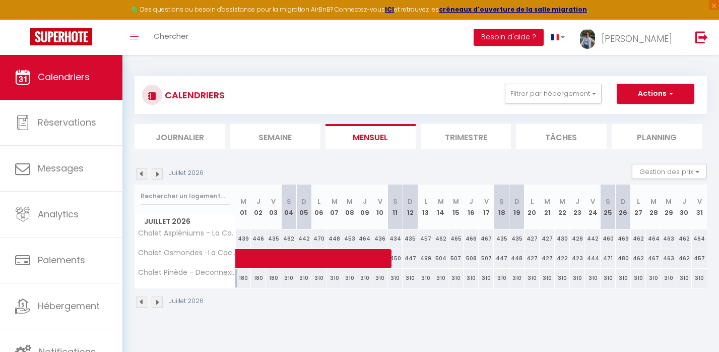
click at [159, 173] on img at bounding box center [157, 173] width 11 height 11
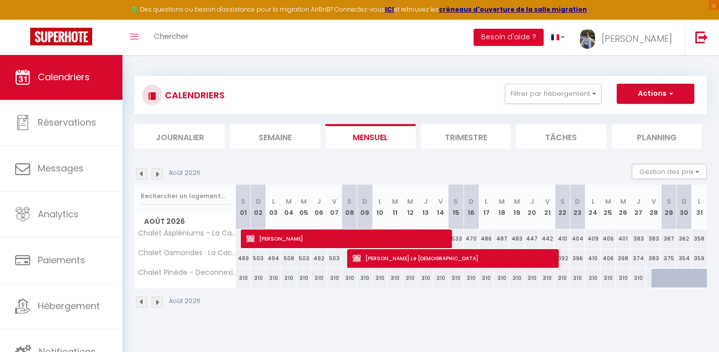
click at [664, 283] on div at bounding box center [668, 277] width 15 height 19
type input "310"
type input "[DATE]"
type input "Dim 30 Août 2026"
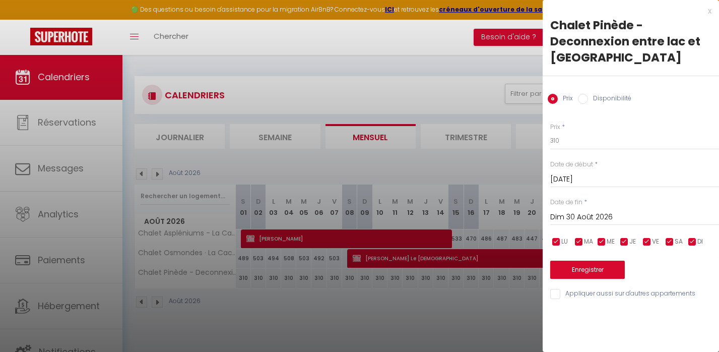
click at [706, 10] on div "x" at bounding box center [627, 11] width 169 height 12
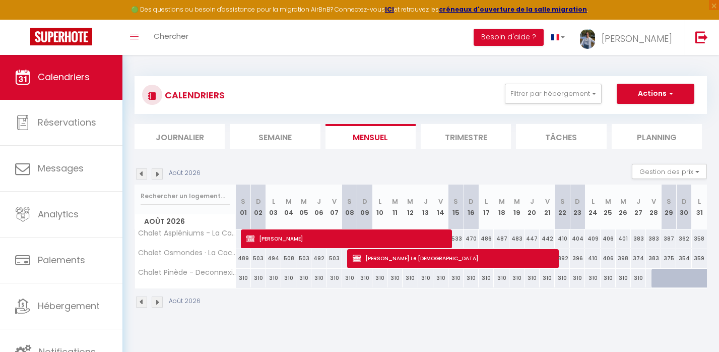
click at [655, 272] on div at bounding box center [658, 277] width 15 height 19
type input "310"
type input "Ven 28 Août 2026"
type input "[DATE]"
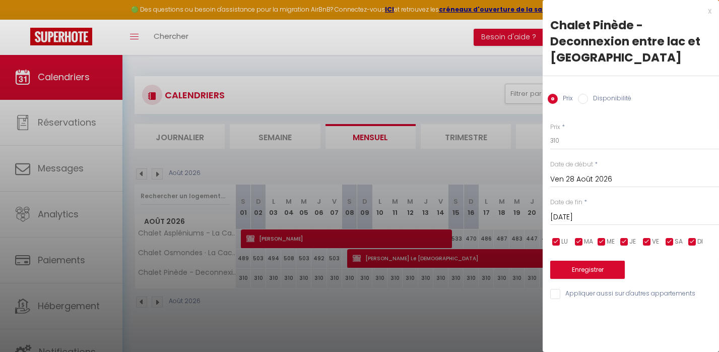
click at [583, 100] on input "Disponibilité" at bounding box center [583, 99] width 10 height 10
radio input "true"
radio input "false"
click at [573, 218] on input "[DATE]" at bounding box center [634, 218] width 169 height 13
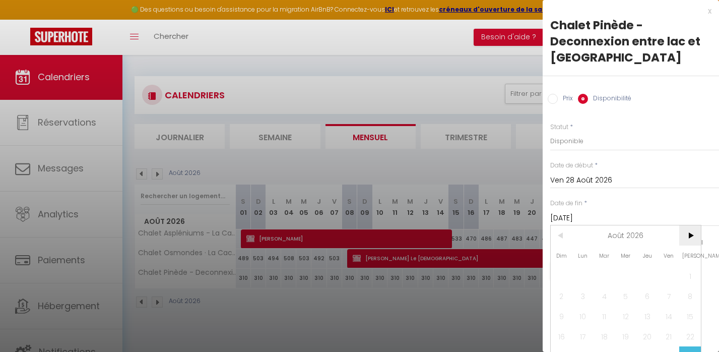
click at [693, 242] on span ">" at bounding box center [690, 235] width 22 height 20
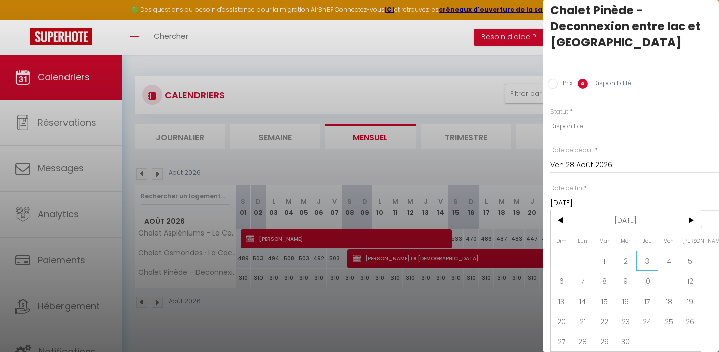
scroll to position [15, 0]
click at [663, 260] on span "4" at bounding box center [669, 260] width 22 height 20
type input "Ven 04 Septembre 2026"
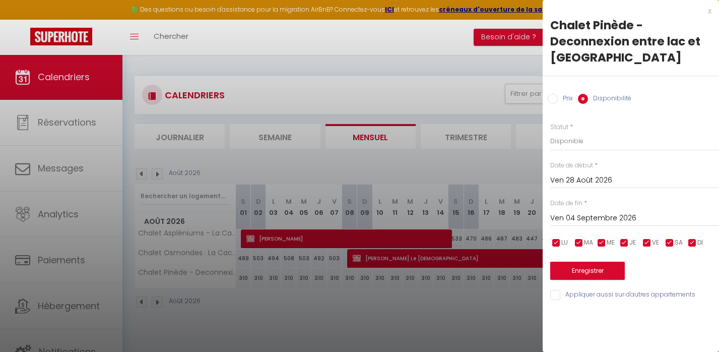
scroll to position [0, 0]
click at [604, 269] on button "Enregistrer" at bounding box center [587, 270] width 75 height 18
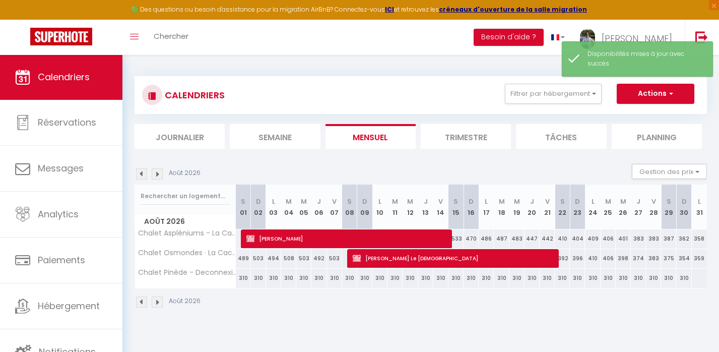
click at [156, 172] on img at bounding box center [157, 173] width 11 height 11
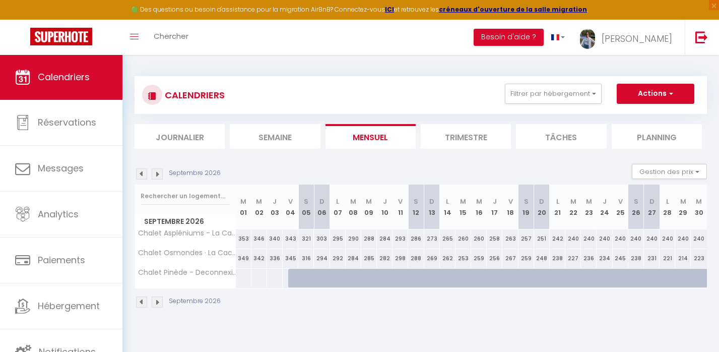
click at [245, 275] on div at bounding box center [243, 277] width 16 height 19
select select "1"
type input "[DATE]"
type input "Mer 02 Septembre 2026"
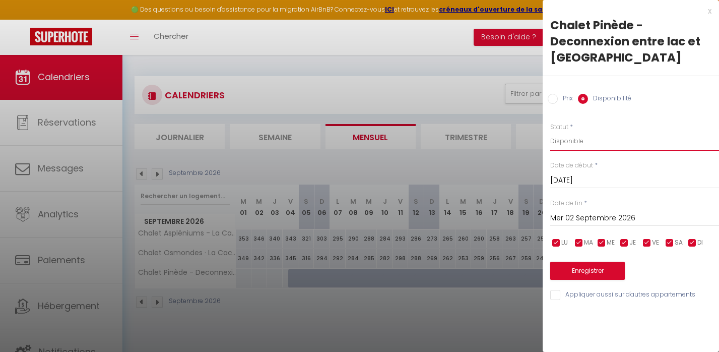
select select "0"
click at [559, 217] on input "Mer 02 Septembre 2026" at bounding box center [634, 218] width 169 height 13
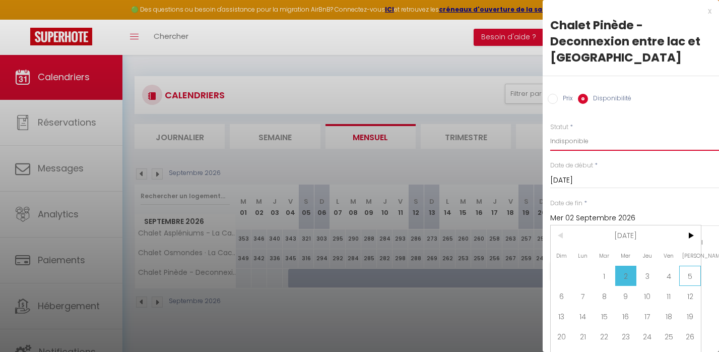
click at [687, 274] on span "5" at bounding box center [690, 275] width 22 height 20
type input "[DATE]"
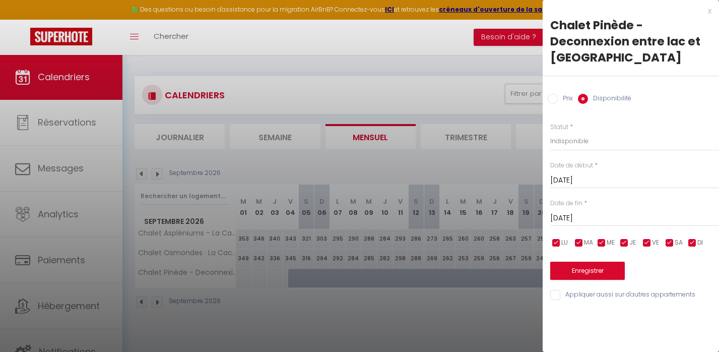
click at [585, 270] on button "Enregistrer" at bounding box center [587, 270] width 75 height 18
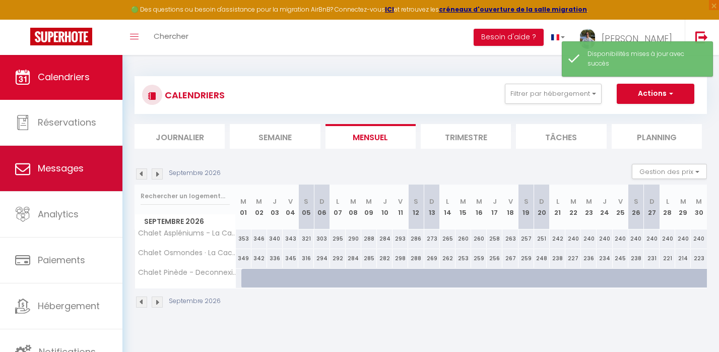
click at [80, 146] on link "Messages" at bounding box center [61, 168] width 122 height 45
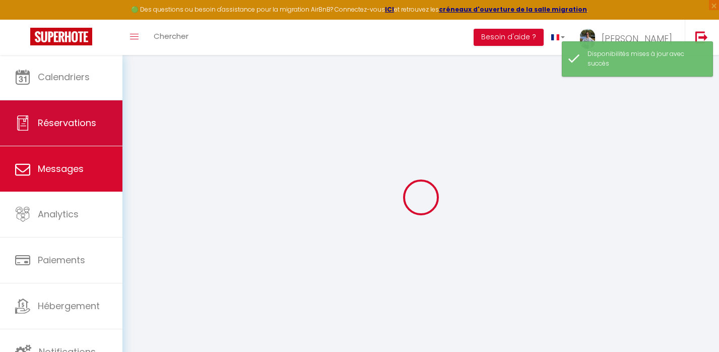
click at [80, 135] on link "Réservations" at bounding box center [61, 122] width 122 height 45
select select "not_cancelled"
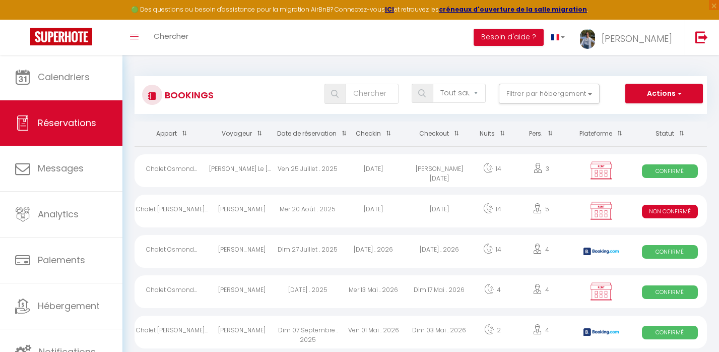
click at [636, 208] on div "Non Confirmé" at bounding box center [669, 210] width 75 height 33
select select "KO"
select select "0"
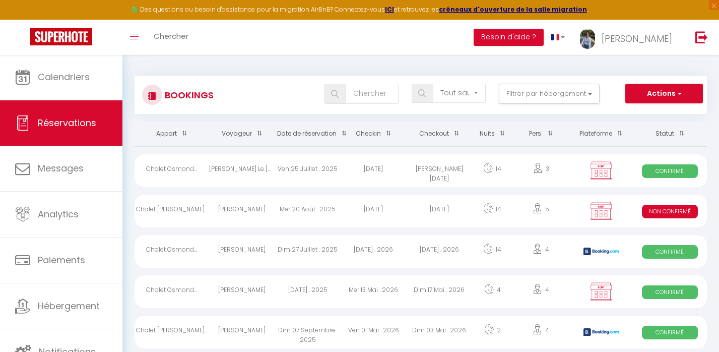
select select "1"
select select
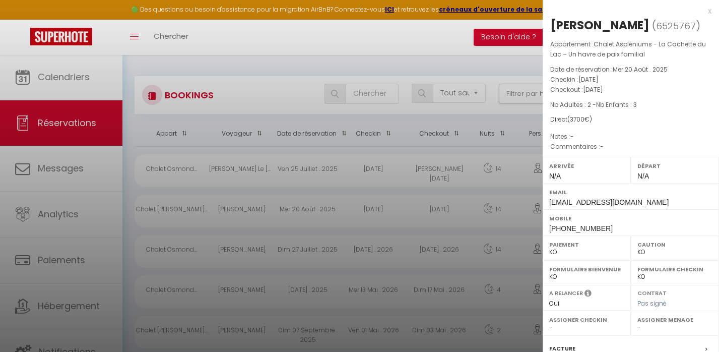
click at [568, 117] on div "Direct ( 3700 €)" at bounding box center [630, 120] width 161 height 10
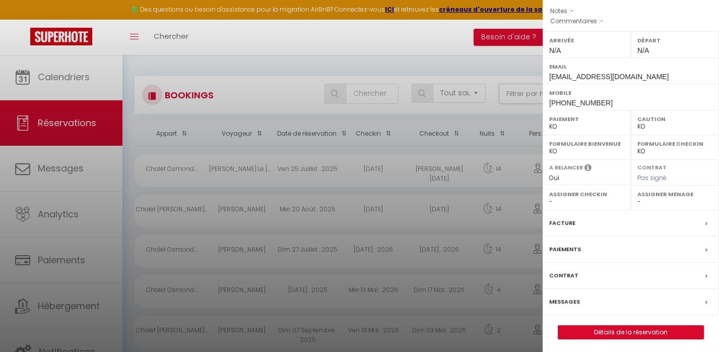
scroll to position [125, 0]
click at [619, 330] on link "Détails de la réservation" at bounding box center [630, 332] width 145 height 13
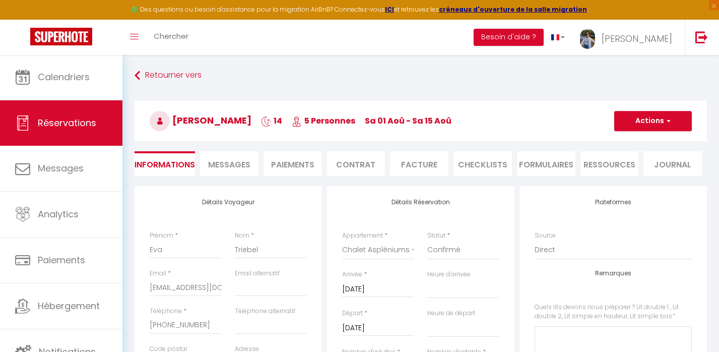
click at [283, 159] on li "Paiements" at bounding box center [292, 163] width 58 height 25
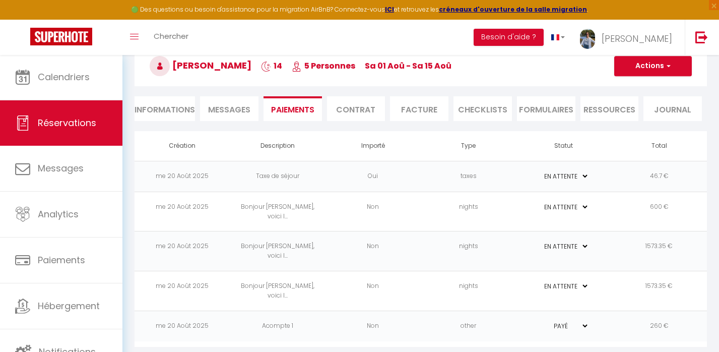
scroll to position [54, 0]
click at [163, 94] on div "Retourner vers [PERSON_NAME] 14 5 Personnes sa 01 Aoû - sa 15 Aoû Actions Enreg…" at bounding box center [420, 71] width 585 height 119
click at [163, 101] on li "Informations" at bounding box center [164, 109] width 60 height 25
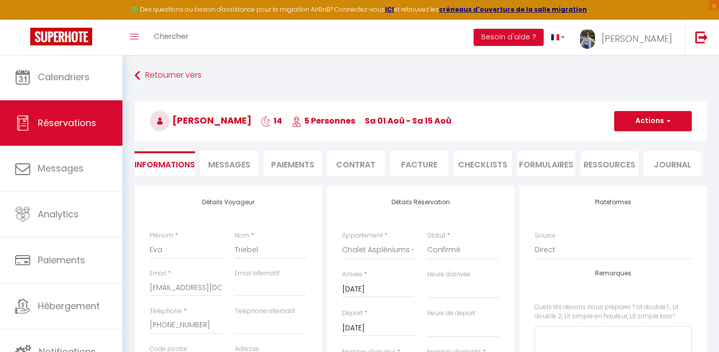
click at [638, 114] on button "Actions" at bounding box center [653, 121] width 78 height 20
click at [637, 141] on link "Enregistrer" at bounding box center [643, 143] width 80 height 13
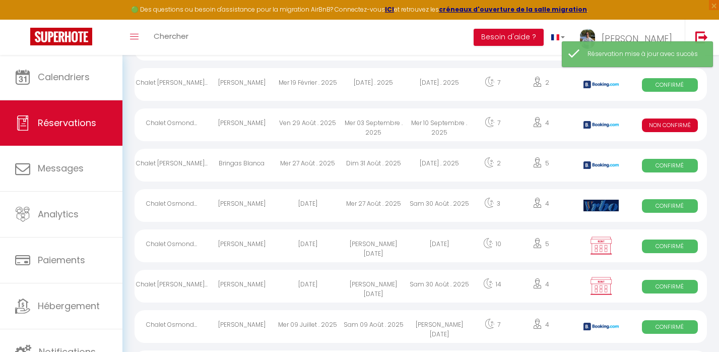
scroll to position [362, 0]
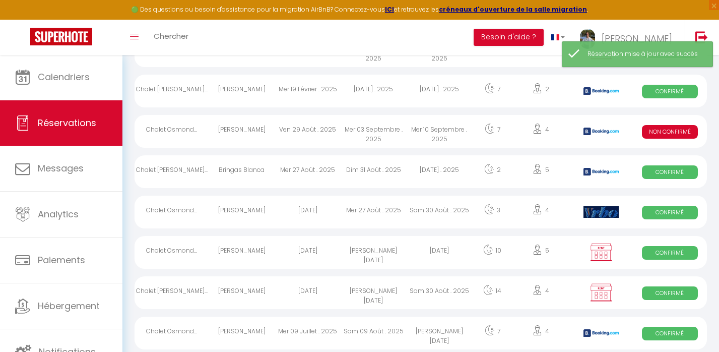
click at [206, 125] on div "Chalet Osmond..." at bounding box center [171, 131] width 75 height 33
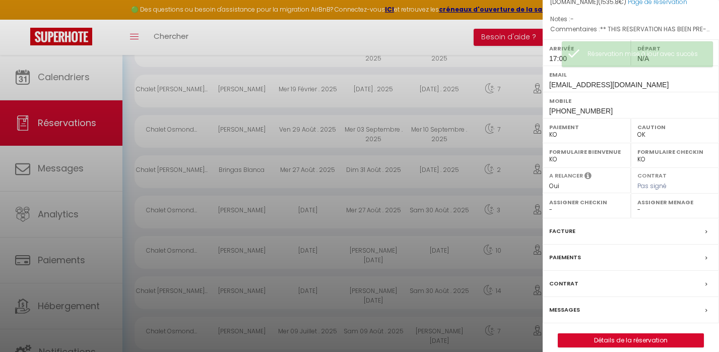
scroll to position [133, 0]
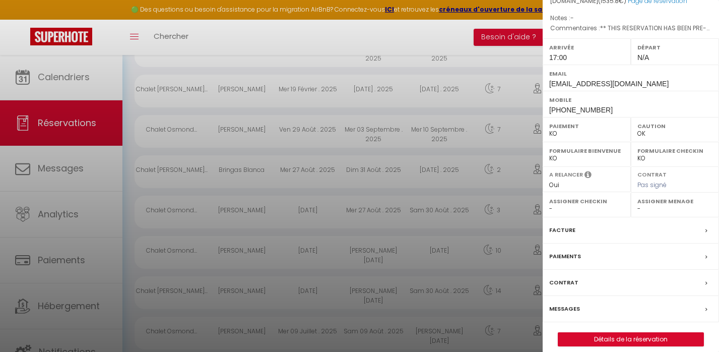
click at [624, 336] on link "Détails de la réservation" at bounding box center [630, 338] width 145 height 13
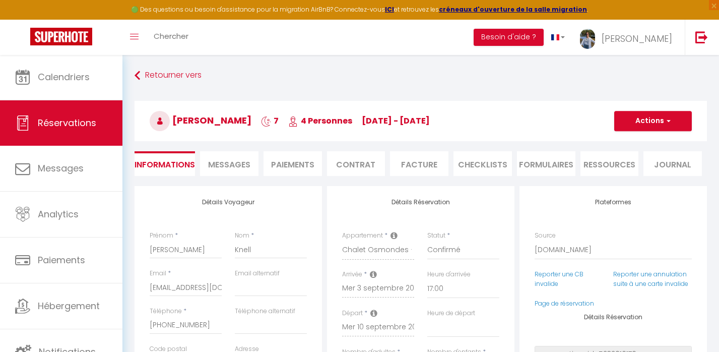
click at [223, 151] on li "Messages" at bounding box center [229, 163] width 58 height 25
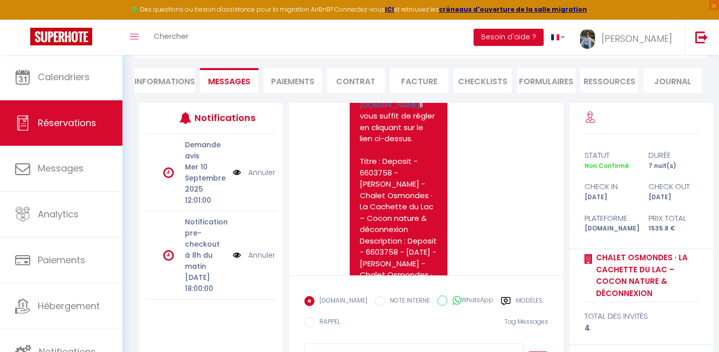
scroll to position [2551, 0]
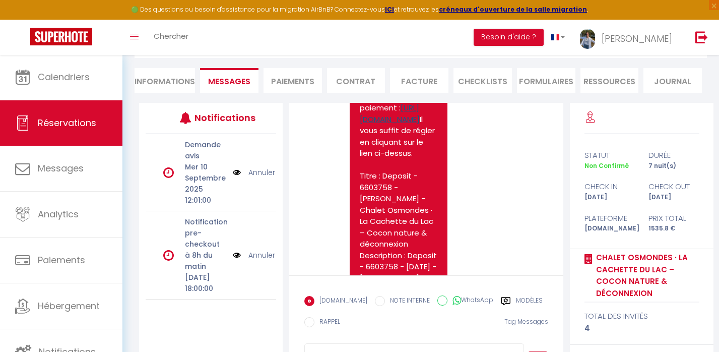
click at [388, 124] on link "[URL][DOMAIN_NAME]" at bounding box center [390, 113] width 60 height 22
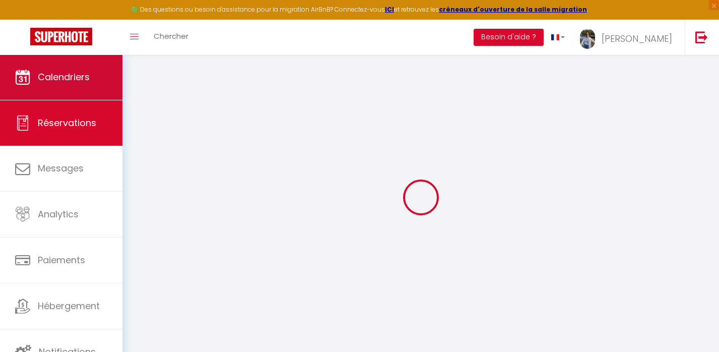
click at [27, 85] on link "Calendriers" at bounding box center [61, 76] width 122 height 45
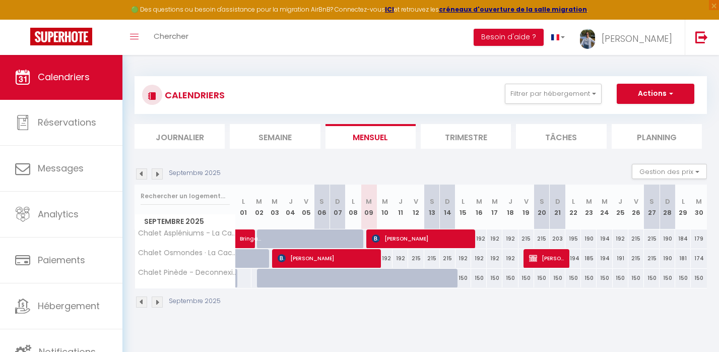
click at [301, 256] on span "[PERSON_NAME]" at bounding box center [327, 257] width 99 height 19
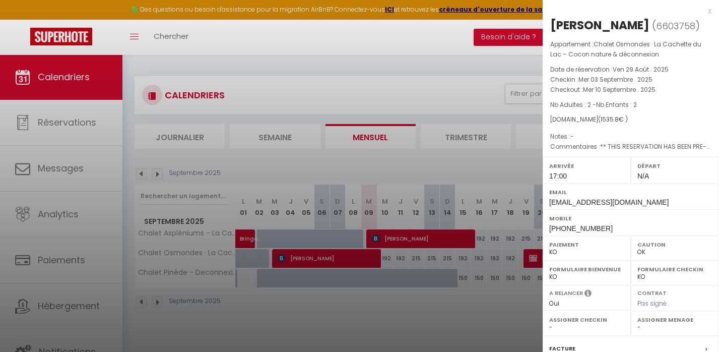
click at [328, 256] on div at bounding box center [359, 176] width 719 height 352
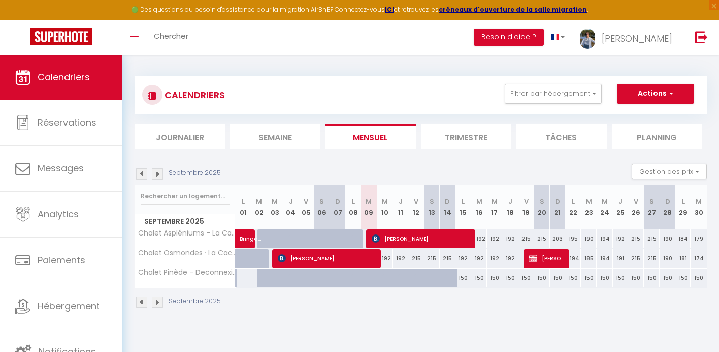
click at [328, 256] on span "[PERSON_NAME]" at bounding box center [327, 257] width 99 height 19
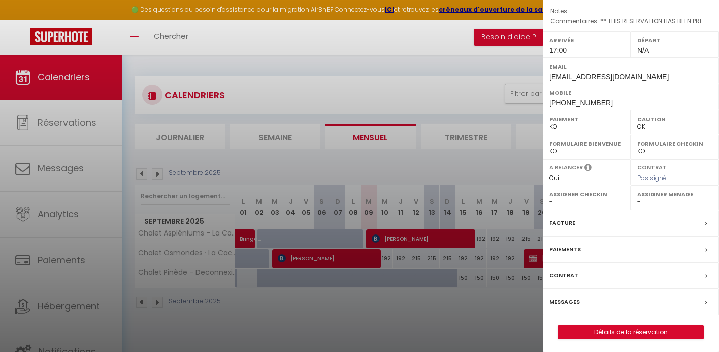
scroll to position [125, 0]
click at [648, 334] on link "Détails de la réservation" at bounding box center [630, 332] width 145 height 13
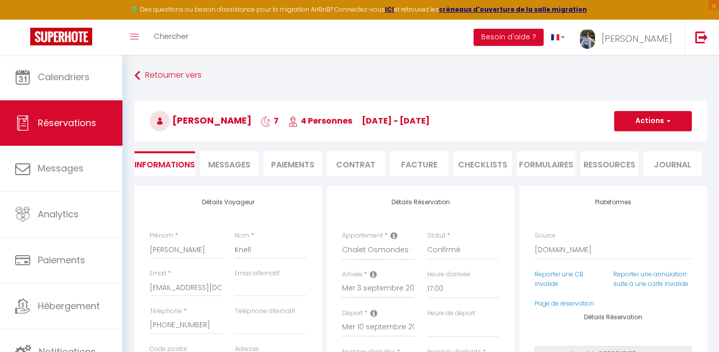
click at [251, 180] on div "Retourner vers [PERSON_NAME] 7 4 Personnes [DATE] - [DATE] Actions Enregistrer …" at bounding box center [420, 125] width 585 height 119
click at [245, 174] on li "Messages" at bounding box center [229, 163] width 58 height 25
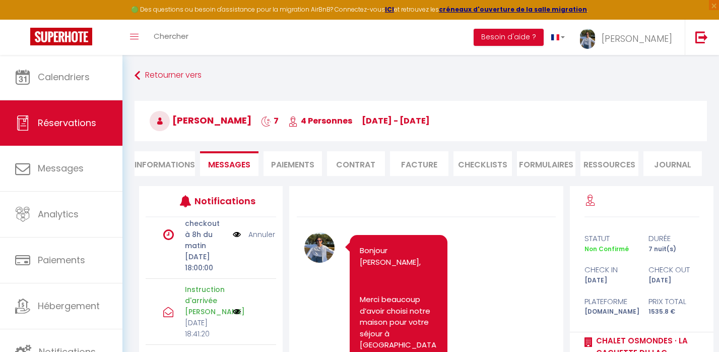
scroll to position [105, 0]
click at [236, 239] on img at bounding box center [237, 233] width 8 height 11
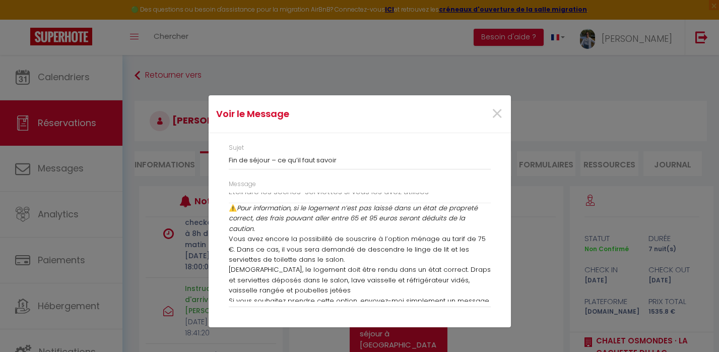
scroll to position [180, 0]
